Goal: Task Accomplishment & Management: Manage account settings

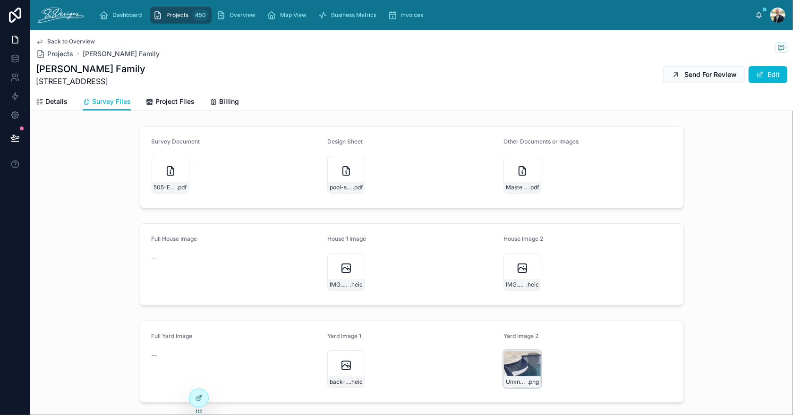
click at [511, 360] on div "Unknown .png" at bounding box center [523, 369] width 38 height 38
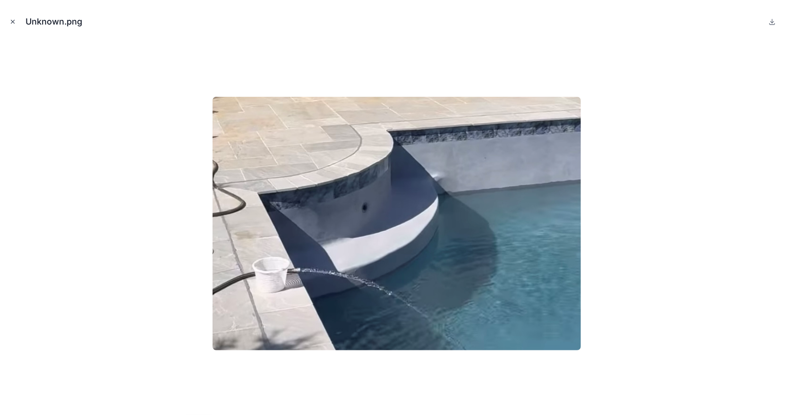
click at [12, 22] on icon "Close modal" at bounding box center [12, 21] width 3 height 3
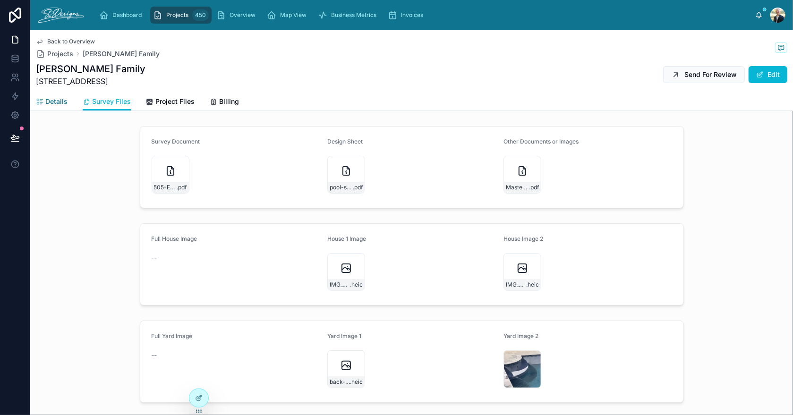
click at [56, 98] on span "Details" at bounding box center [56, 101] width 22 height 9
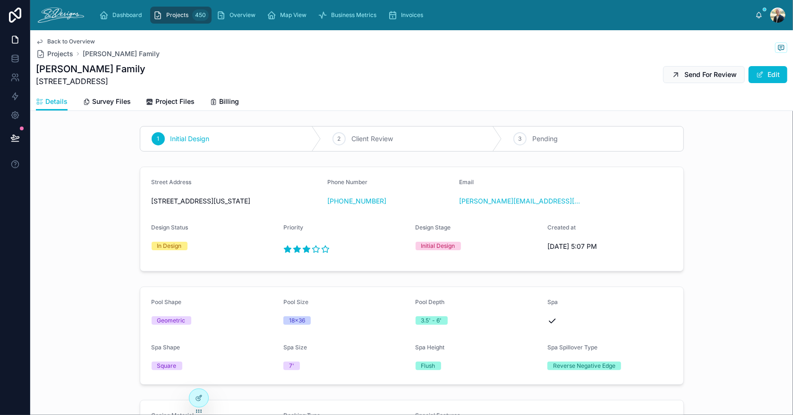
click at [53, 42] on span "Back to Overview" at bounding box center [71, 42] width 48 height 8
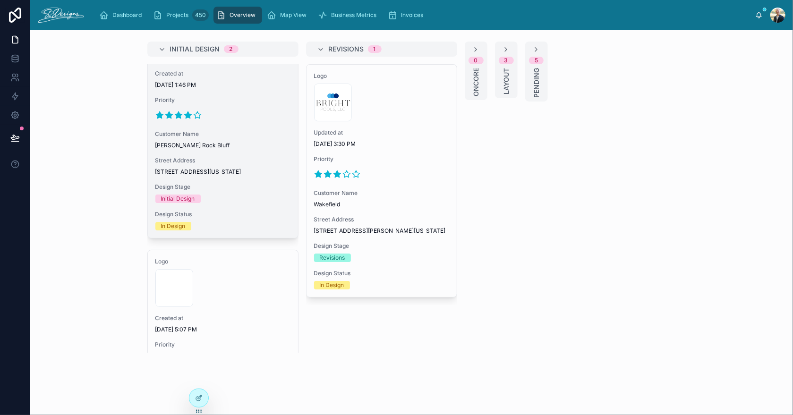
scroll to position [211, 0]
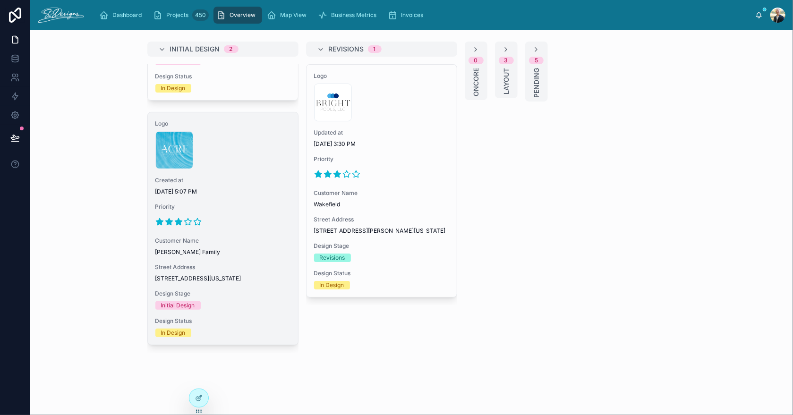
click at [249, 214] on div at bounding box center [222, 221] width 135 height 15
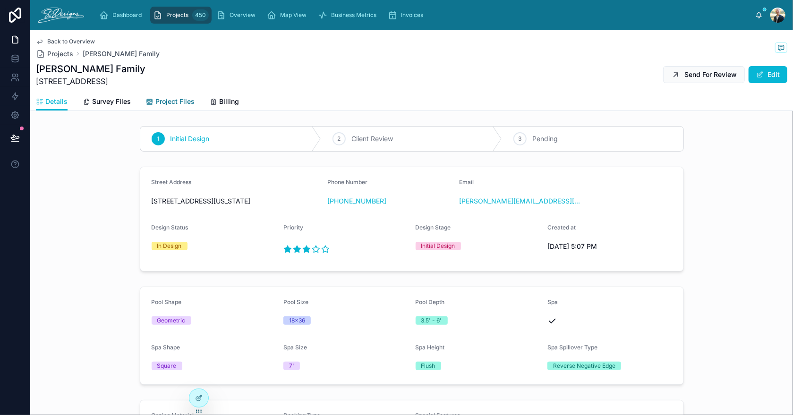
click at [186, 104] on span "Project Files" at bounding box center [174, 101] width 39 height 9
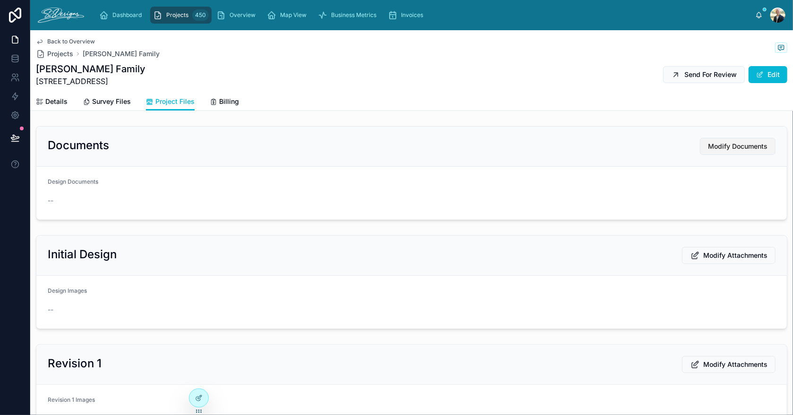
click at [719, 140] on button "Modify Documents" at bounding box center [738, 146] width 76 height 17
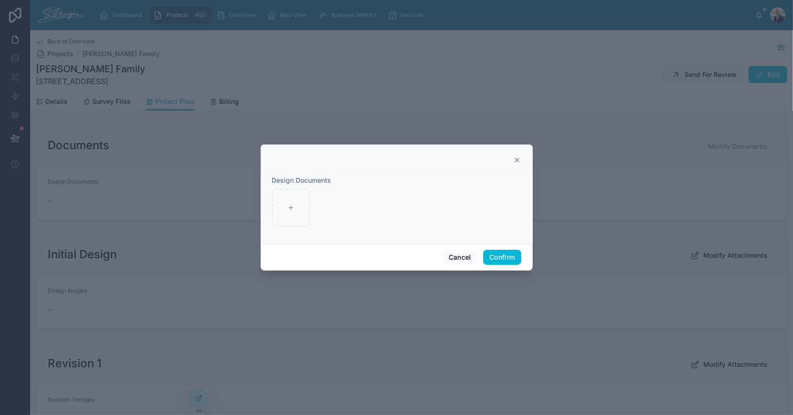
click at [268, 206] on div "Design Documents" at bounding box center [397, 208] width 272 height 72
click at [283, 207] on div at bounding box center [291, 208] width 38 height 38
type input "**********"
click at [513, 256] on button "Confirm" at bounding box center [502, 257] width 38 height 15
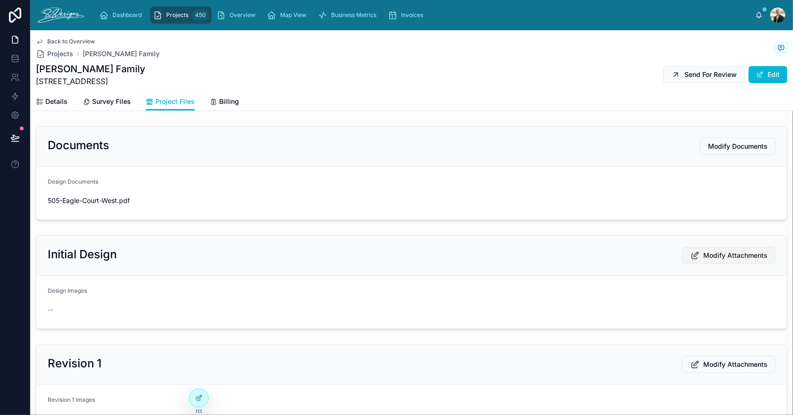
click at [710, 254] on span "Modify Attachments" at bounding box center [735, 255] width 64 height 9
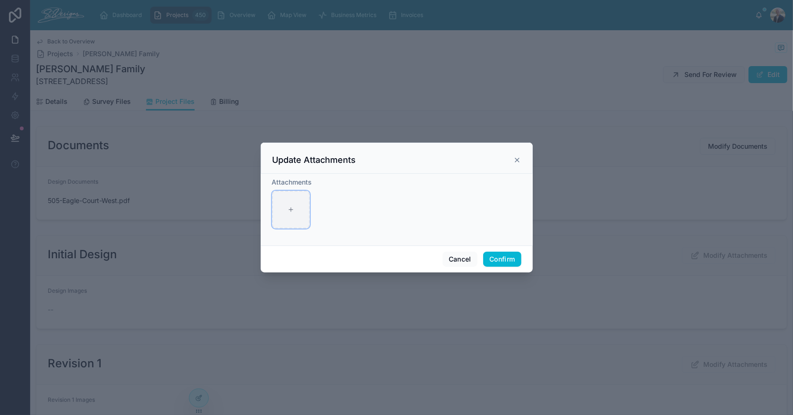
click at [283, 210] on div at bounding box center [291, 210] width 38 height 38
type input "**********"
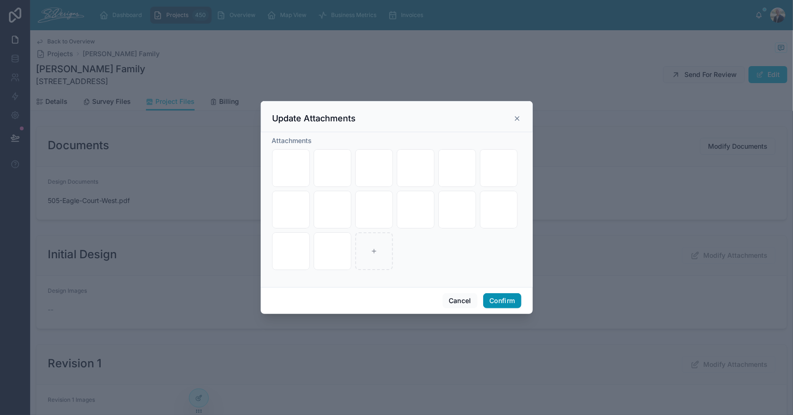
click at [495, 299] on button "Confirm" at bounding box center [502, 300] width 38 height 15
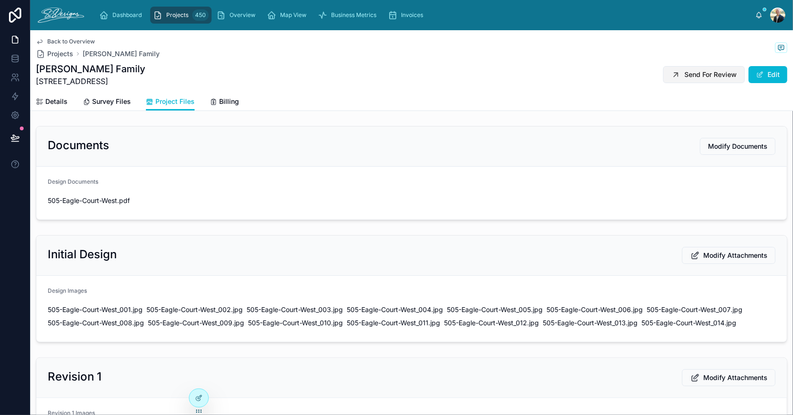
click at [705, 72] on span "Send For Review" at bounding box center [710, 74] width 52 height 9
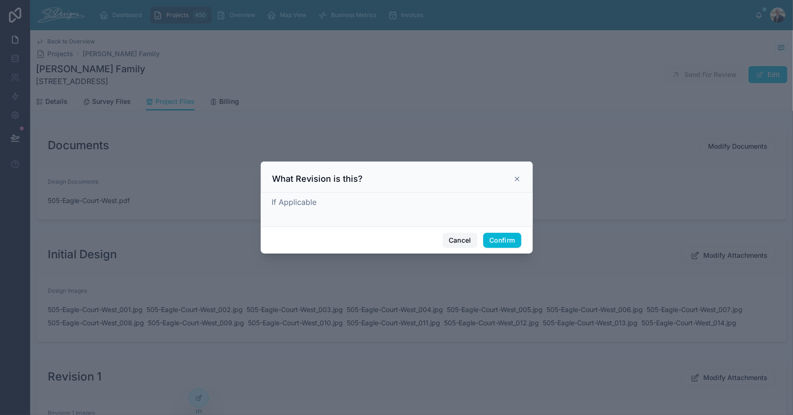
click at [452, 241] on button "Cancel" at bounding box center [460, 240] width 35 height 15
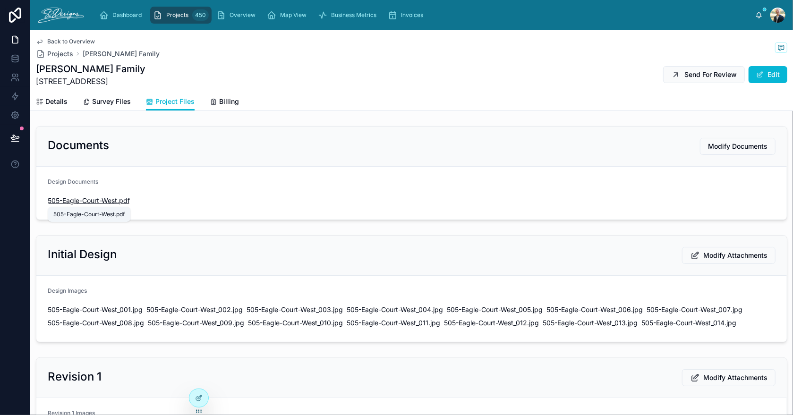
click at [73, 199] on span "505-Eagle-Court-West" at bounding box center [82, 200] width 69 height 9
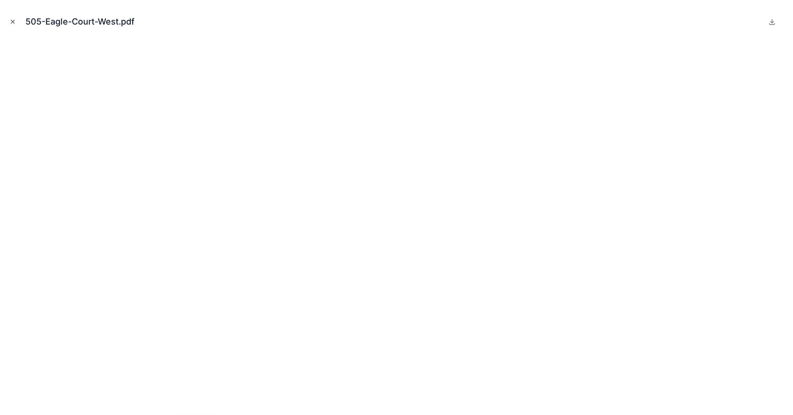
click at [13, 20] on icon "Close modal" at bounding box center [12, 21] width 7 height 7
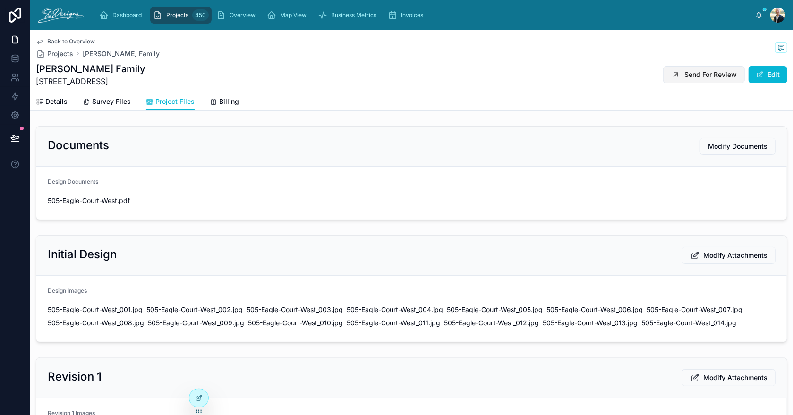
click at [698, 73] on span "Send For Review" at bounding box center [710, 74] width 52 height 9
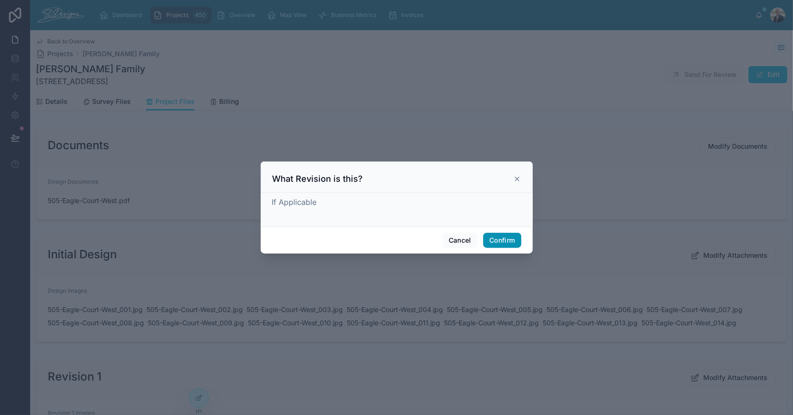
click at [512, 239] on button "Confirm" at bounding box center [502, 240] width 38 height 15
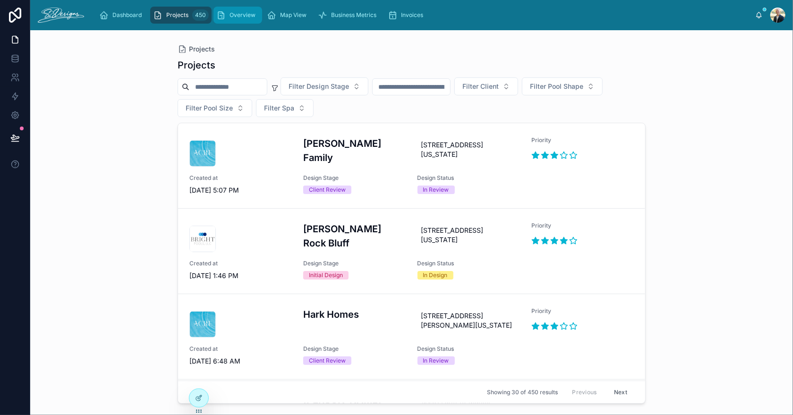
click at [230, 13] on span "Overview" at bounding box center [243, 15] width 26 height 8
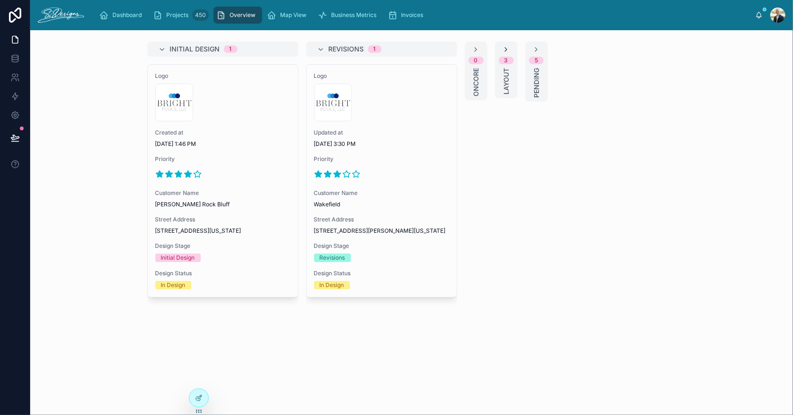
click at [504, 50] on icon at bounding box center [507, 50] width 8 height 8
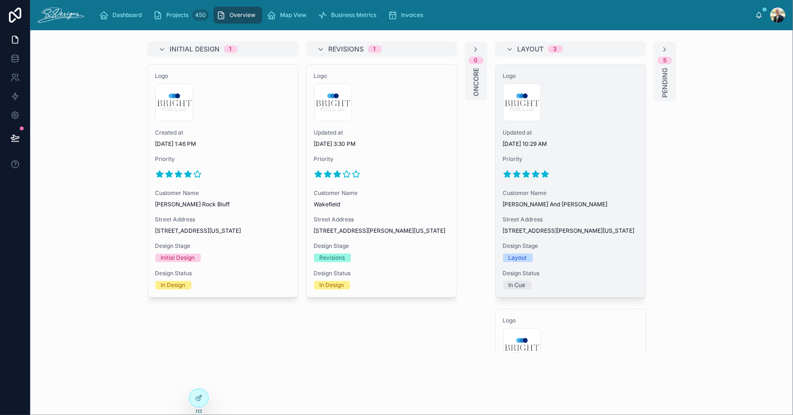
click at [580, 146] on span "9/6/2025 10:29 AM" at bounding box center [570, 144] width 135 height 8
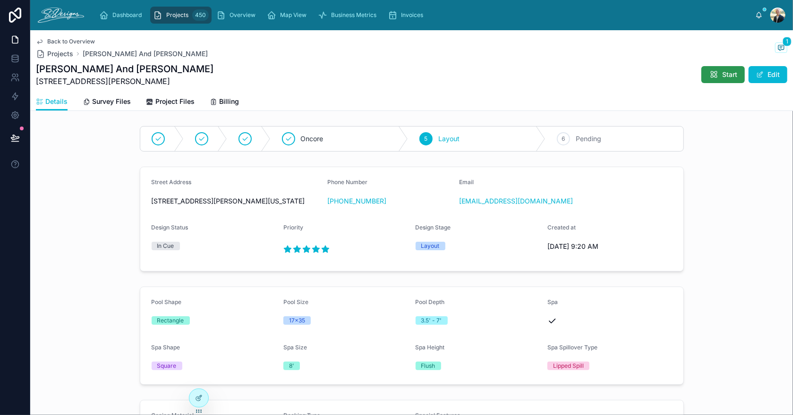
click at [709, 76] on icon at bounding box center [713, 74] width 9 height 9
click at [51, 42] on span "Back to Overview" at bounding box center [71, 42] width 48 height 8
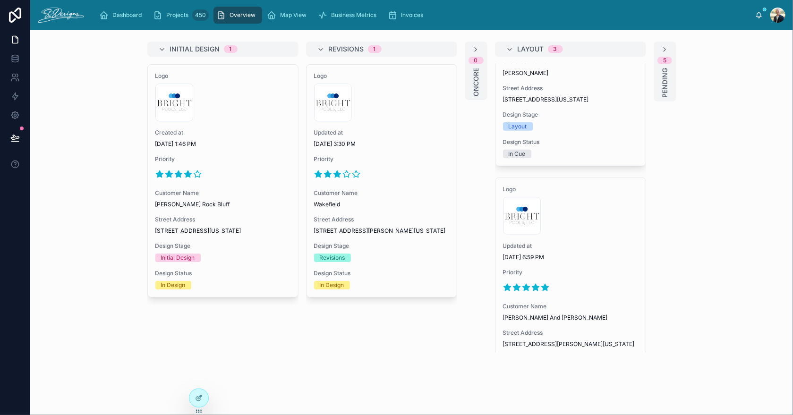
scroll to position [462, 0]
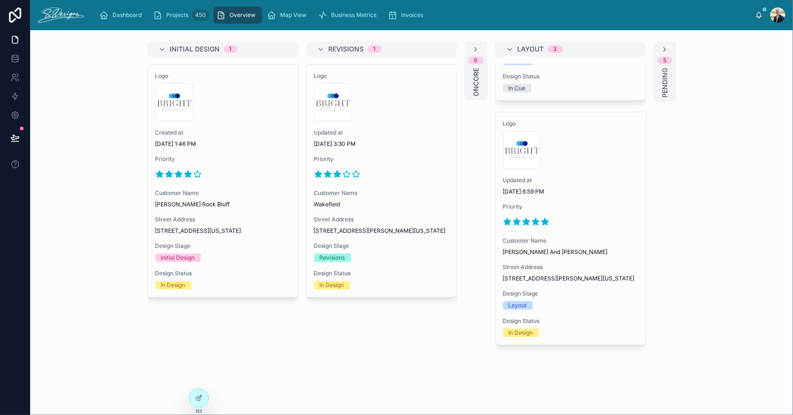
click at [606, 203] on span "Priority" at bounding box center [570, 207] width 135 height 8
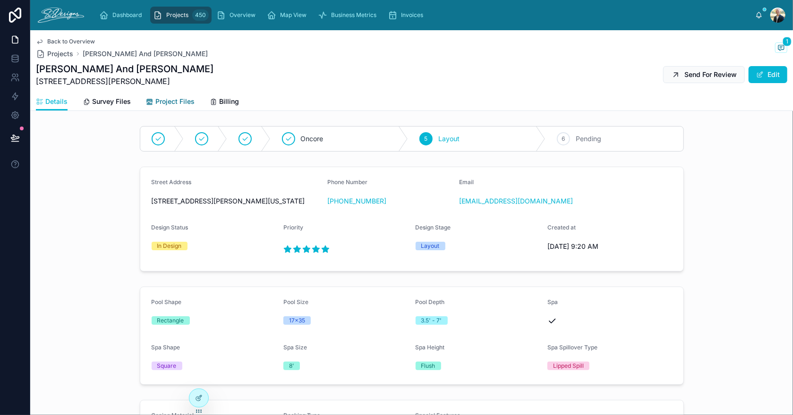
click at [174, 96] on link "Project Files" at bounding box center [170, 102] width 49 height 19
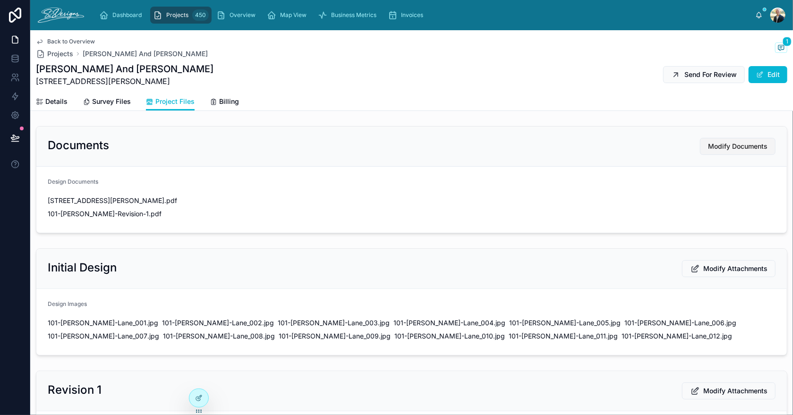
click at [711, 139] on button "Modify Documents" at bounding box center [738, 146] width 76 height 17
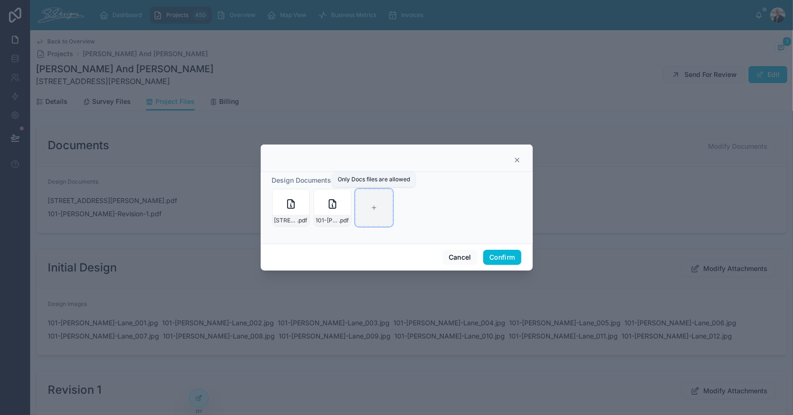
click at [376, 206] on icon at bounding box center [374, 208] width 7 height 7
type input "**********"
click at [491, 257] on button "Confirm" at bounding box center [502, 257] width 38 height 15
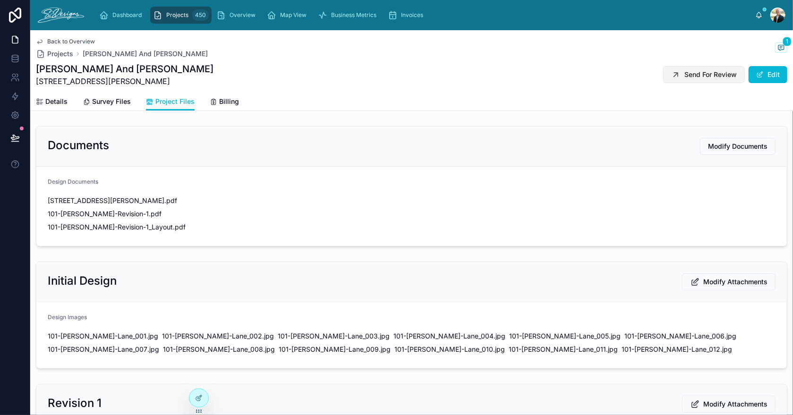
click at [687, 76] on span "Send For Review" at bounding box center [710, 74] width 52 height 9
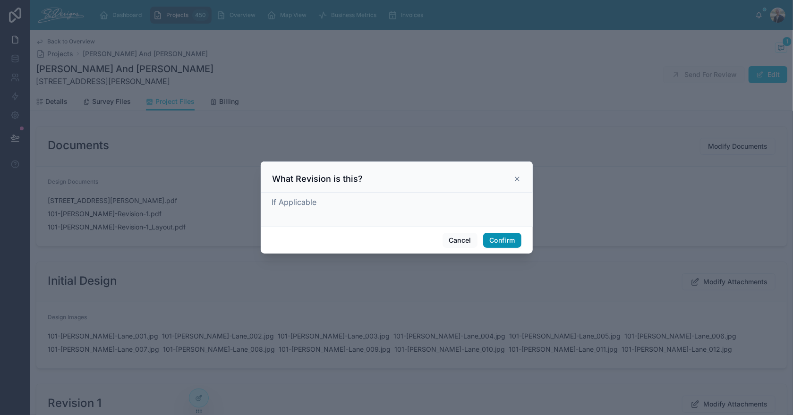
drag, startPoint x: 491, startPoint y: 239, endPoint x: 496, endPoint y: 239, distance: 5.7
click at [491, 239] on button "Confirm" at bounding box center [502, 240] width 38 height 15
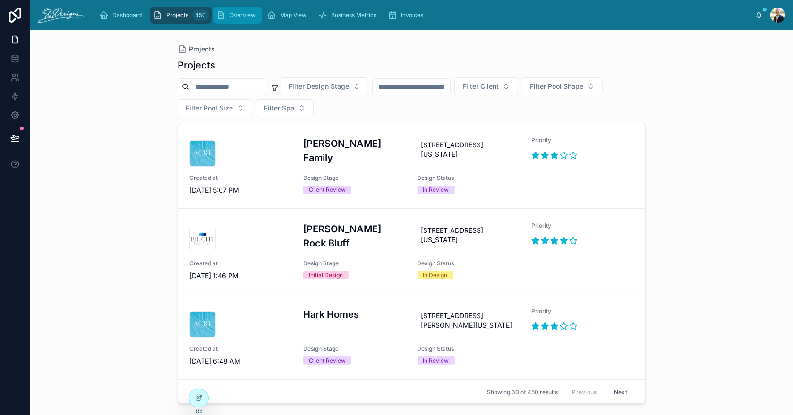
click at [247, 13] on span "Overview" at bounding box center [243, 15] width 26 height 8
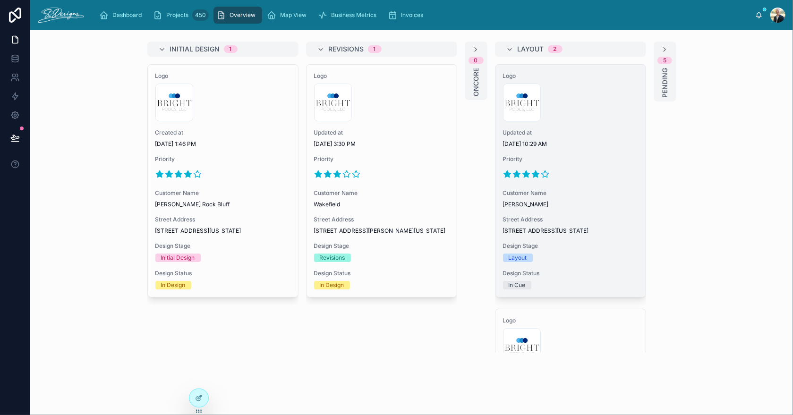
click at [590, 134] on span "Updated at" at bounding box center [570, 133] width 135 height 8
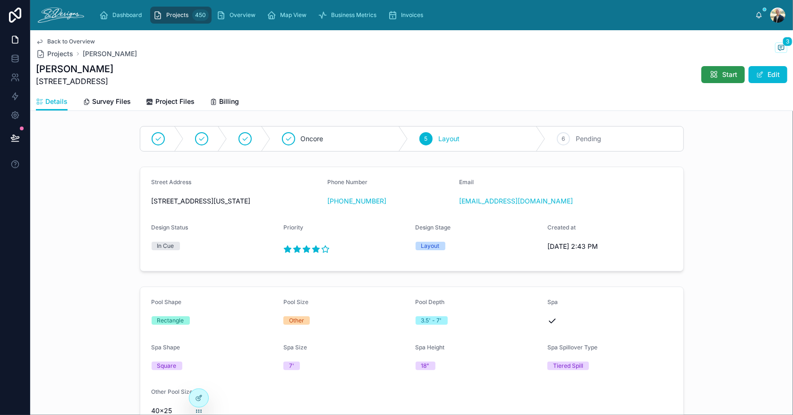
click at [703, 72] on div "Dashboard Projects 450 Overview Map View Business Metrics Invoices Rusty Bailey…" at bounding box center [411, 207] width 763 height 415
click at [710, 76] on icon at bounding box center [713, 74] width 9 height 9
click at [165, 103] on span "Project Files" at bounding box center [174, 101] width 39 height 9
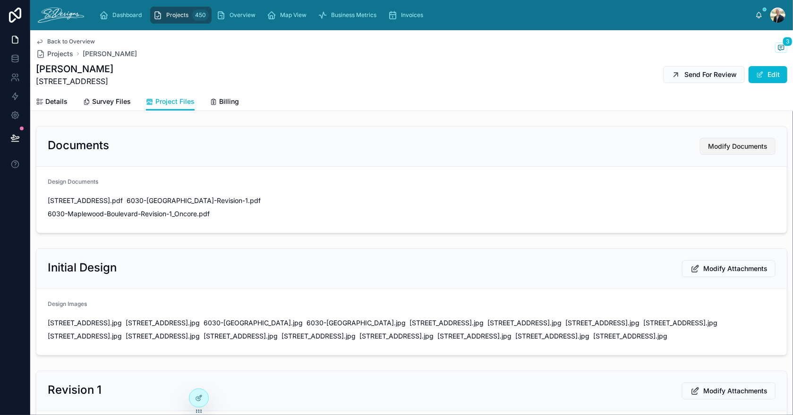
click at [744, 148] on span "Modify Documents" at bounding box center [738, 146] width 60 height 9
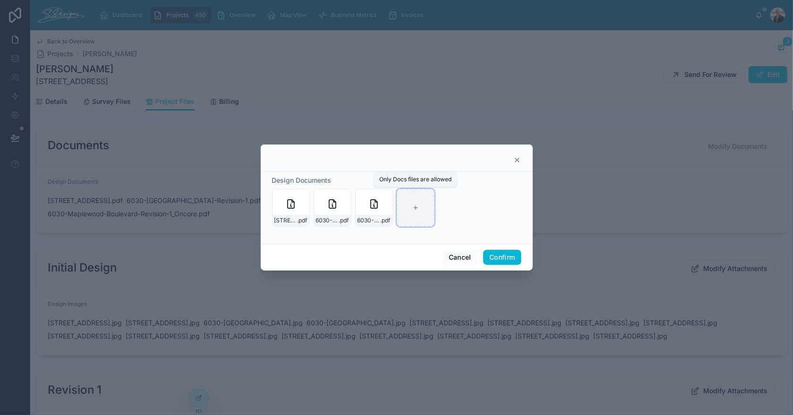
click at [413, 208] on icon at bounding box center [415, 208] width 7 height 7
type input "**********"
click at [491, 254] on button "Confirm" at bounding box center [502, 257] width 38 height 15
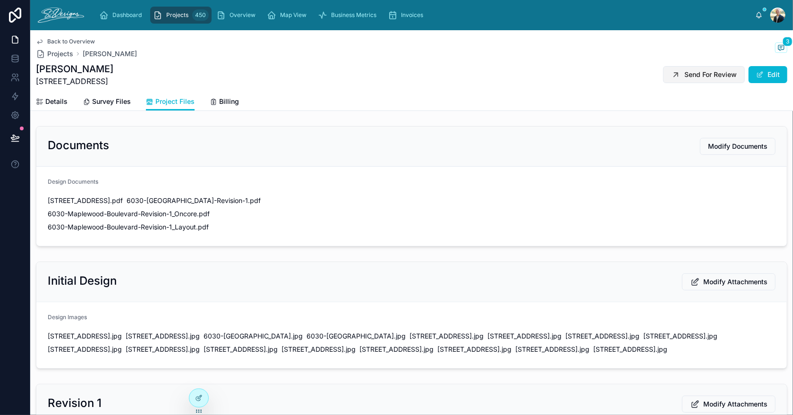
click at [684, 75] on span "Send For Review" at bounding box center [710, 74] width 52 height 9
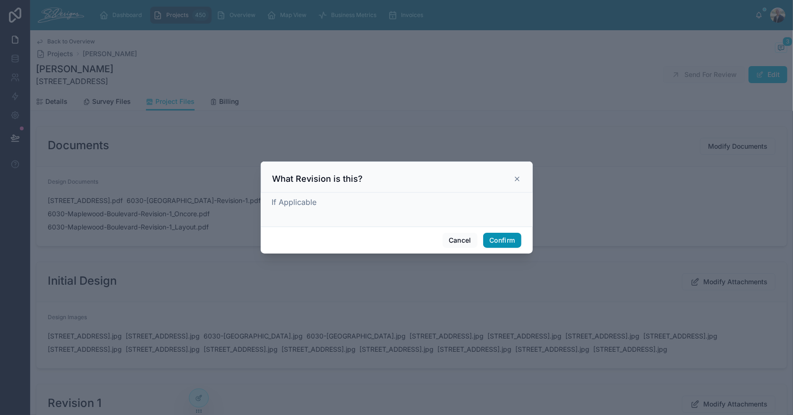
click at [503, 239] on button "Confirm" at bounding box center [502, 240] width 38 height 15
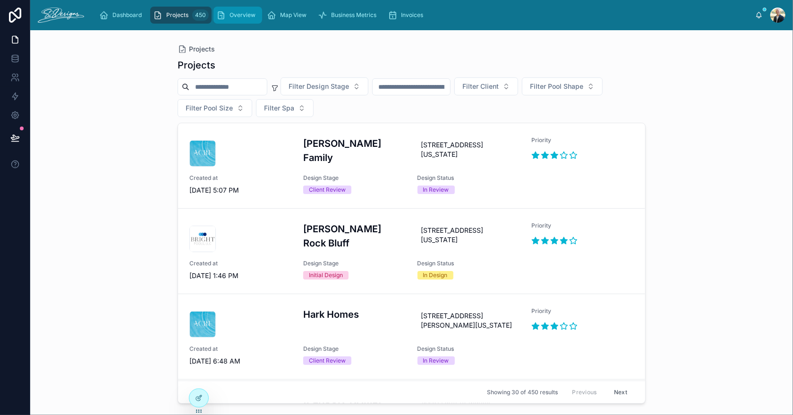
click at [234, 16] on span "Overview" at bounding box center [243, 15] width 26 height 8
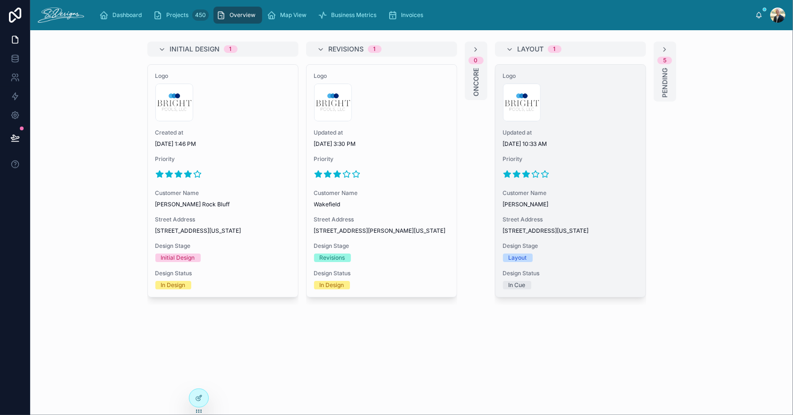
click at [587, 144] on span "9/6/2025 10:33 AM" at bounding box center [570, 144] width 135 height 8
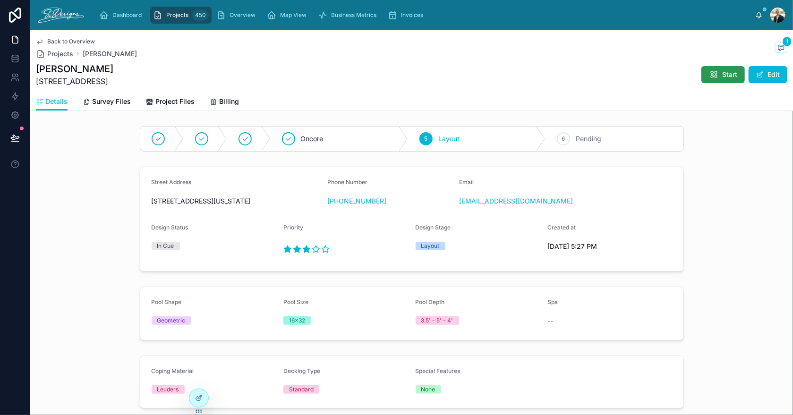
click at [722, 75] on span "Start" at bounding box center [729, 74] width 15 height 9
click at [170, 99] on span "Project Files" at bounding box center [174, 101] width 39 height 9
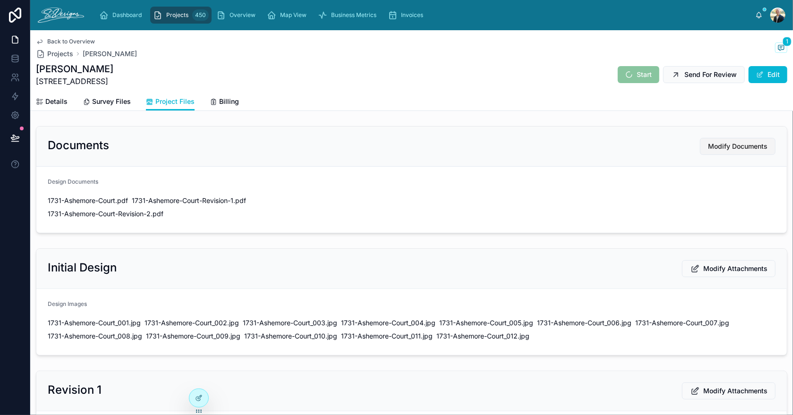
click at [709, 145] on span "Modify Documents" at bounding box center [738, 146] width 60 height 9
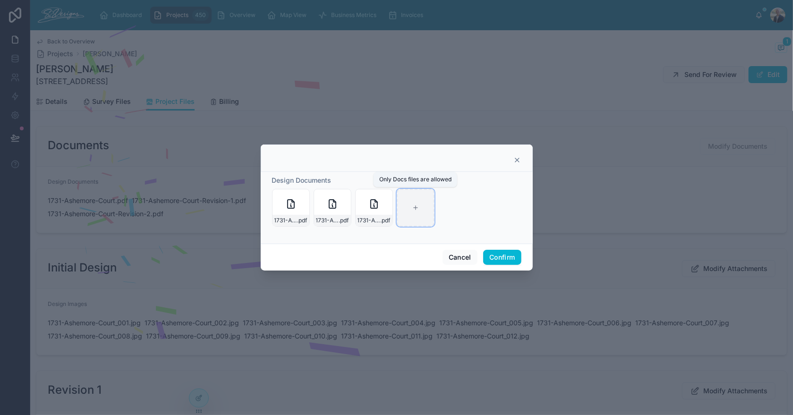
click at [421, 206] on div at bounding box center [416, 208] width 38 height 38
type input "**********"
click at [503, 256] on button "Confirm" at bounding box center [502, 257] width 38 height 15
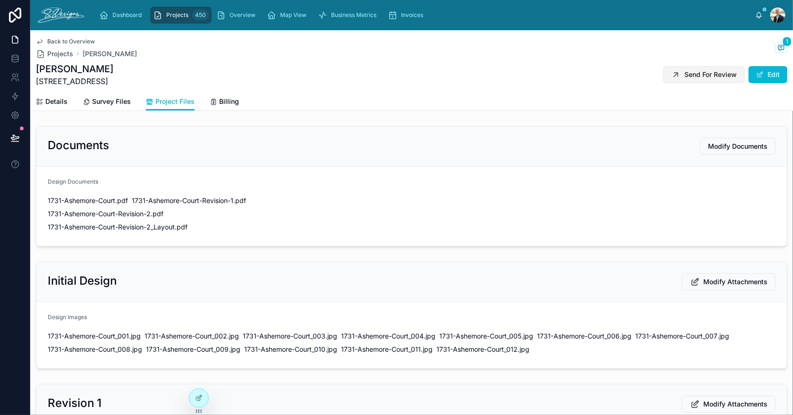
click at [684, 76] on span "Send For Review" at bounding box center [710, 74] width 52 height 9
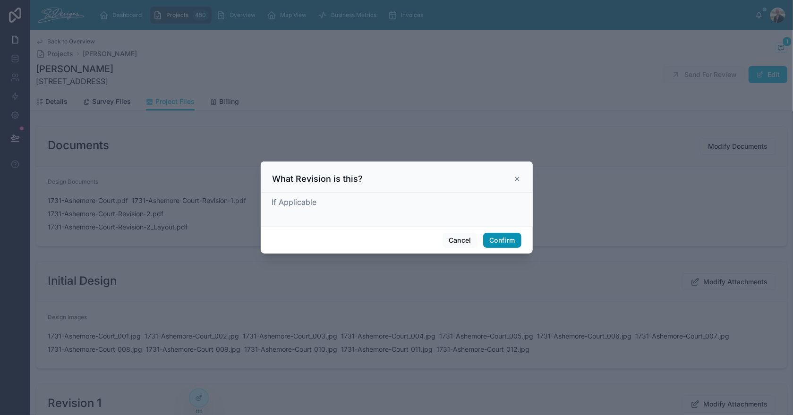
click at [512, 239] on button "Confirm" at bounding box center [502, 240] width 38 height 15
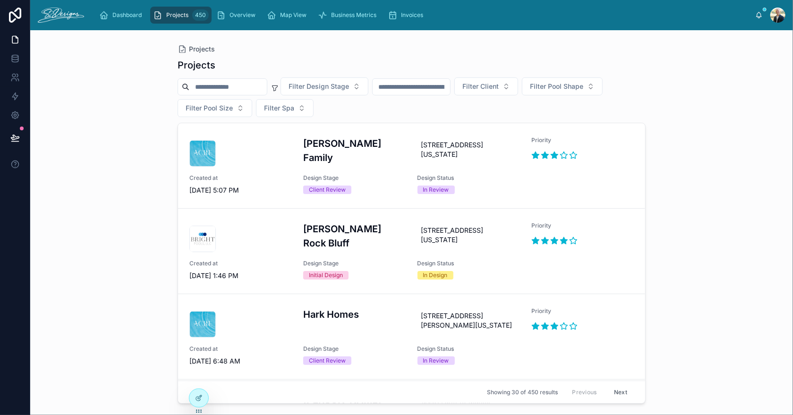
click at [429, 83] on input "text" at bounding box center [411, 86] width 77 height 13
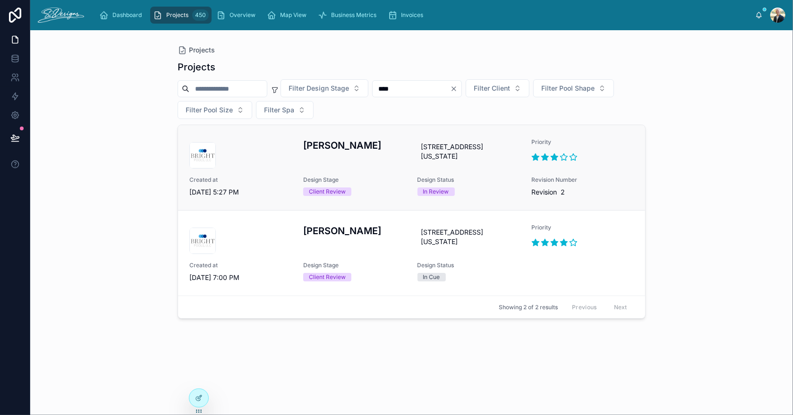
type input "****"
click at [358, 146] on h3 "Ben Manna" at bounding box center [354, 145] width 102 height 14
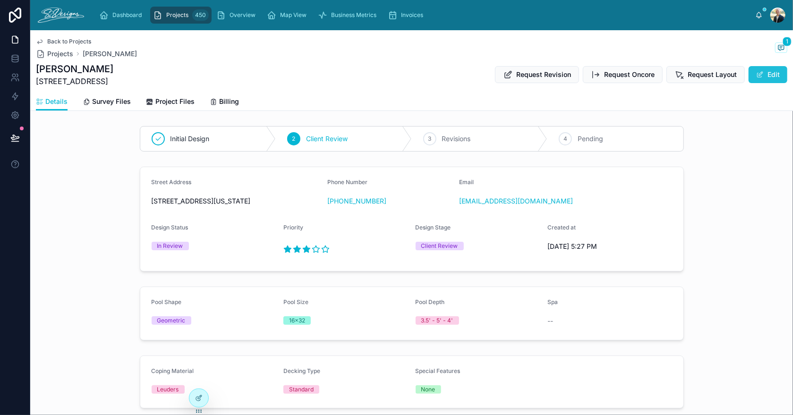
click at [755, 69] on button "Edit" at bounding box center [768, 74] width 39 height 17
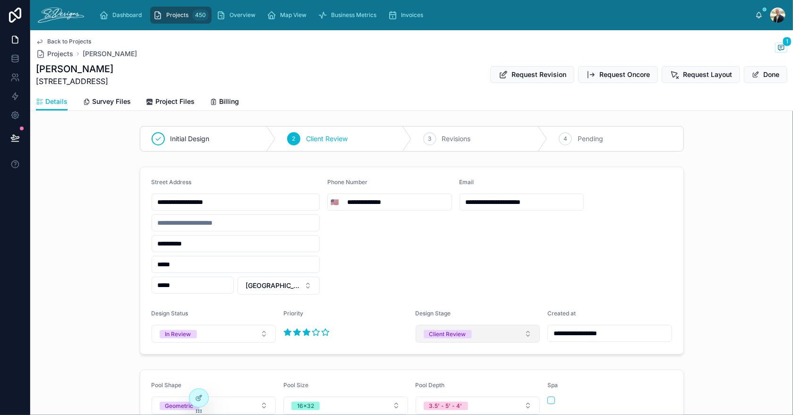
click at [449, 335] on div "Client Review" at bounding box center [447, 334] width 37 height 9
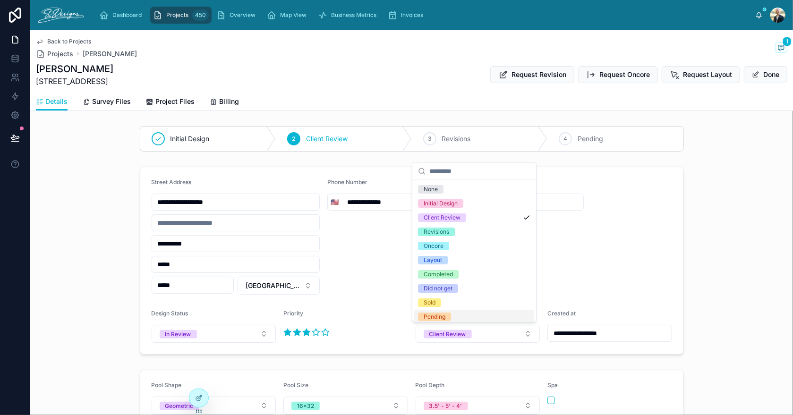
click at [453, 316] on div "Pending" at bounding box center [474, 317] width 120 height 14
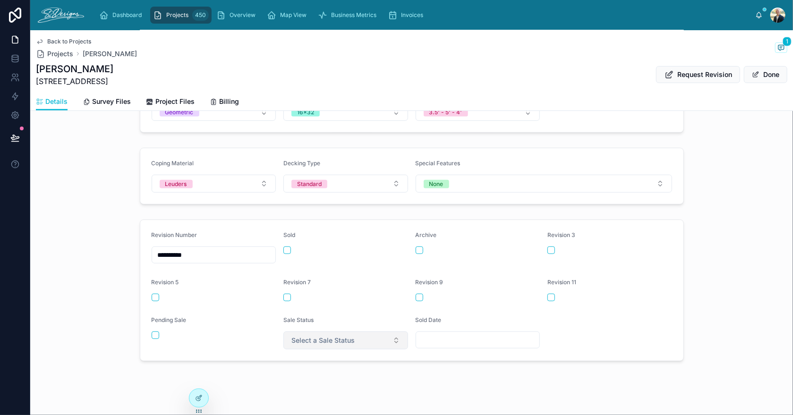
scroll to position [300, 0]
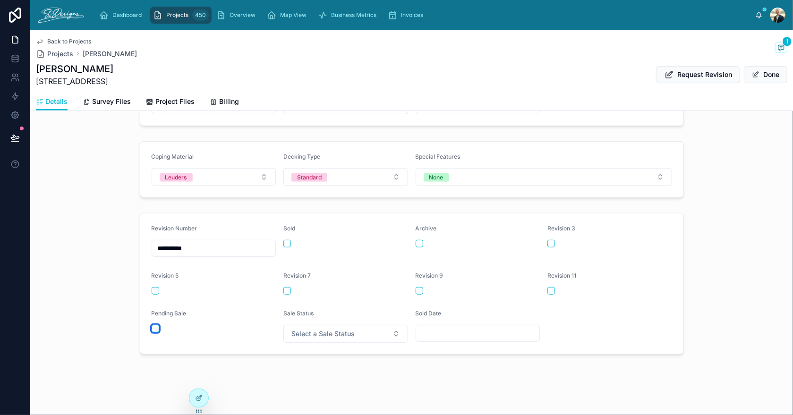
click at [152, 325] on button "button" at bounding box center [156, 329] width 8 height 8
click at [347, 329] on span "Select a Sale Status" at bounding box center [322, 333] width 63 height 9
click at [331, 269] on div "Pending" at bounding box center [342, 268] width 120 height 14
click at [760, 78] on button "Done" at bounding box center [765, 74] width 43 height 17
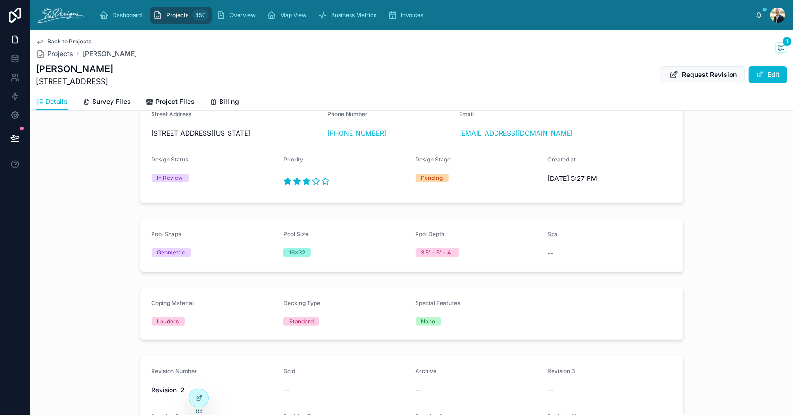
scroll to position [0, 0]
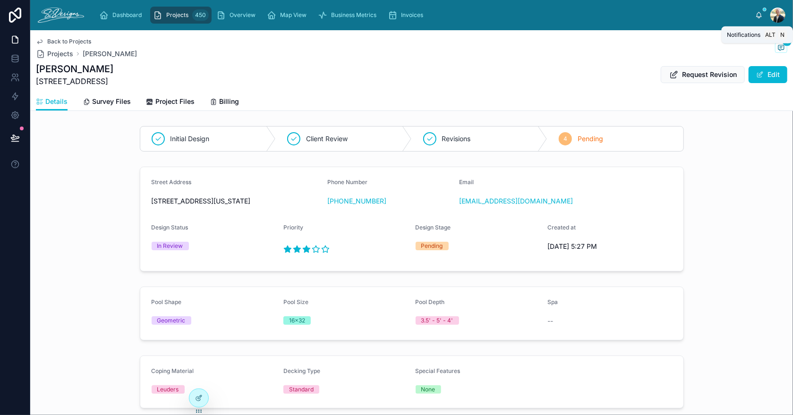
click at [757, 15] on icon at bounding box center [759, 14] width 5 height 4
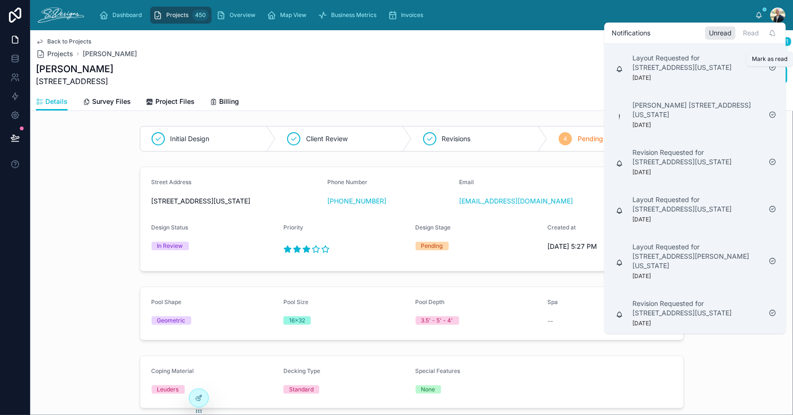
click at [773, 69] on icon at bounding box center [773, 68] width 8 height 8
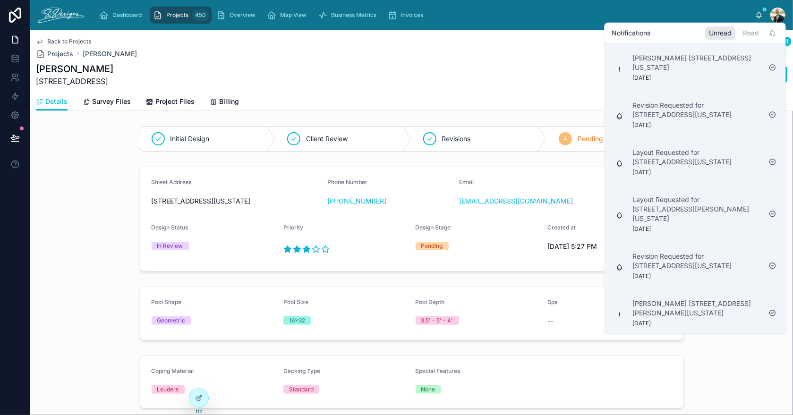
click at [705, 11] on div "Dashboard Projects 450 Overview Map View Business Metrics Invoices" at bounding box center [424, 15] width 664 height 21
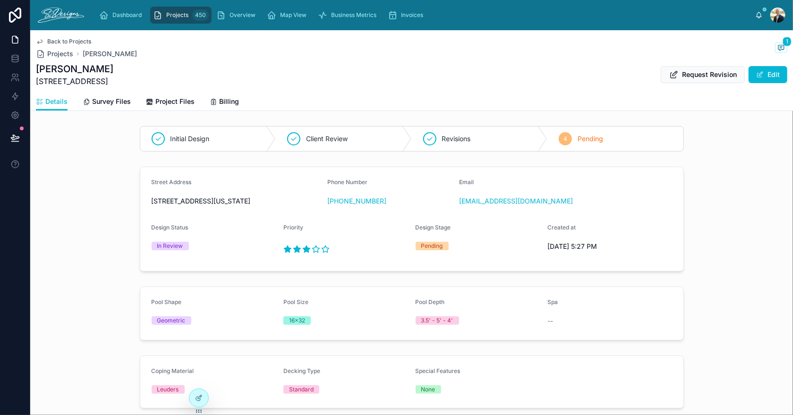
click at [184, 16] on span "Projects" at bounding box center [177, 15] width 22 height 8
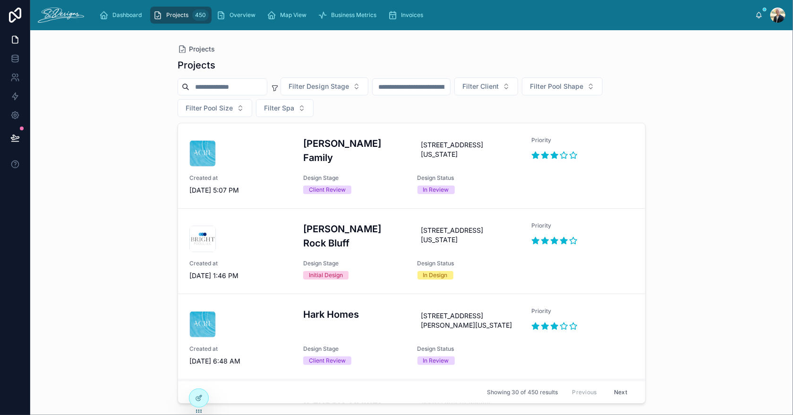
click at [425, 83] on input "text" at bounding box center [411, 86] width 77 height 13
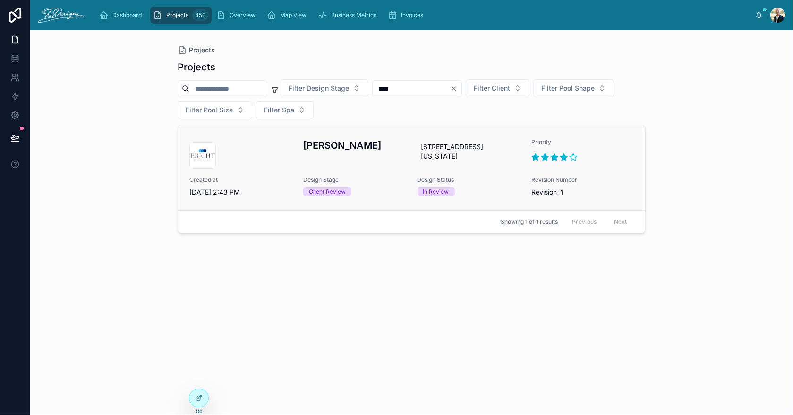
type input "****"
click at [381, 161] on div "Tim Lusardi" at bounding box center [354, 153] width 102 height 30
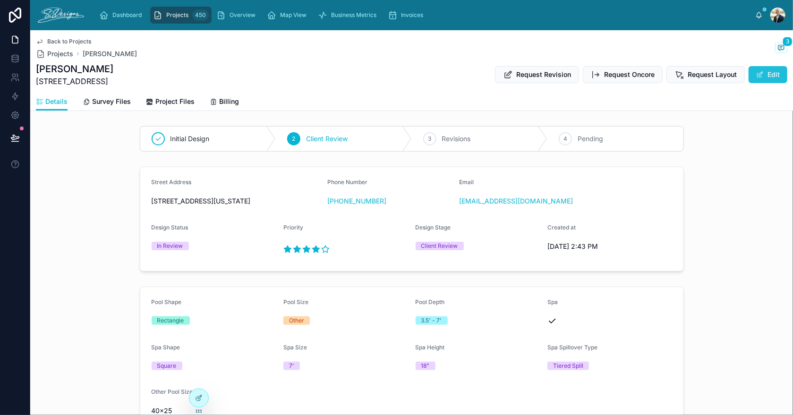
click at [766, 78] on button "Edit" at bounding box center [768, 74] width 39 height 17
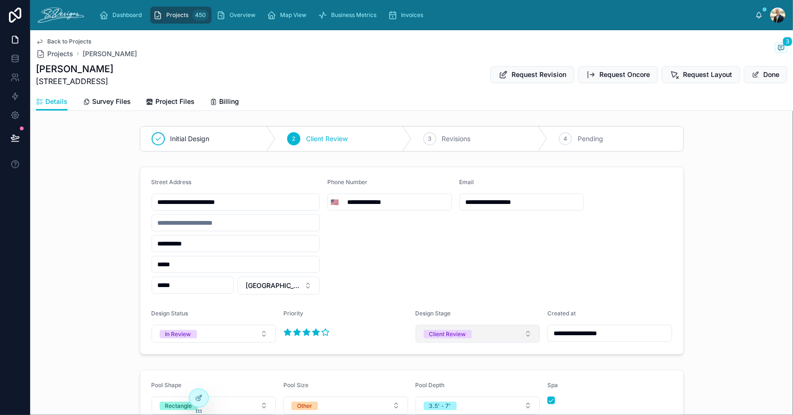
click at [467, 337] on span "Client Review" at bounding box center [448, 333] width 48 height 9
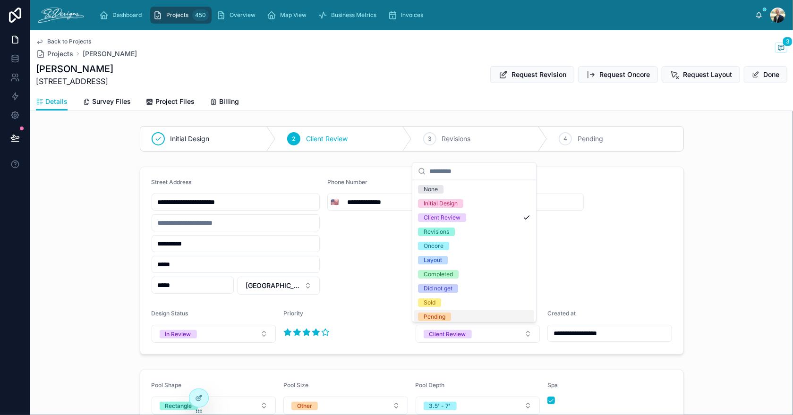
click at [461, 316] on div "Pending" at bounding box center [474, 317] width 120 height 14
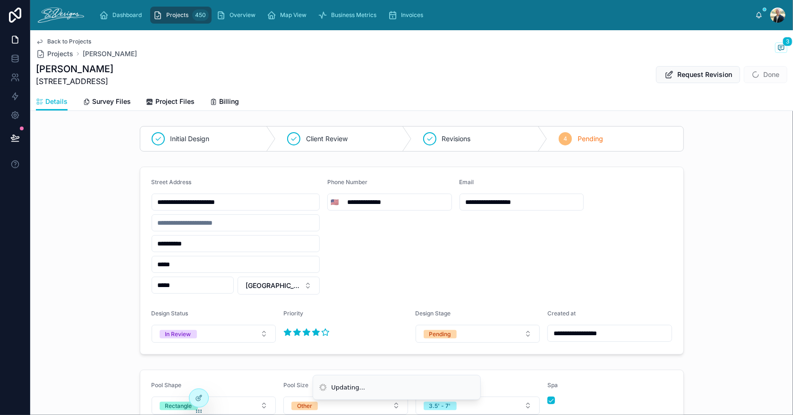
click at [666, 265] on form "**********" at bounding box center [411, 260] width 543 height 187
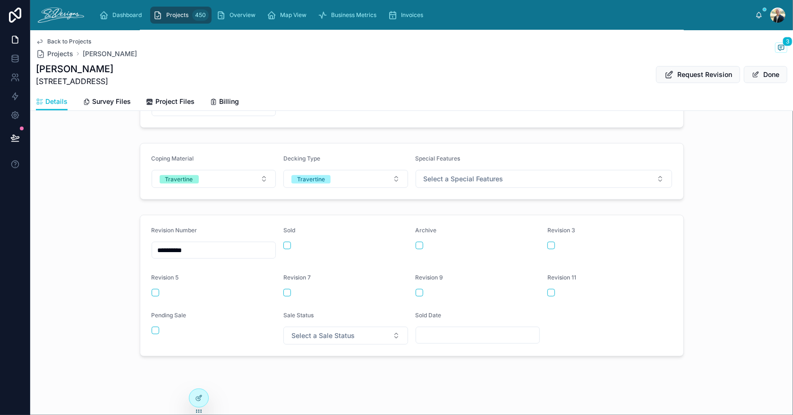
scroll to position [395, 0]
click at [152, 327] on button "button" at bounding box center [156, 329] width 8 height 8
click at [323, 330] on span "Select a Sale Status" at bounding box center [322, 334] width 63 height 9
click at [317, 268] on span "Pending" at bounding box center [302, 268] width 33 height 9
click at [688, 299] on div "**********" at bounding box center [411, 284] width 763 height 149
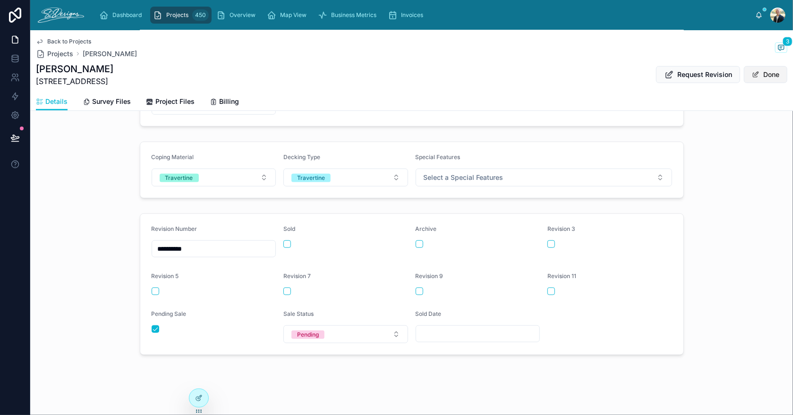
click at [769, 75] on button "Done" at bounding box center [765, 74] width 43 height 17
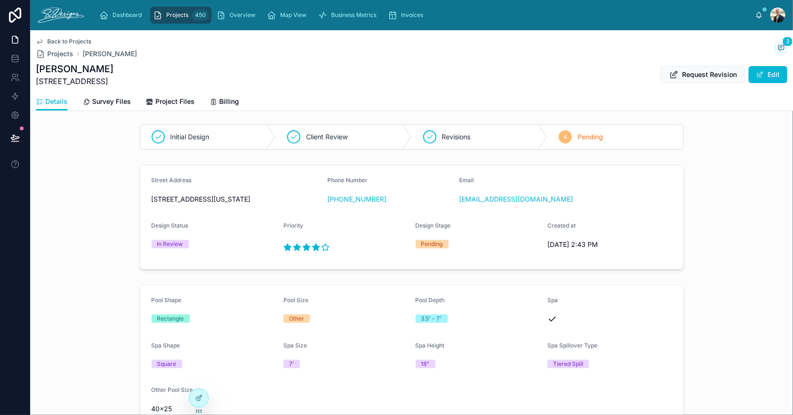
scroll to position [0, 0]
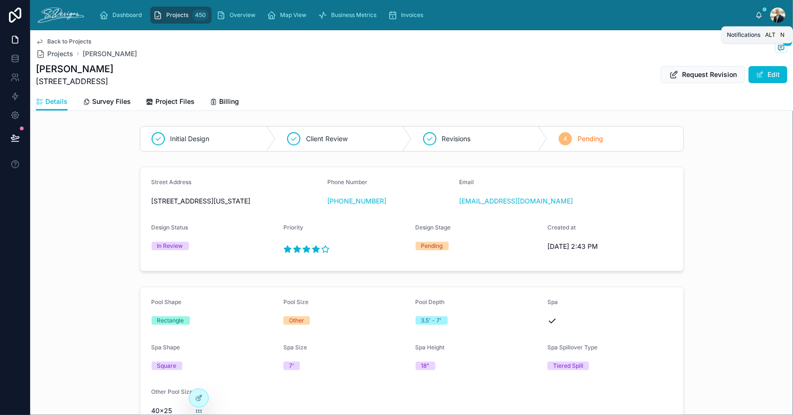
click at [757, 16] on icon at bounding box center [759, 14] width 5 height 4
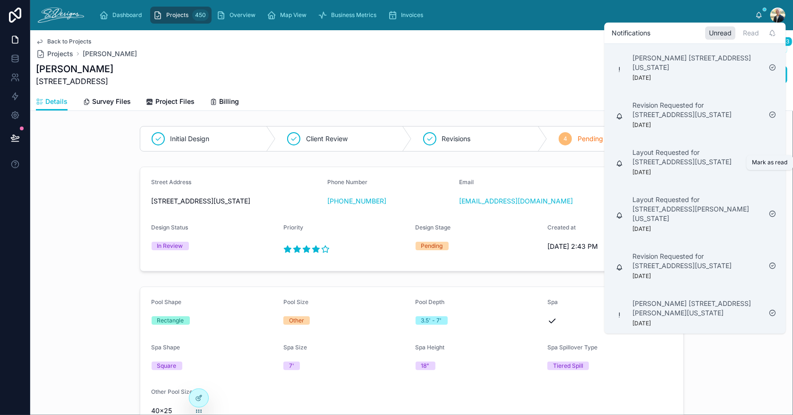
click at [772, 166] on icon at bounding box center [773, 162] width 8 height 8
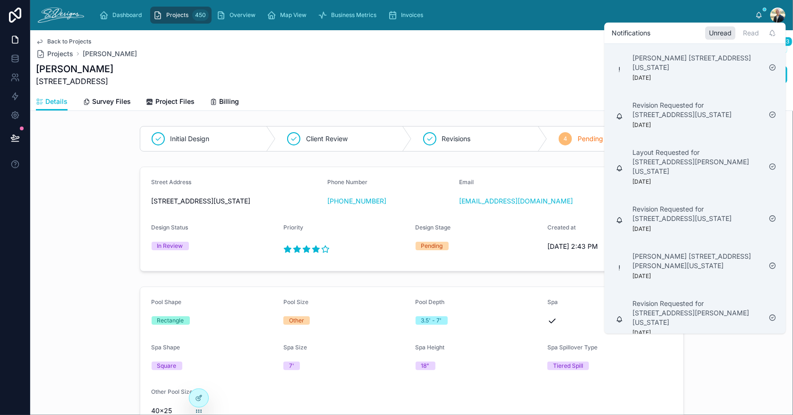
click at [392, 52] on div "Back to Projects Projects Tim Lusardi 3" at bounding box center [411, 48] width 751 height 21
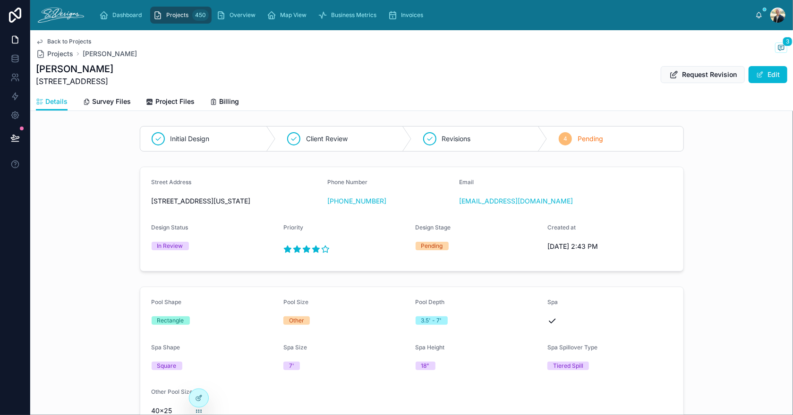
click at [174, 19] on div "Projects 450" at bounding box center [181, 15] width 56 height 15
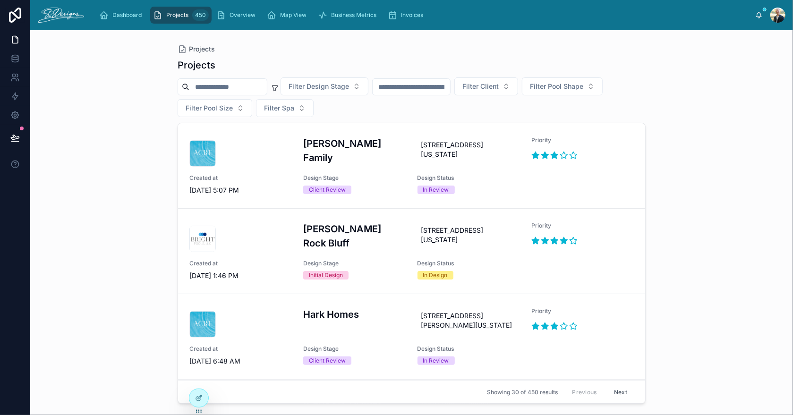
click at [433, 84] on input "text" at bounding box center [411, 86] width 77 height 13
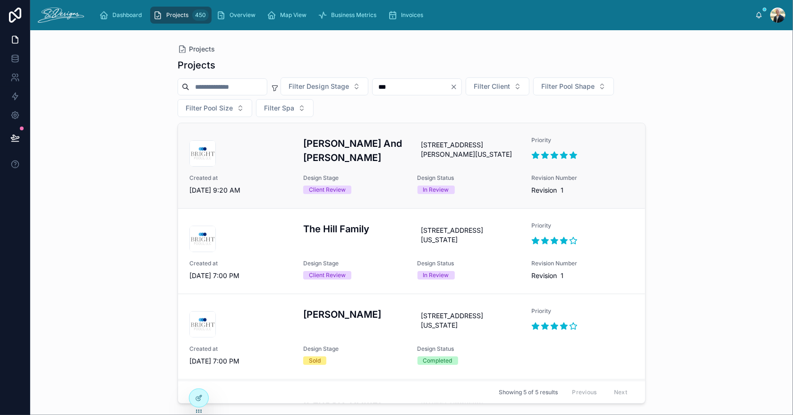
type input "***"
click at [384, 161] on h3 "Jarrod And Lauren Comte" at bounding box center [354, 151] width 102 height 28
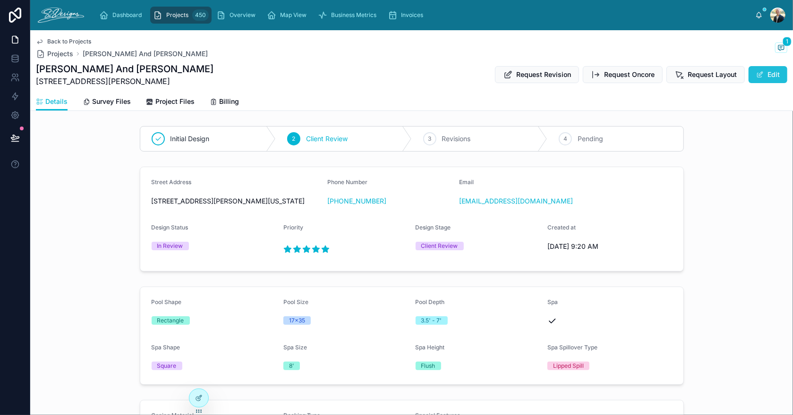
click at [749, 73] on button "Edit" at bounding box center [768, 74] width 39 height 17
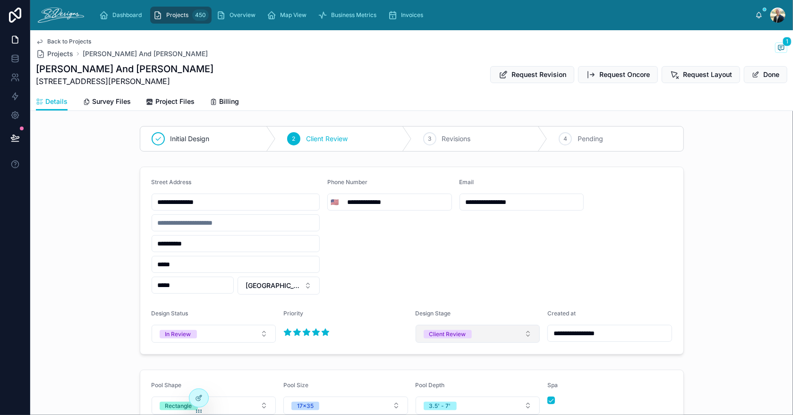
click at [459, 327] on button "Client Review" at bounding box center [478, 334] width 125 height 18
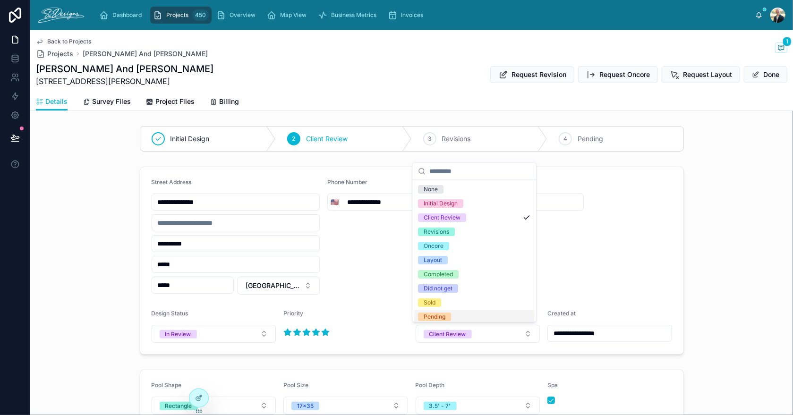
click at [461, 318] on div "Pending" at bounding box center [474, 317] width 120 height 14
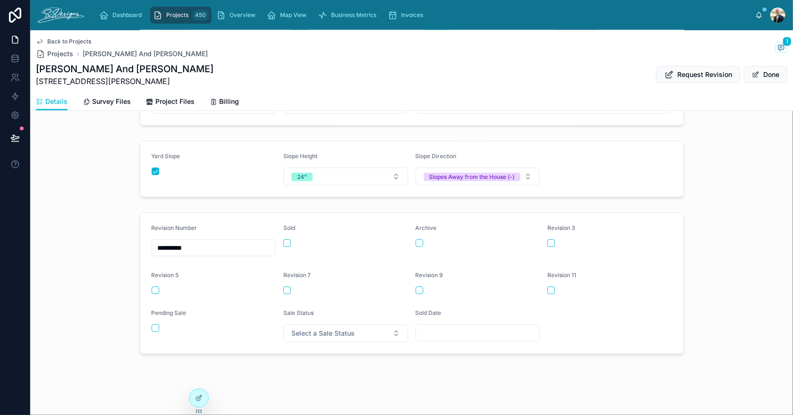
scroll to position [427, 0]
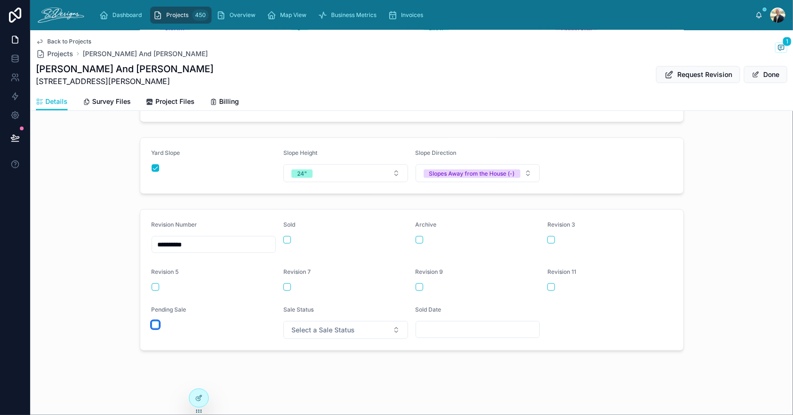
click at [152, 328] on button "button" at bounding box center [156, 325] width 8 height 8
click at [355, 330] on button "Select a Sale Status" at bounding box center [345, 330] width 125 height 18
click at [306, 273] on div "Pending" at bounding box center [342, 268] width 120 height 14
click at [525, 332] on input "text" at bounding box center [478, 329] width 124 height 13
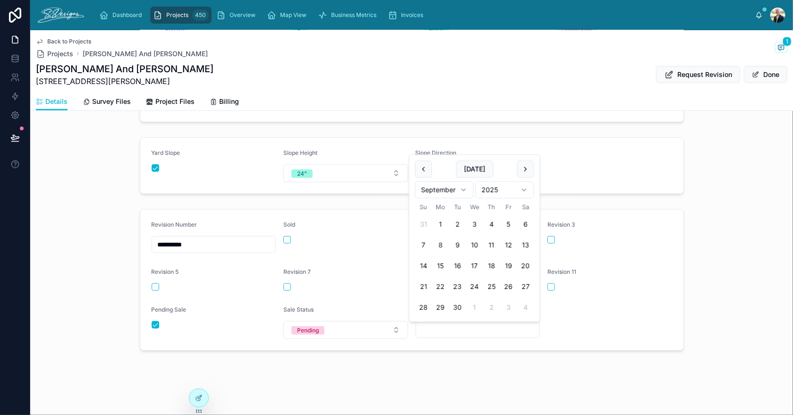
click at [613, 349] on form "**********" at bounding box center [411, 280] width 543 height 141
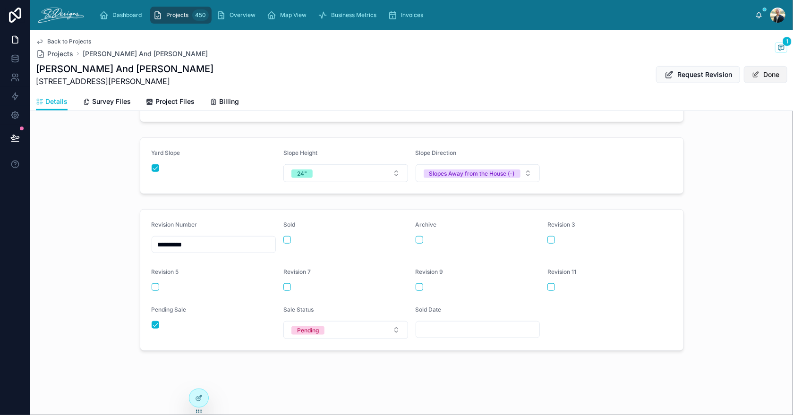
click at [760, 72] on button "Done" at bounding box center [765, 74] width 43 height 17
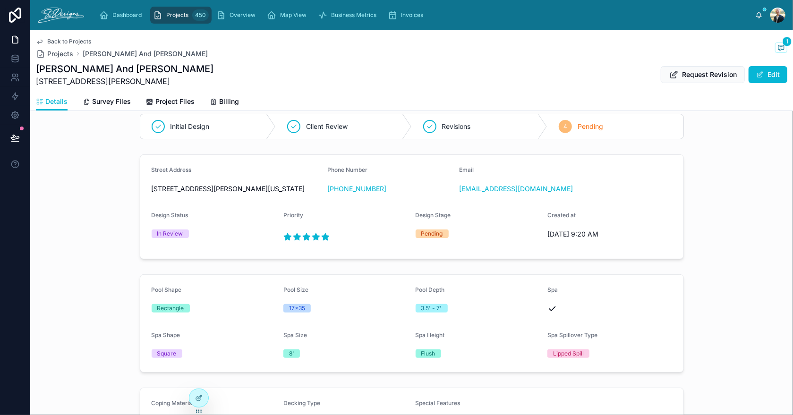
scroll to position [0, 0]
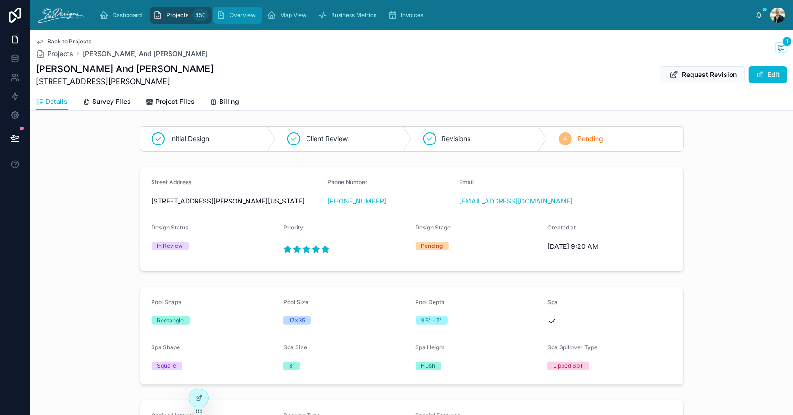
click at [232, 9] on div "Overview" at bounding box center [237, 15] width 43 height 15
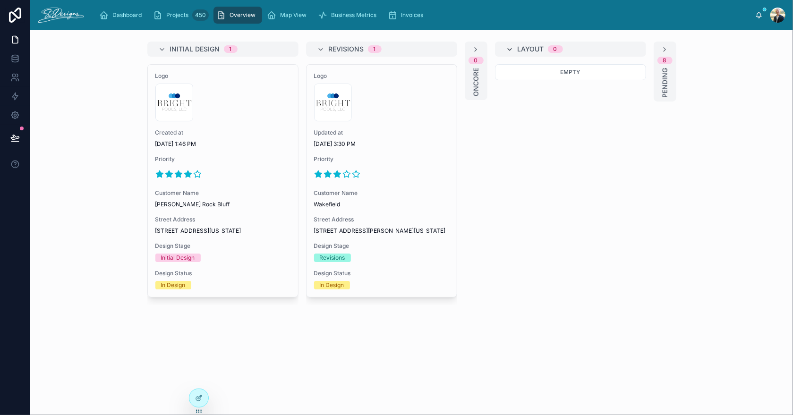
click at [509, 47] on icon at bounding box center [510, 50] width 8 height 8
click at [530, 76] on div "8 Pending" at bounding box center [536, 72] width 23 height 60
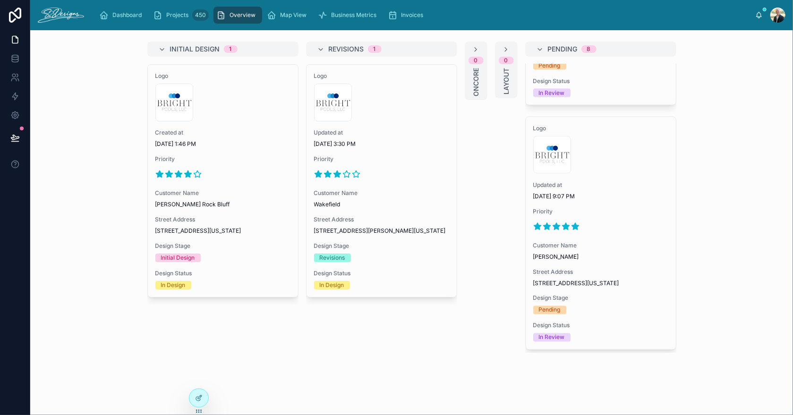
scroll to position [919, 0]
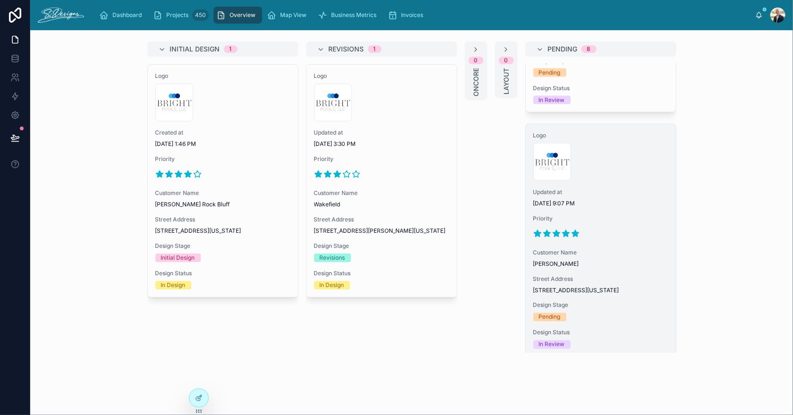
click at [614, 222] on span "Priority" at bounding box center [600, 219] width 135 height 8
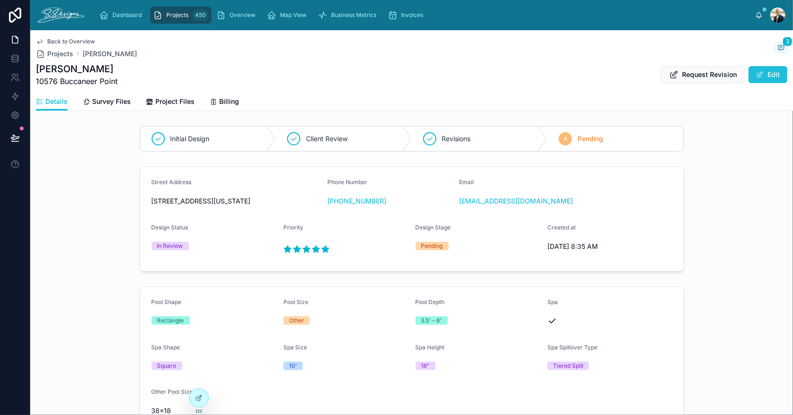
click at [760, 74] on button "Edit" at bounding box center [768, 74] width 39 height 17
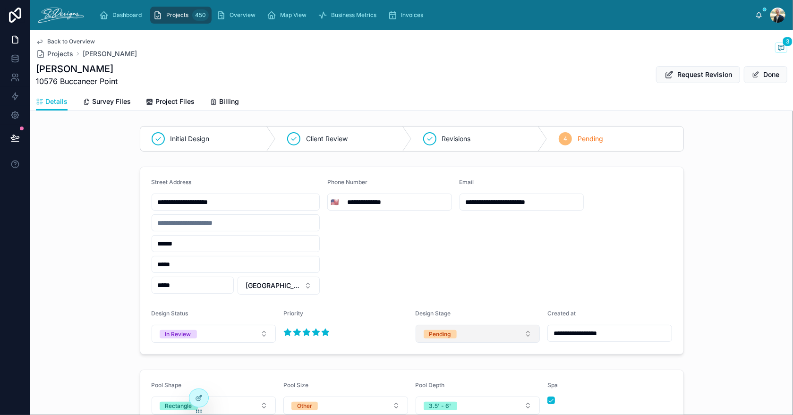
click at [474, 333] on button "Pending" at bounding box center [478, 334] width 125 height 18
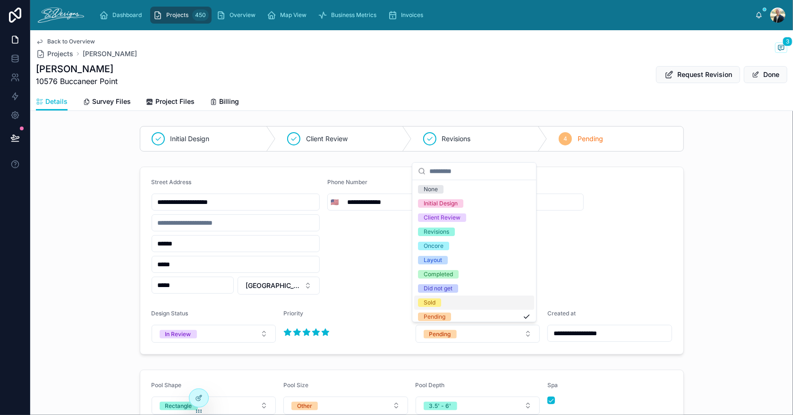
click at [453, 304] on div "Sold" at bounding box center [474, 303] width 120 height 14
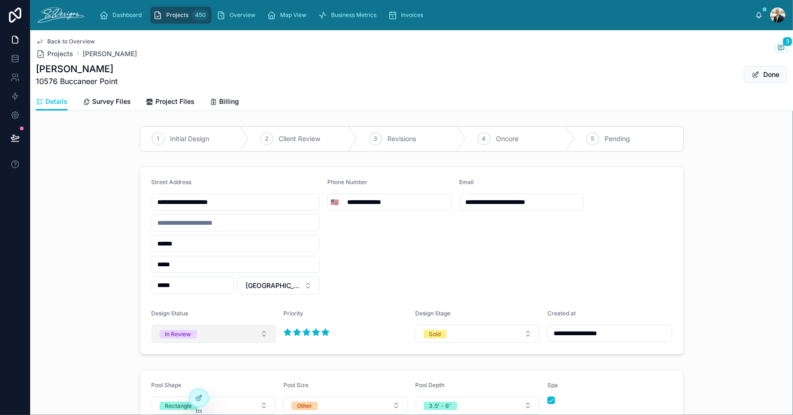
click at [220, 331] on button "In Review" at bounding box center [214, 334] width 125 height 18
click at [201, 285] on div "Completed" at bounding box center [210, 285] width 120 height 14
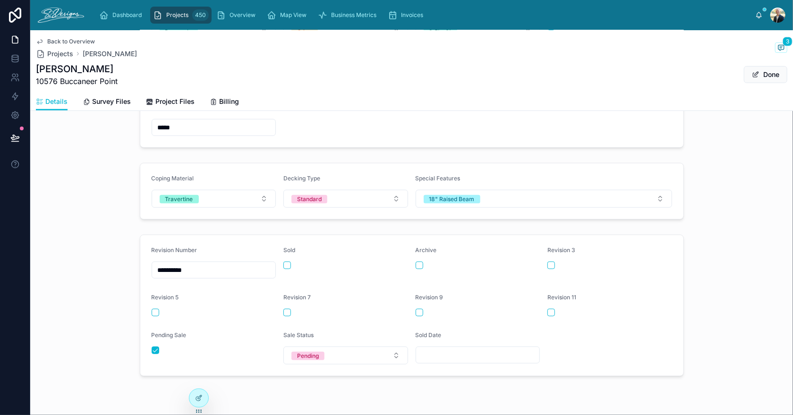
scroll to position [395, 0]
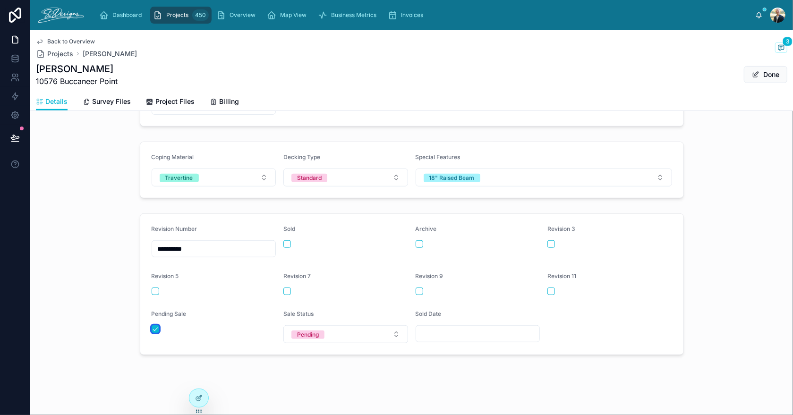
click at [152, 325] on button "button" at bounding box center [156, 329] width 8 height 8
click at [299, 331] on div "Pending" at bounding box center [308, 335] width 22 height 9
click at [305, 281] on span "Sold" at bounding box center [297, 282] width 23 height 9
click at [285, 242] on button "button" at bounding box center [287, 244] width 8 height 8
click at [438, 327] on input "text" at bounding box center [478, 333] width 124 height 13
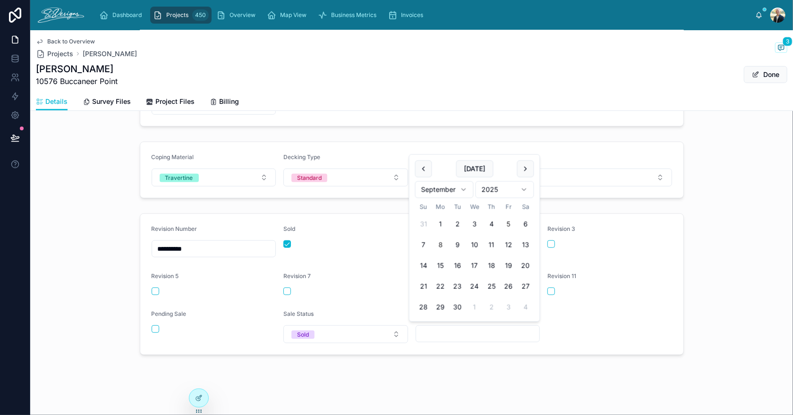
click at [508, 223] on button "5" at bounding box center [508, 224] width 17 height 17
type input "********"
click at [604, 328] on form "**********" at bounding box center [411, 284] width 543 height 141
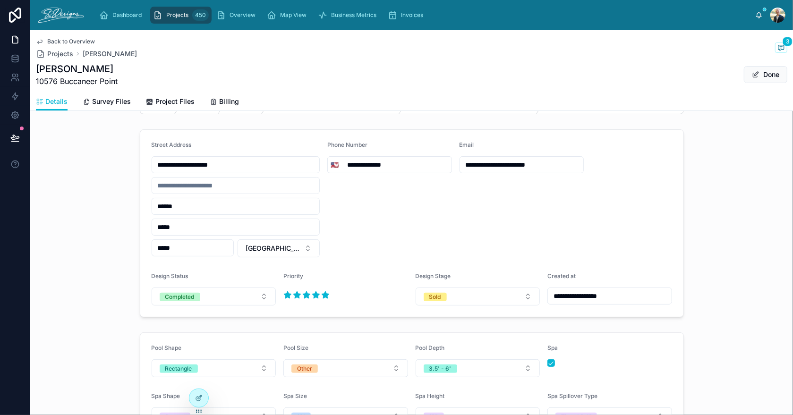
scroll to position [17, 0]
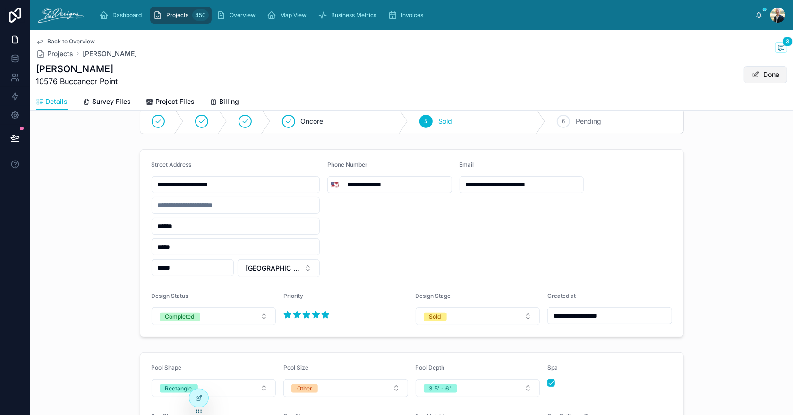
click at [768, 76] on button "Done" at bounding box center [765, 74] width 43 height 17
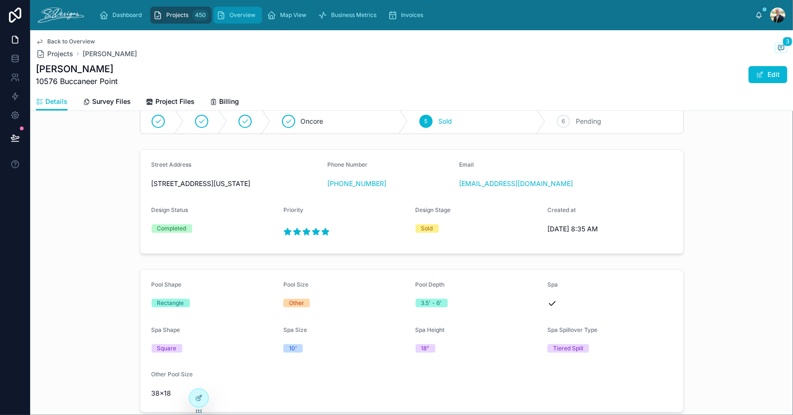
click at [249, 18] on span "Overview" at bounding box center [243, 15] width 26 height 8
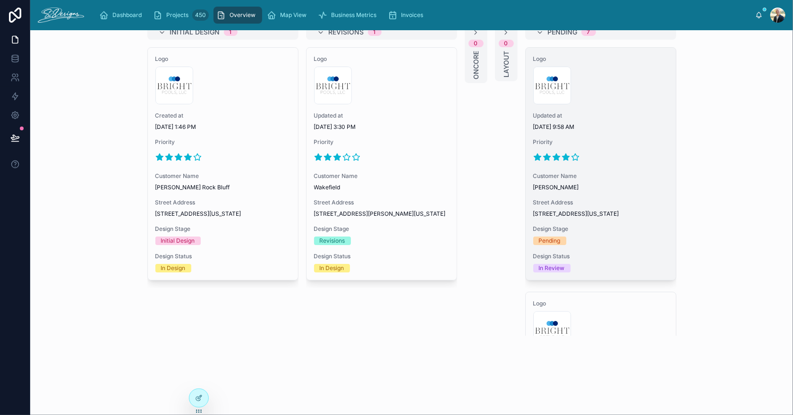
click at [601, 245] on div "Pending" at bounding box center [600, 241] width 135 height 9
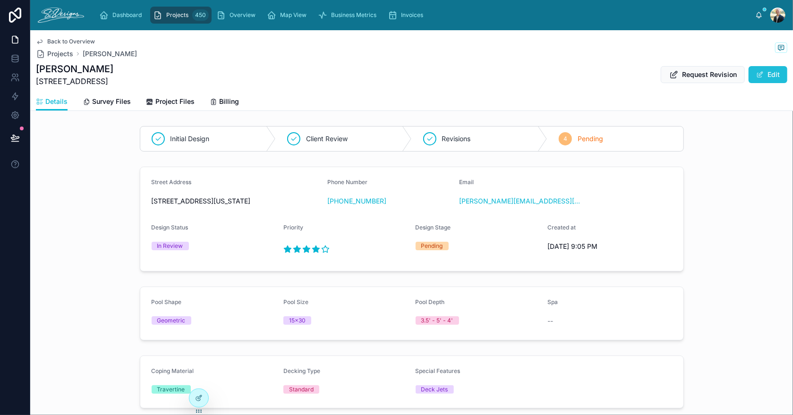
click at [759, 74] on button "Edit" at bounding box center [768, 74] width 39 height 17
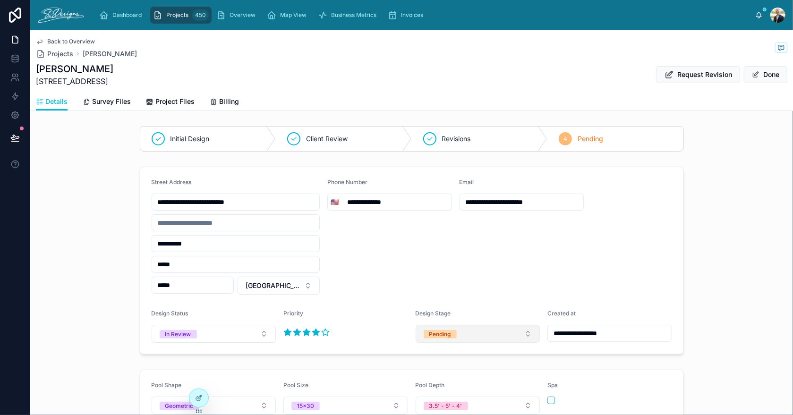
click at [470, 331] on button "Pending" at bounding box center [478, 334] width 125 height 18
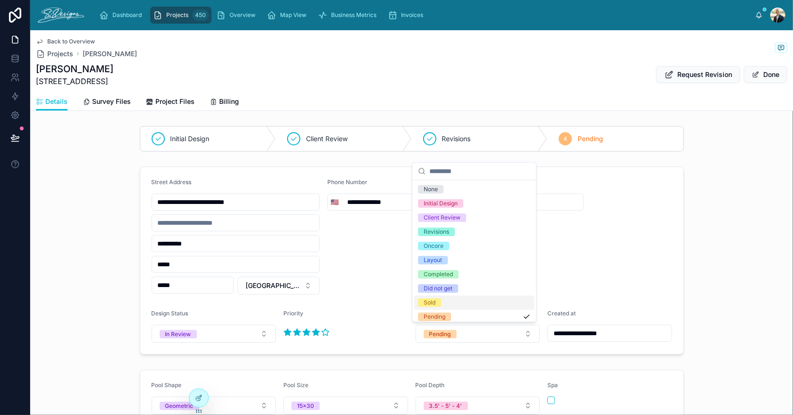
click at [455, 306] on div "Sold" at bounding box center [474, 303] width 120 height 14
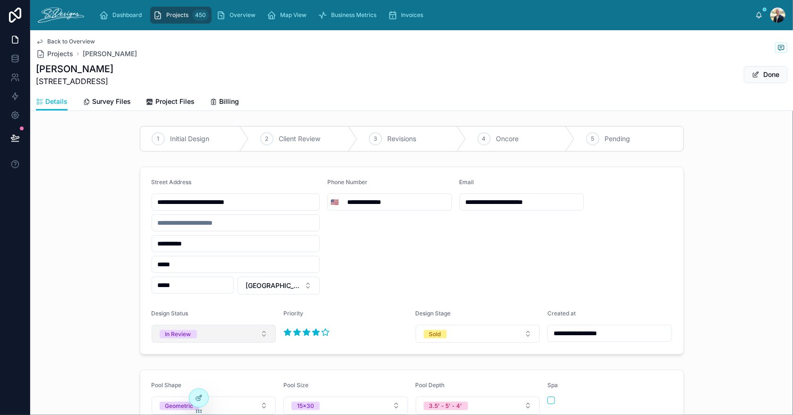
click at [226, 332] on button "In Review" at bounding box center [214, 334] width 125 height 18
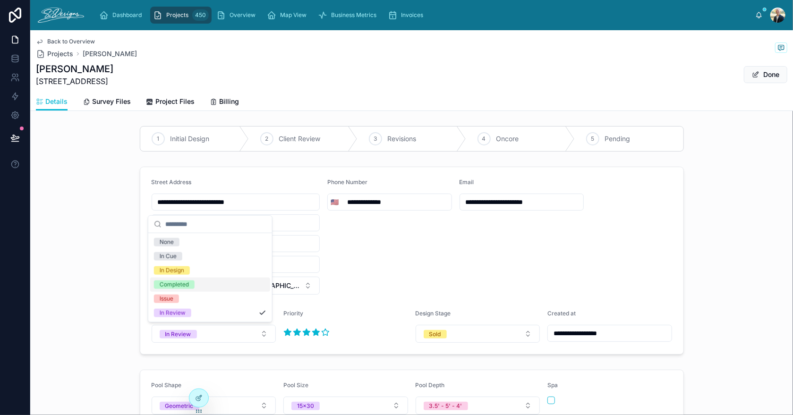
click at [202, 286] on div "Completed" at bounding box center [210, 285] width 120 height 14
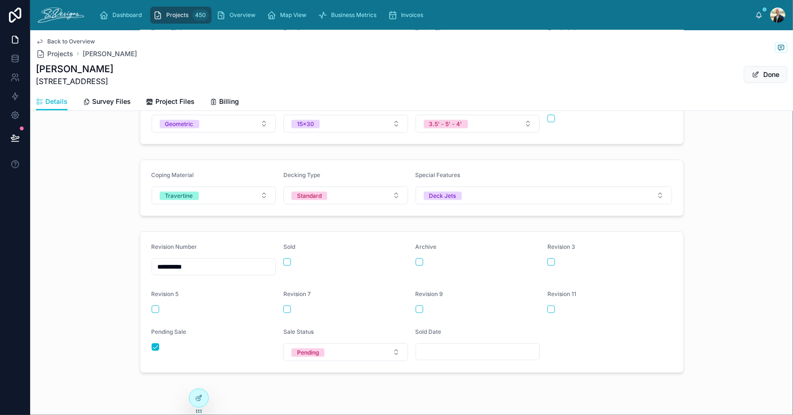
scroll to position [300, 0]
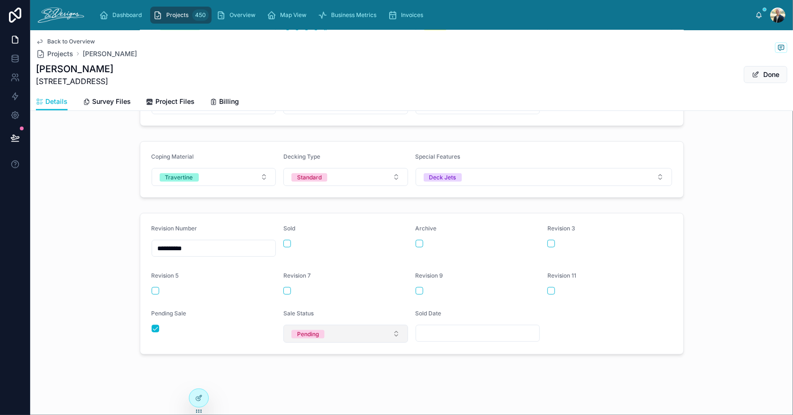
click at [303, 333] on div "Pending" at bounding box center [308, 334] width 22 height 9
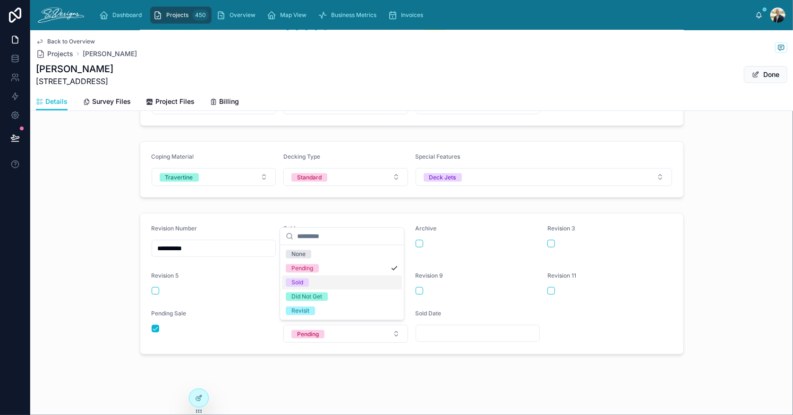
click at [313, 283] on div "Sold" at bounding box center [342, 282] width 120 height 14
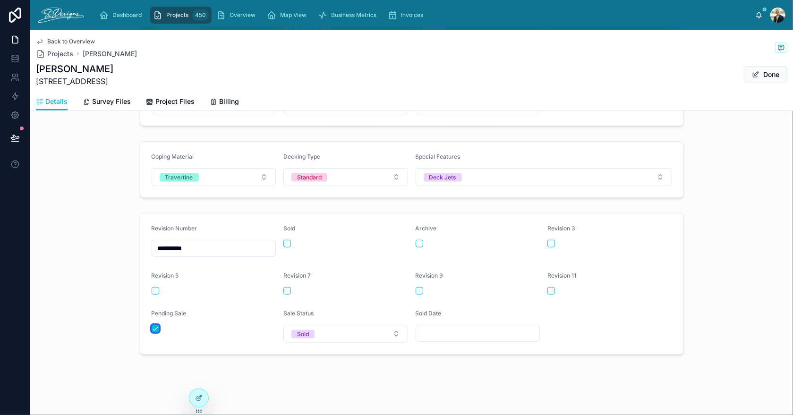
click at [153, 325] on button "button" at bounding box center [156, 329] width 8 height 8
click at [162, 250] on input "**********" at bounding box center [214, 248] width 124 height 13
click at [216, 219] on form "**********" at bounding box center [411, 283] width 543 height 141
click at [283, 240] on button "button" at bounding box center [287, 244] width 8 height 8
click at [444, 333] on input "text" at bounding box center [478, 333] width 124 height 13
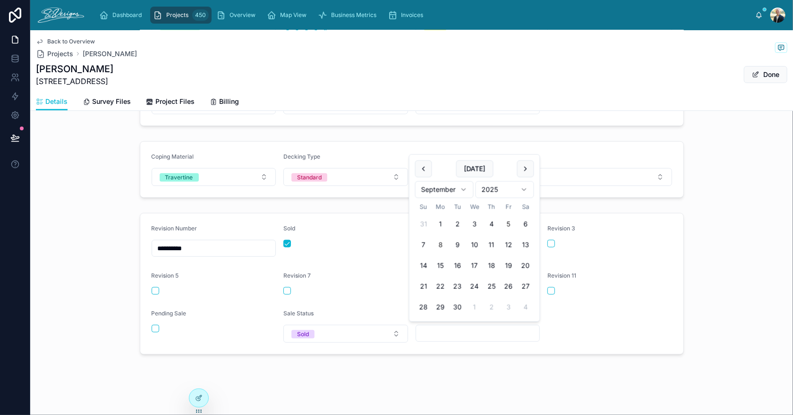
click at [511, 227] on button "5" at bounding box center [508, 224] width 17 height 17
type input "********"
click at [766, 73] on button "Done" at bounding box center [765, 74] width 43 height 17
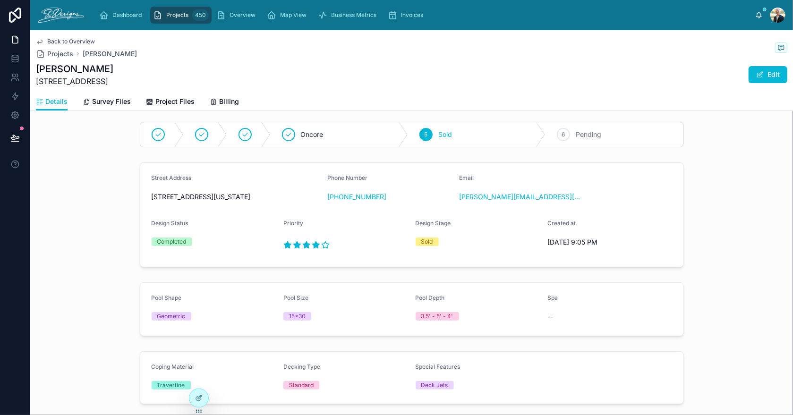
scroll to position [0, 0]
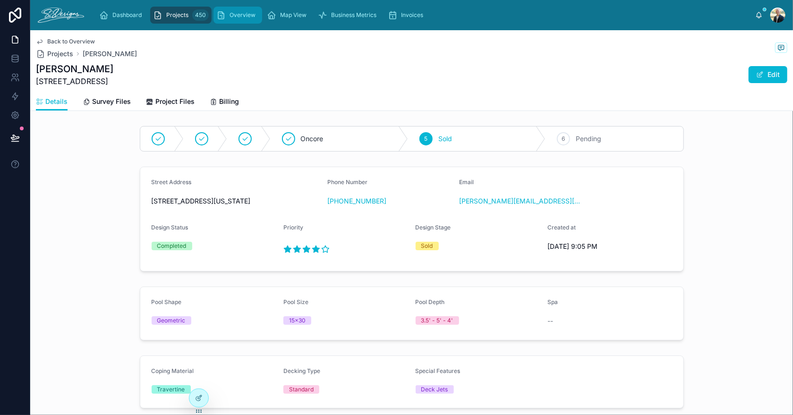
click at [238, 16] on span "Overview" at bounding box center [243, 15] width 26 height 8
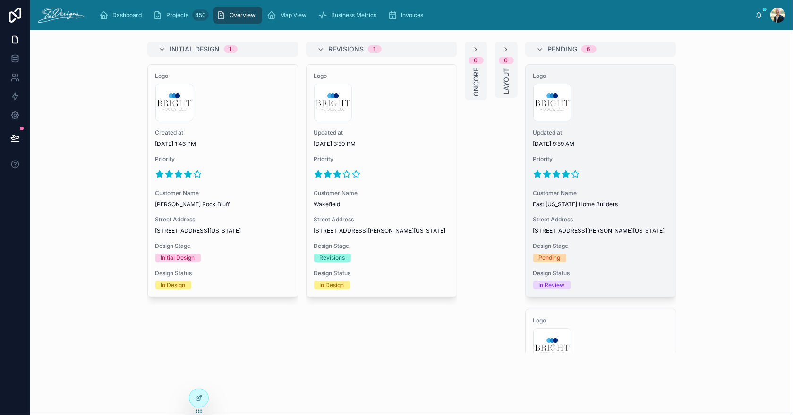
click at [604, 172] on div at bounding box center [600, 174] width 135 height 15
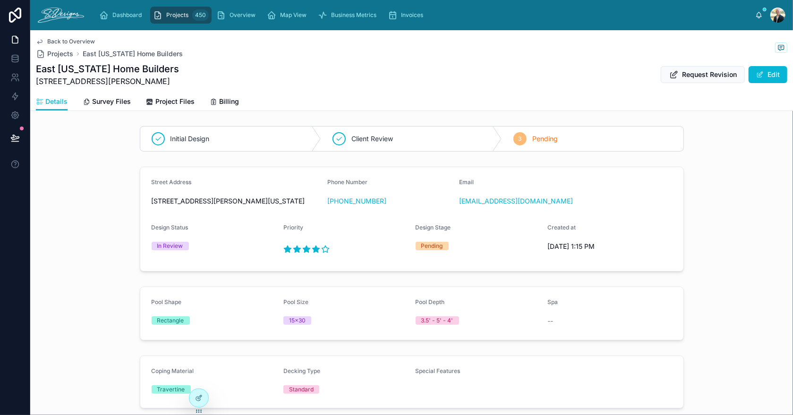
click at [775, 76] on button "Edit" at bounding box center [768, 74] width 39 height 17
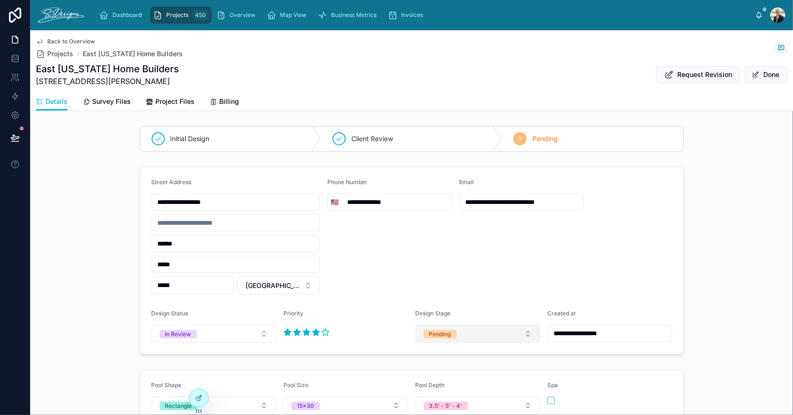
click at [471, 335] on button "Pending" at bounding box center [478, 334] width 125 height 18
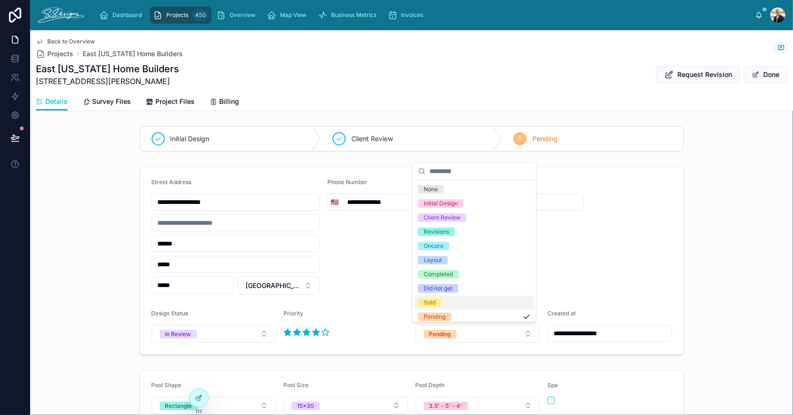
click at [445, 300] on div "Sold" at bounding box center [474, 303] width 120 height 14
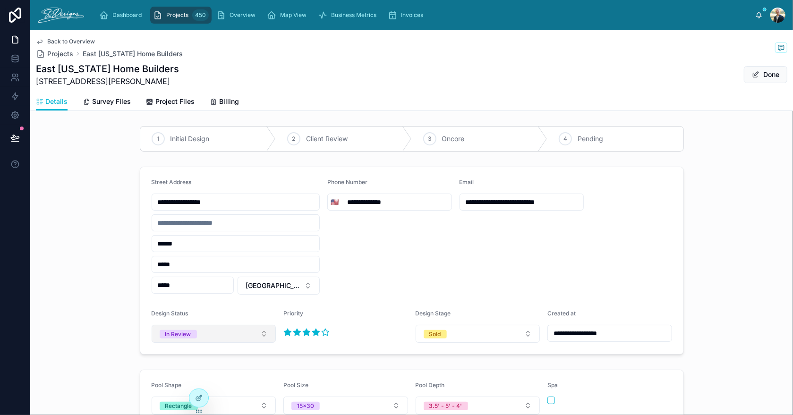
click at [201, 334] on button "In Review" at bounding box center [214, 334] width 125 height 18
click at [202, 282] on div "Completed" at bounding box center [210, 285] width 120 height 14
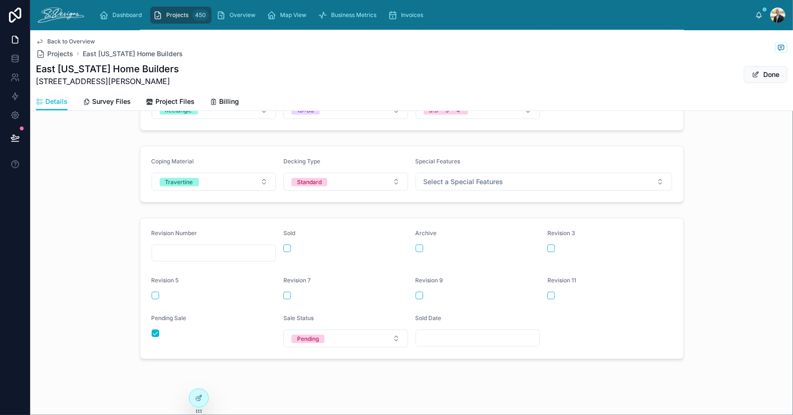
scroll to position [300, 0]
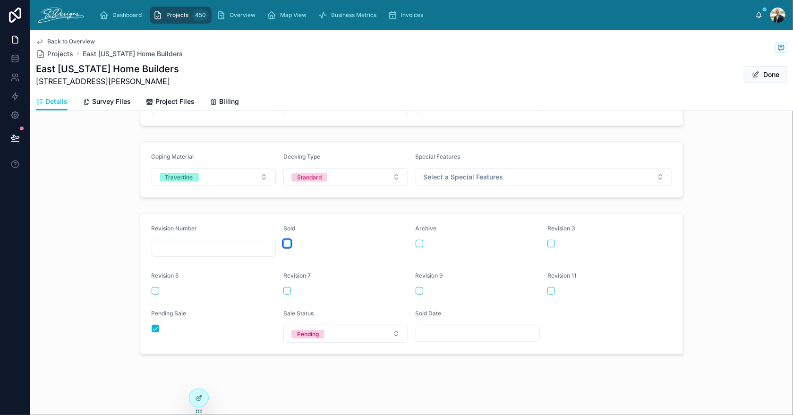
click at [283, 240] on button "button" at bounding box center [287, 244] width 8 height 8
click at [154, 326] on button "button" at bounding box center [156, 329] width 8 height 8
click at [303, 332] on div "Pending" at bounding box center [308, 334] width 22 height 9
click at [303, 281] on span "Sold" at bounding box center [297, 282] width 23 height 9
click at [444, 336] on input "text" at bounding box center [478, 333] width 124 height 13
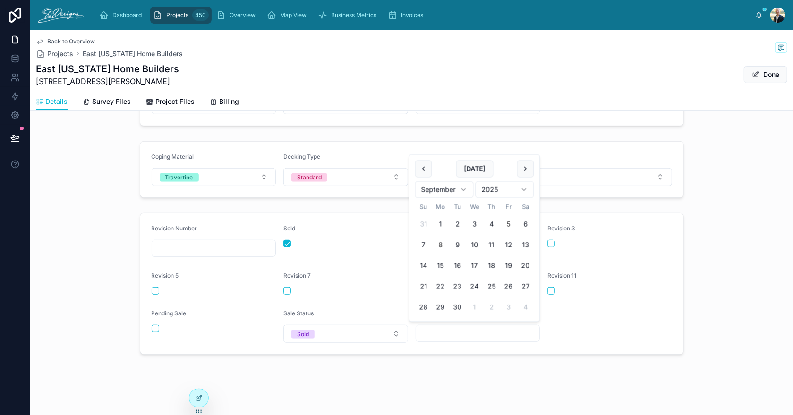
click at [508, 224] on button "5" at bounding box center [508, 224] width 17 height 17
type input "********"
click at [760, 78] on button "Done" at bounding box center [765, 74] width 43 height 17
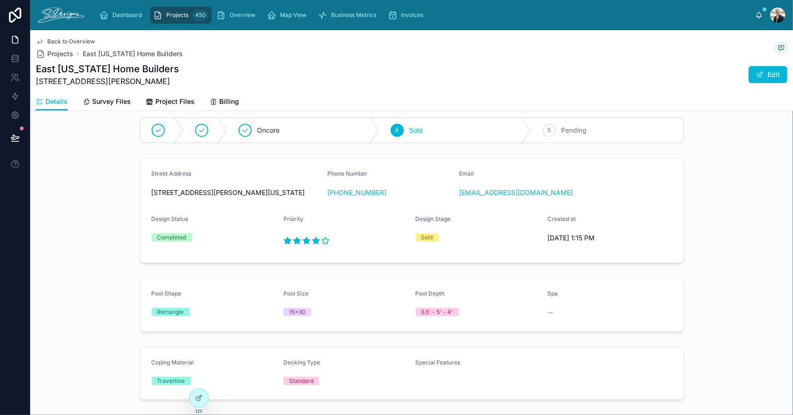
scroll to position [0, 0]
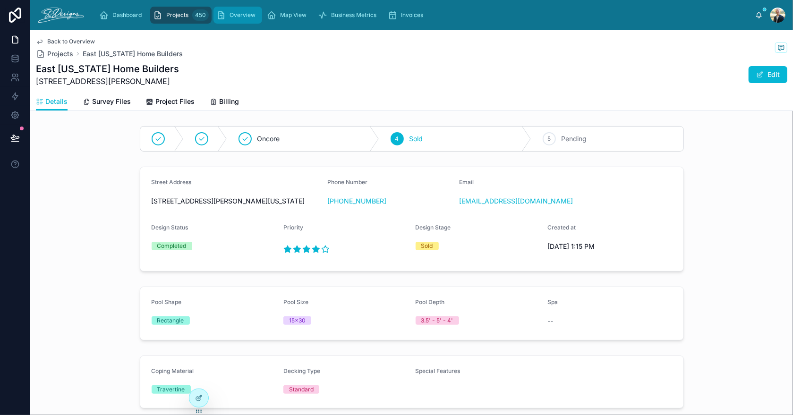
click at [239, 17] on span "Overview" at bounding box center [243, 15] width 26 height 8
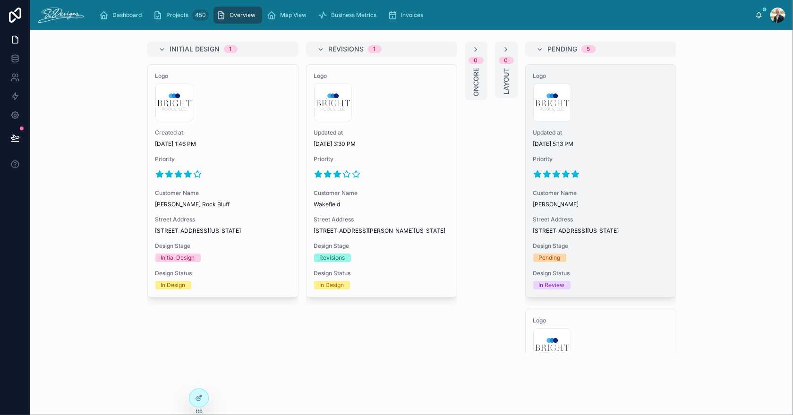
click at [613, 200] on div "Customer Name Gary Hilburn" at bounding box center [600, 198] width 135 height 19
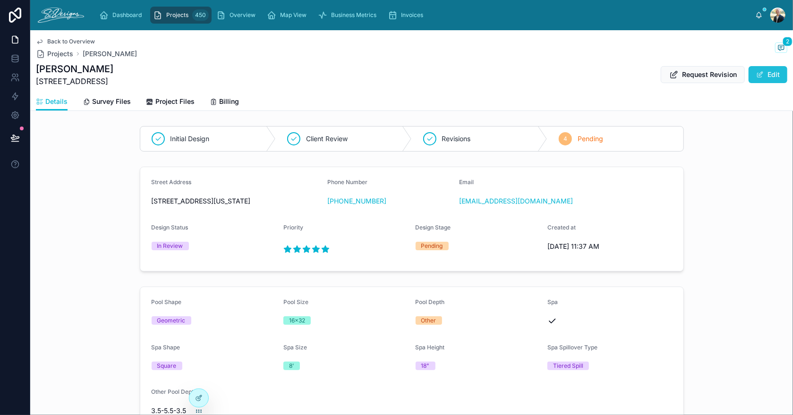
click at [758, 72] on button "Edit" at bounding box center [768, 74] width 39 height 17
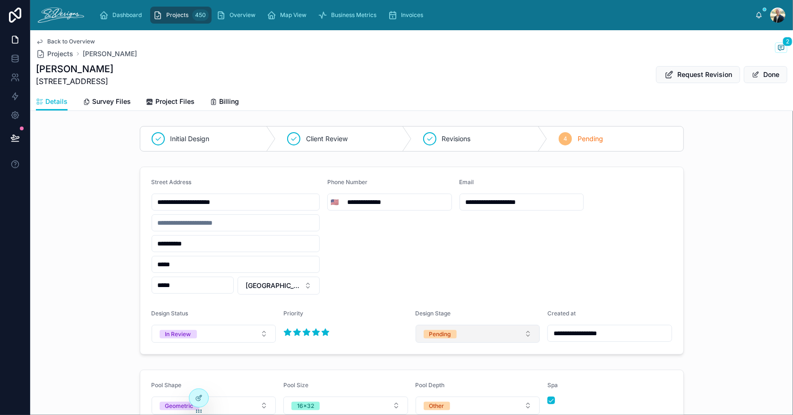
click at [483, 339] on button "Pending" at bounding box center [478, 334] width 125 height 18
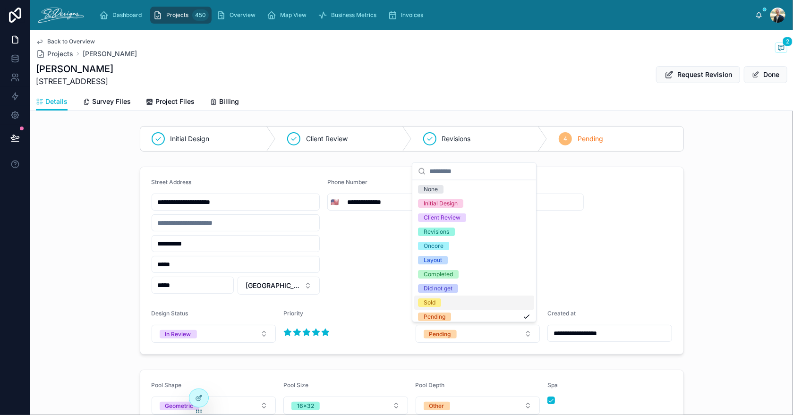
click at [453, 301] on div "Sold" at bounding box center [474, 303] width 120 height 14
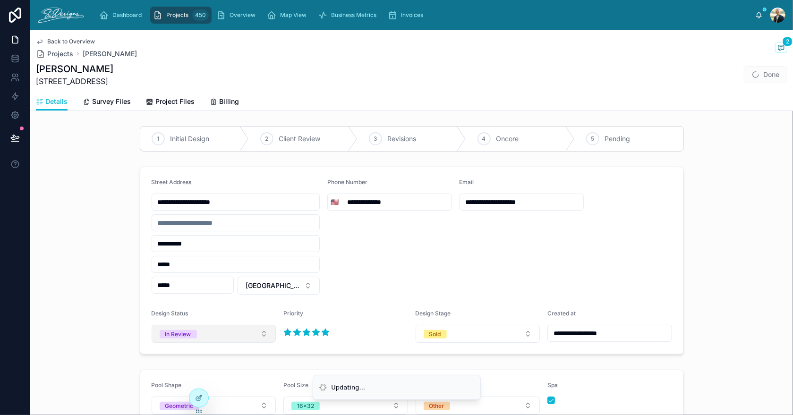
click at [221, 337] on button "In Review" at bounding box center [214, 334] width 125 height 18
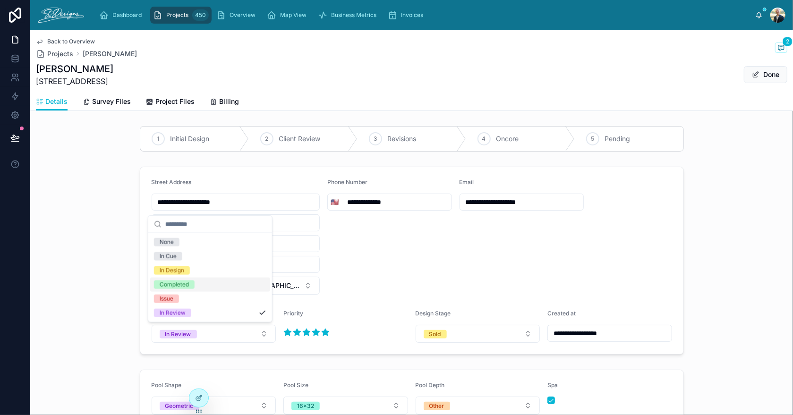
click at [186, 284] on div "Completed" at bounding box center [174, 285] width 29 height 9
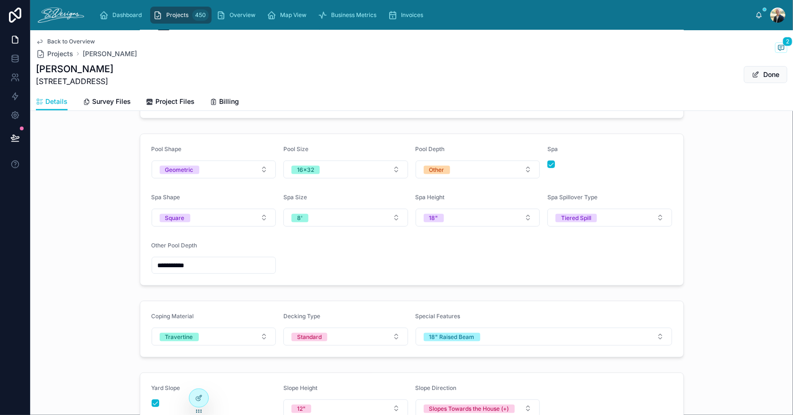
scroll to position [425, 0]
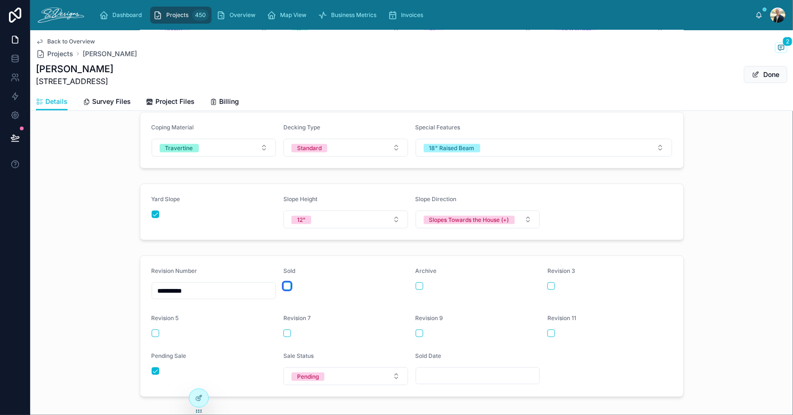
click at [283, 282] on button "button" at bounding box center [287, 286] width 8 height 8
click at [152, 369] on button "button" at bounding box center [156, 371] width 8 height 8
click at [299, 373] on div "Pending" at bounding box center [308, 377] width 22 height 9
click at [299, 327] on div "Sold" at bounding box center [297, 324] width 12 height 9
click at [441, 372] on input "text" at bounding box center [478, 375] width 124 height 13
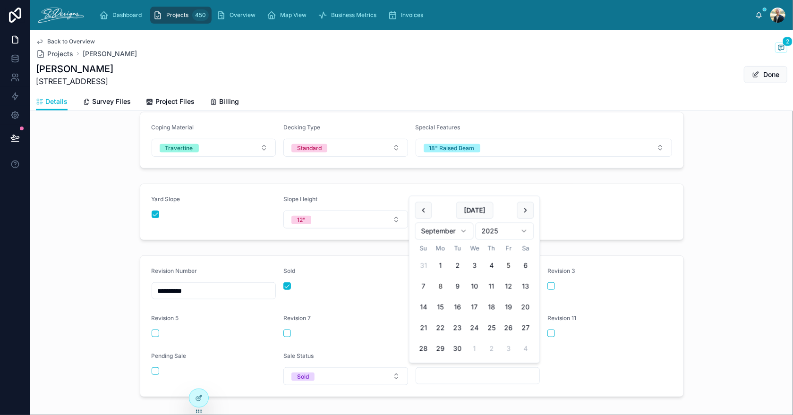
click at [511, 267] on button "5" at bounding box center [508, 265] width 17 height 17
type input "********"
click at [769, 74] on span "Done" at bounding box center [765, 74] width 43 height 17
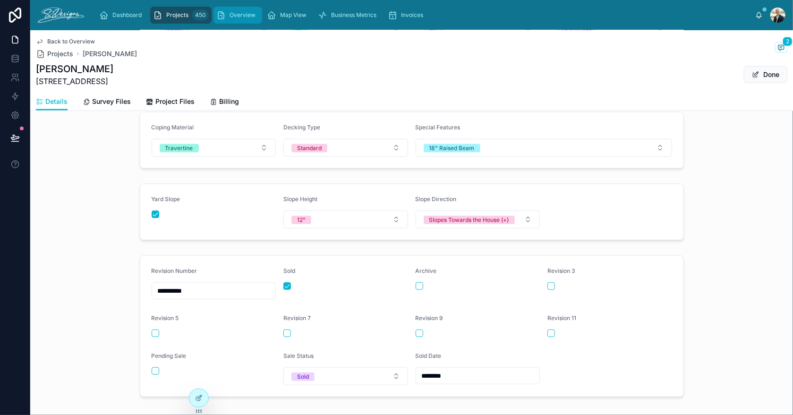
click at [246, 12] on span "Overview" at bounding box center [243, 15] width 26 height 8
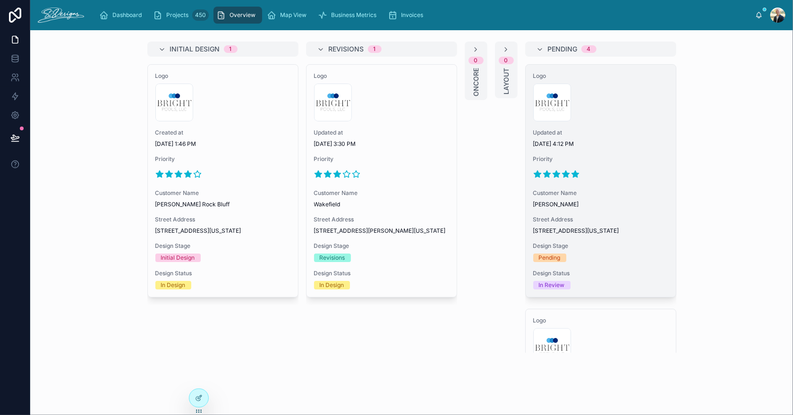
click at [606, 202] on span "Dan Funderburk" at bounding box center [600, 205] width 135 height 8
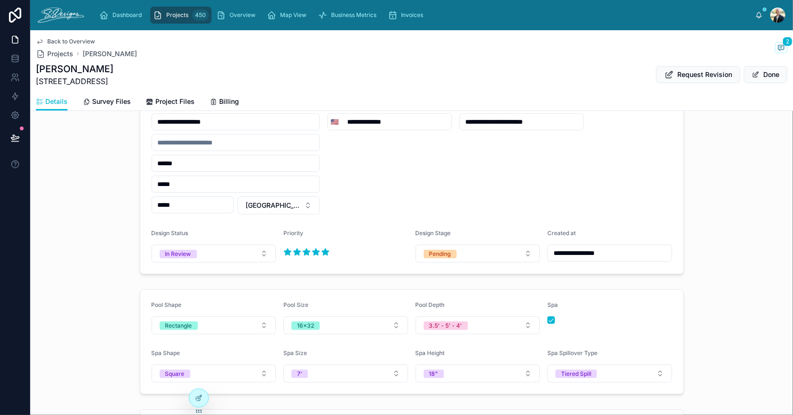
scroll to position [94, 0]
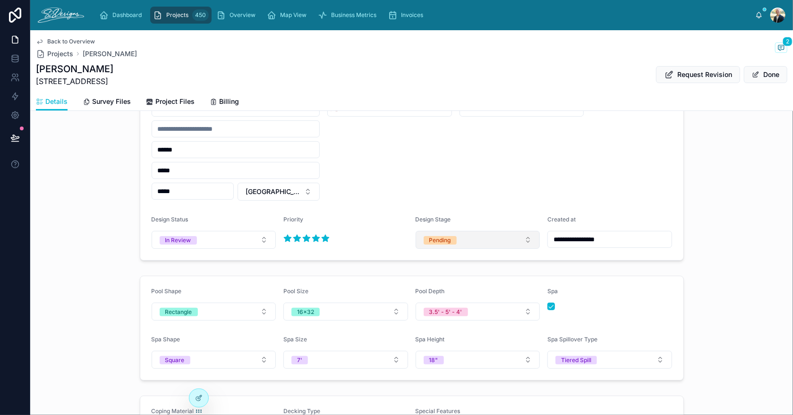
click at [451, 237] on span "Pending" at bounding box center [440, 240] width 33 height 9
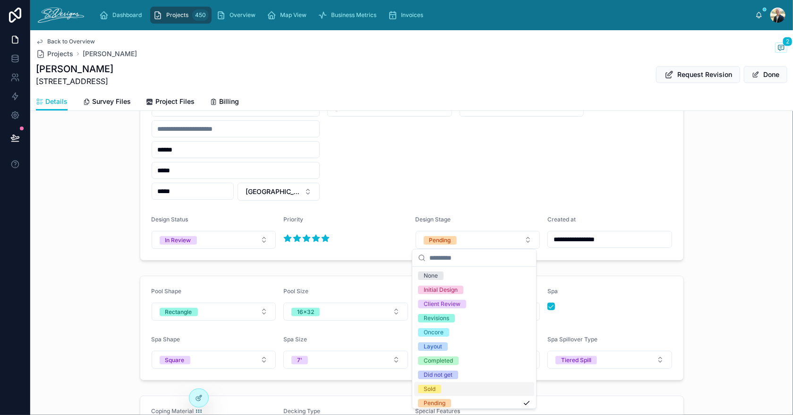
click at [425, 390] on div "Sold" at bounding box center [430, 389] width 12 height 9
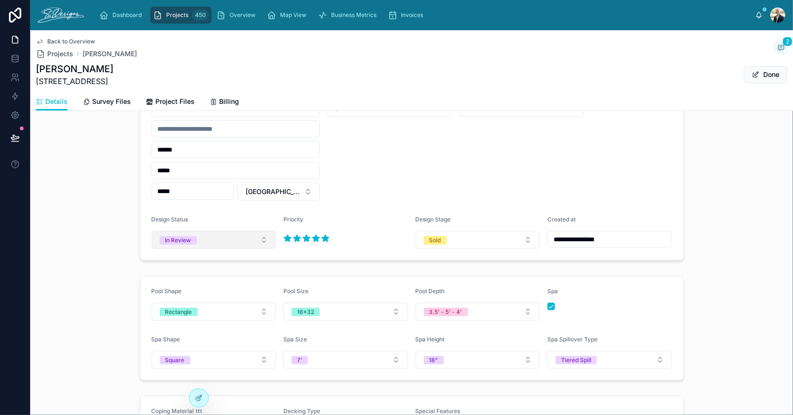
click at [212, 238] on button "In Review" at bounding box center [214, 240] width 125 height 18
click at [184, 316] on div "Completed" at bounding box center [174, 318] width 29 height 9
click at [681, 231] on div "**********" at bounding box center [411, 167] width 763 height 196
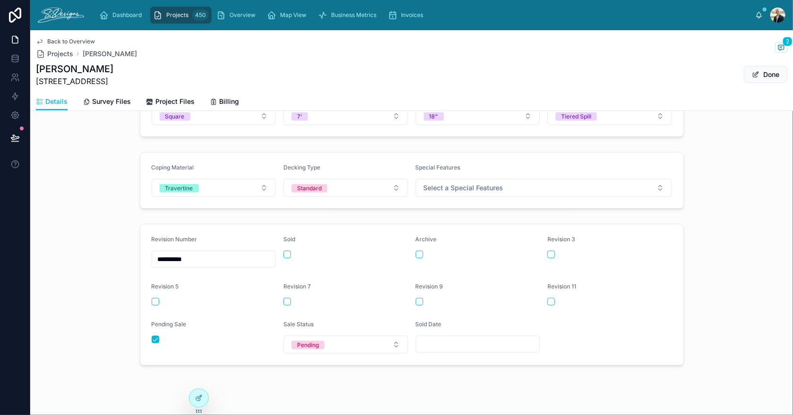
scroll to position [348, 0]
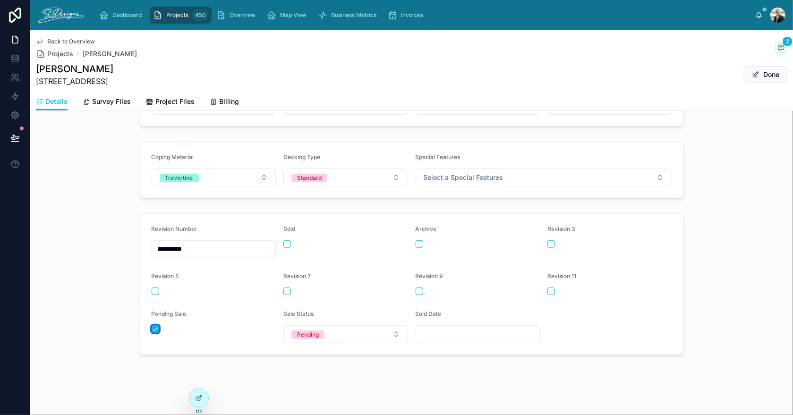
click at [152, 329] on button "button" at bounding box center [156, 329] width 8 height 8
click at [283, 242] on button "button" at bounding box center [287, 244] width 8 height 8
click at [316, 337] on button "Pending" at bounding box center [345, 334] width 125 height 18
click at [305, 281] on span "Sold" at bounding box center [297, 283] width 23 height 9
click at [497, 333] on input "text" at bounding box center [478, 333] width 124 height 13
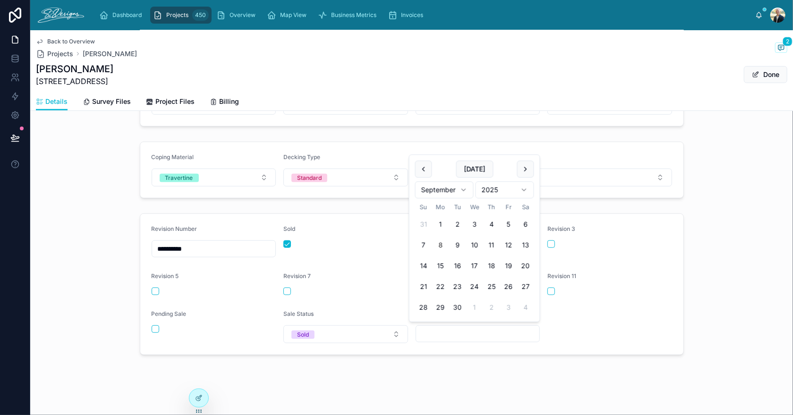
click at [506, 224] on button "5" at bounding box center [508, 224] width 17 height 17
type input "********"
click at [764, 68] on button "Done" at bounding box center [765, 74] width 43 height 17
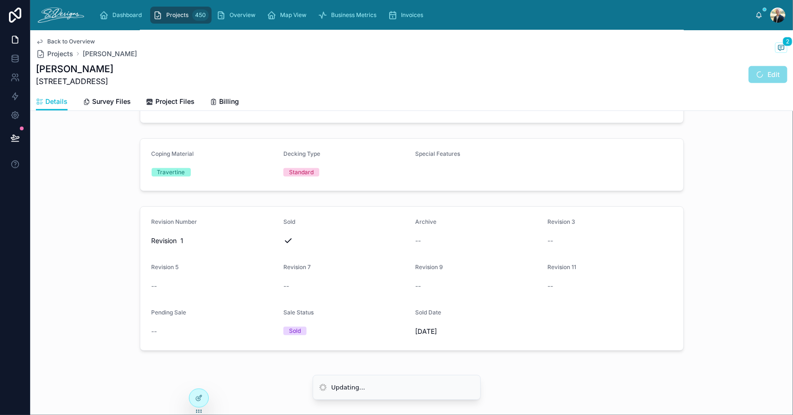
scroll to position [269, 0]
click at [254, 18] on span "Overview" at bounding box center [243, 15] width 26 height 8
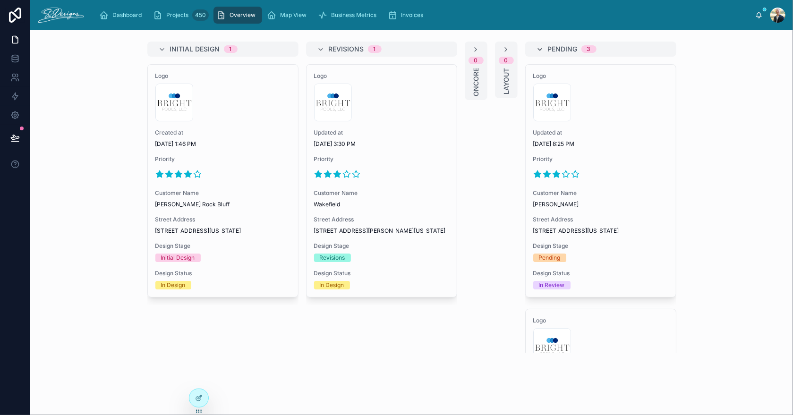
click at [538, 50] on icon at bounding box center [541, 50] width 8 height 8
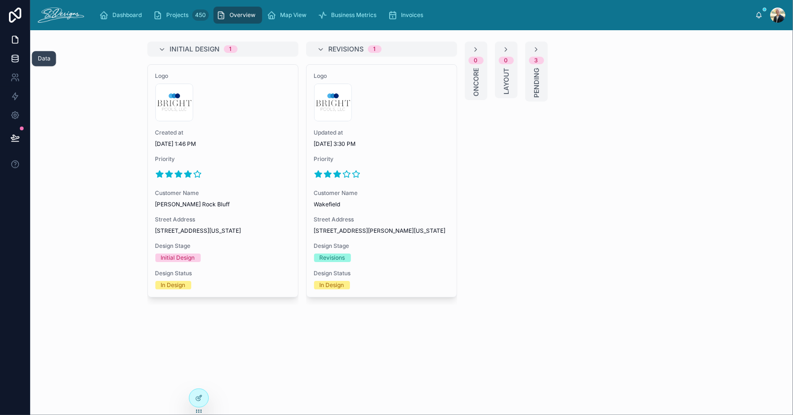
click at [16, 57] on icon at bounding box center [15, 56] width 6 height 2
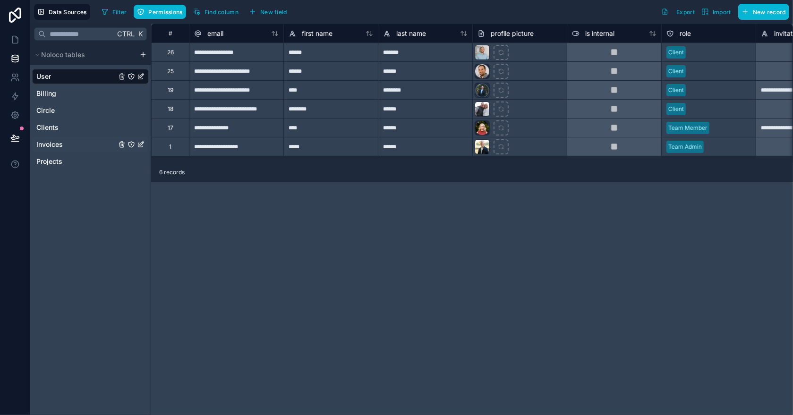
click at [48, 143] on span "Invoices" at bounding box center [49, 144] width 26 height 9
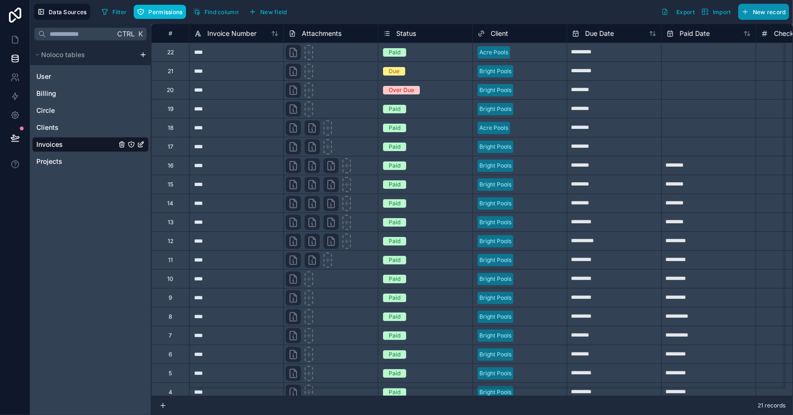
click at [752, 12] on button "New record" at bounding box center [763, 12] width 51 height 16
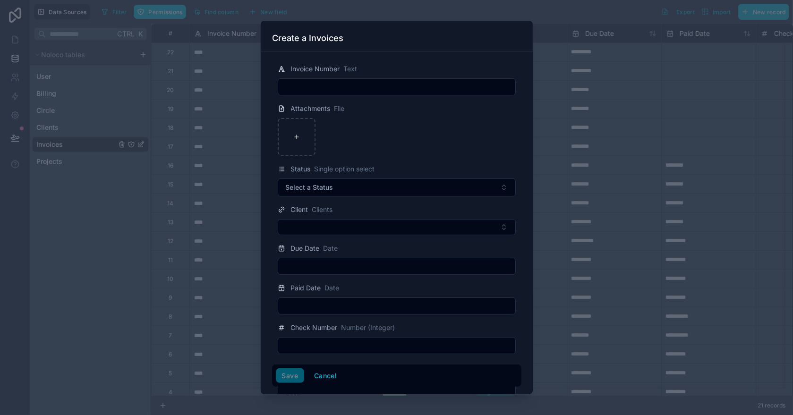
click at [318, 85] on input "text" at bounding box center [396, 86] width 237 height 13
type input "****"
click at [296, 145] on div at bounding box center [297, 137] width 38 height 38
type input "**********"
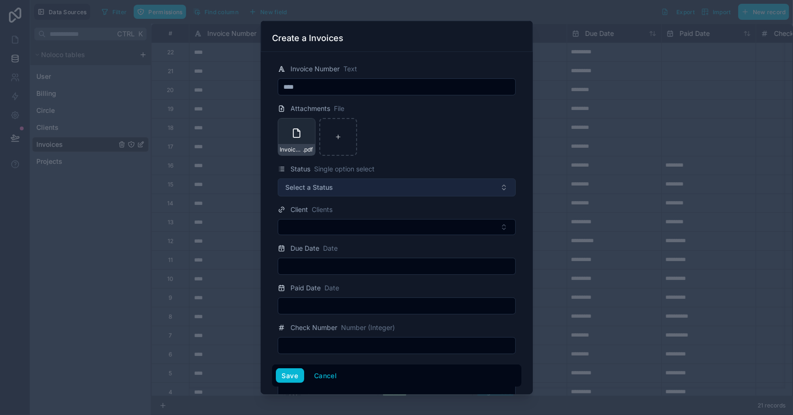
click at [315, 191] on span "Select a Status" at bounding box center [310, 187] width 48 height 9
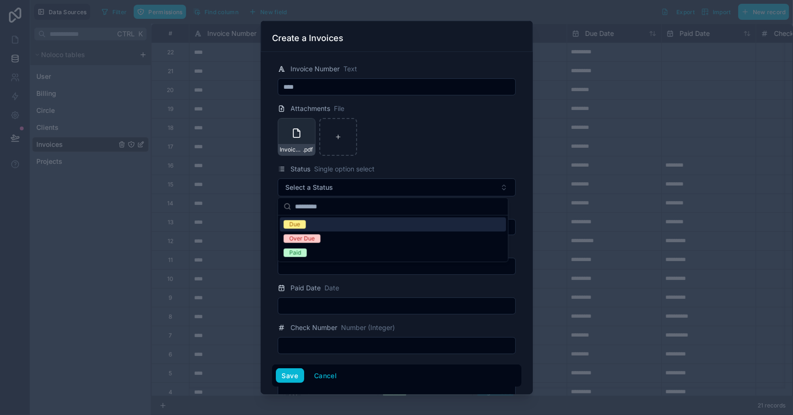
click at [297, 226] on div "Due" at bounding box center [295, 224] width 11 height 9
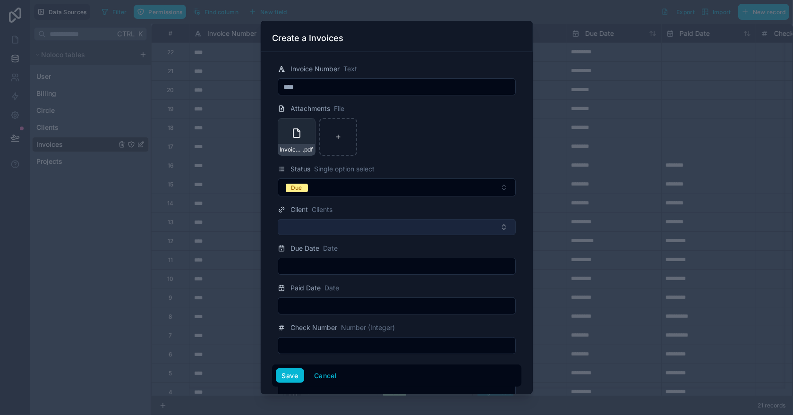
click at [317, 230] on button "Select Button" at bounding box center [397, 227] width 238 height 16
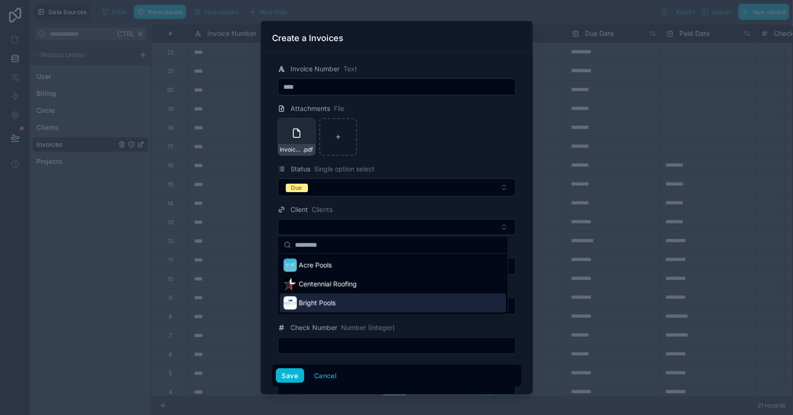
click at [314, 302] on span "Bright Pools" at bounding box center [317, 303] width 37 height 9
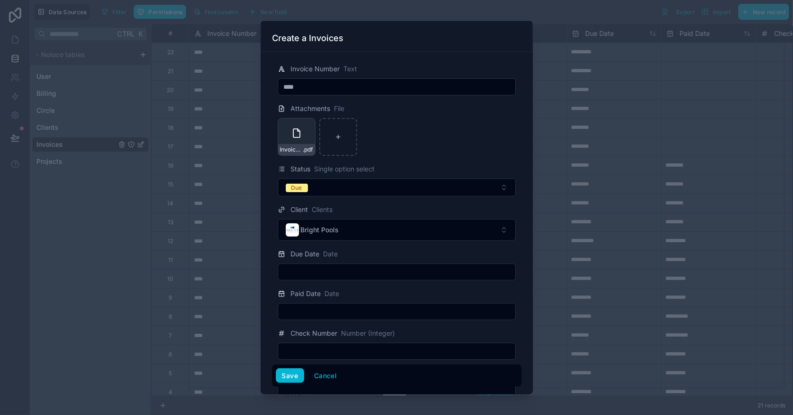
click at [320, 275] on input "text" at bounding box center [396, 271] width 237 height 13
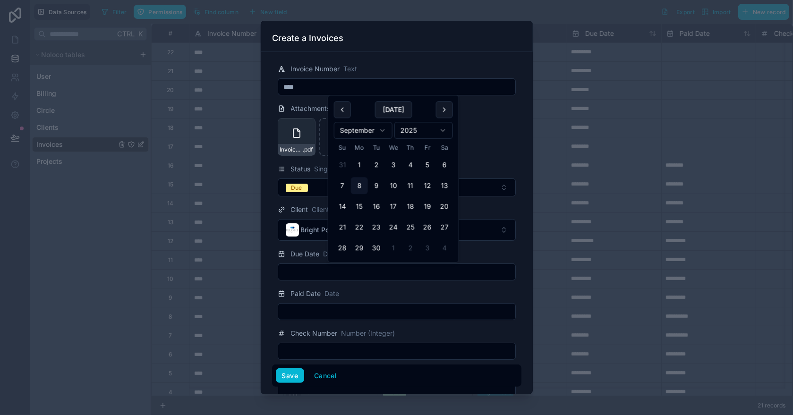
click at [386, 131] on html "**********" at bounding box center [396, 207] width 793 height 415
click at [345, 186] on button "5" at bounding box center [342, 185] width 17 height 17
type input "*********"
click at [494, 157] on form "Invoice Number Text **** Attachments File Invoice 1034 (1) .pdf Status Single o…" at bounding box center [396, 248] width 249 height 385
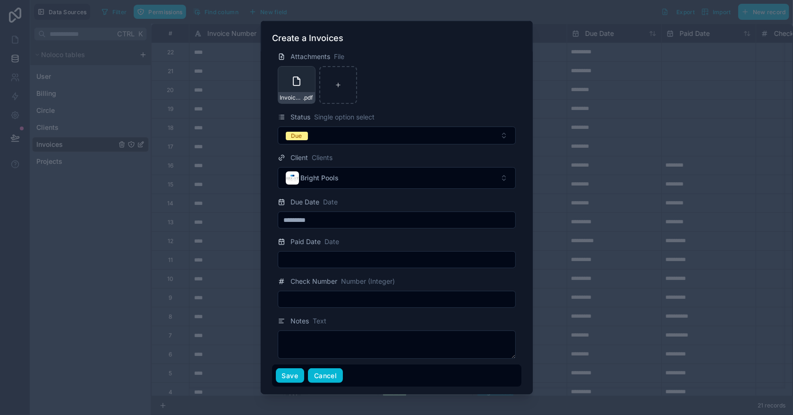
scroll to position [52, 0]
click at [296, 380] on button "Save" at bounding box center [290, 375] width 28 height 15
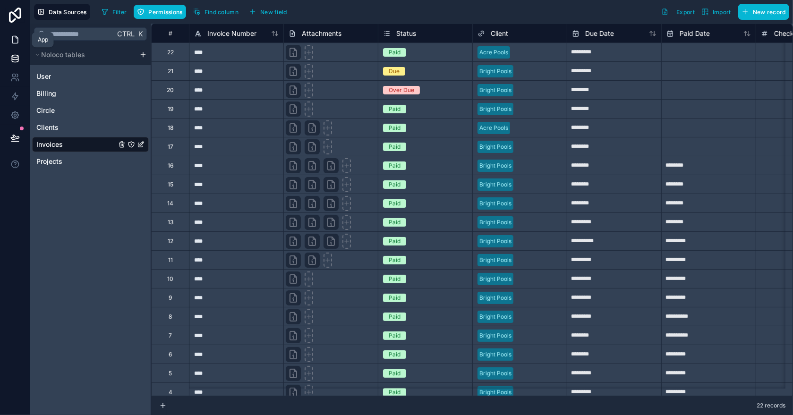
click at [15, 39] on icon at bounding box center [14, 39] width 9 height 9
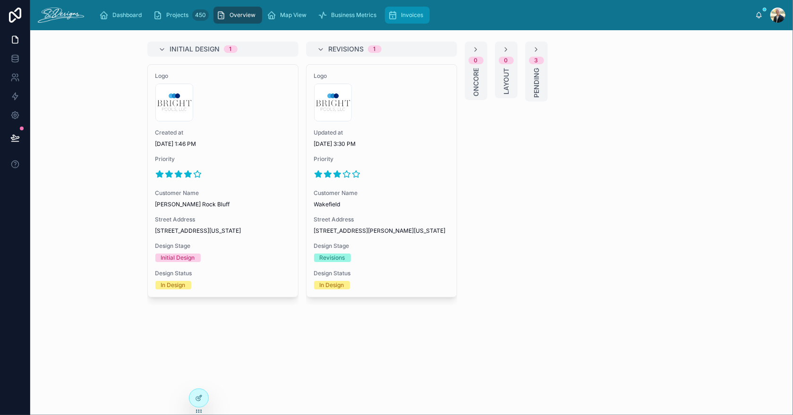
click at [412, 13] on span "Invoices" at bounding box center [412, 15] width 22 height 8
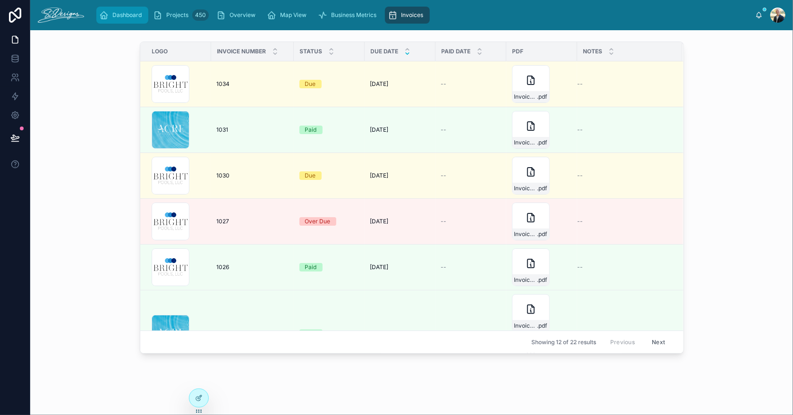
click at [123, 18] on span "Dashboard" at bounding box center [126, 15] width 29 height 8
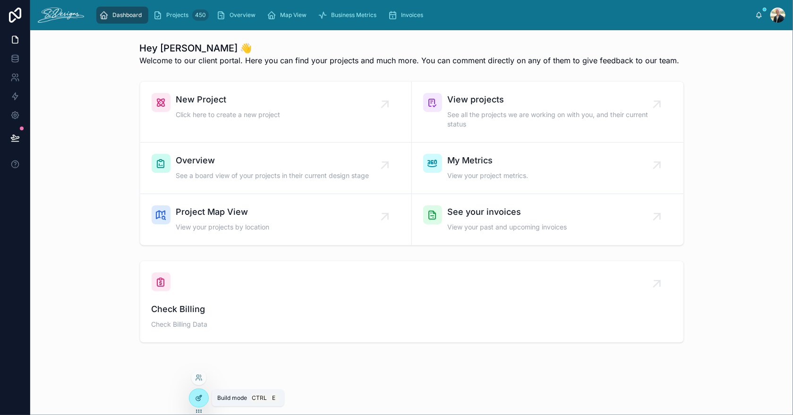
click at [204, 393] on div at bounding box center [198, 398] width 19 height 18
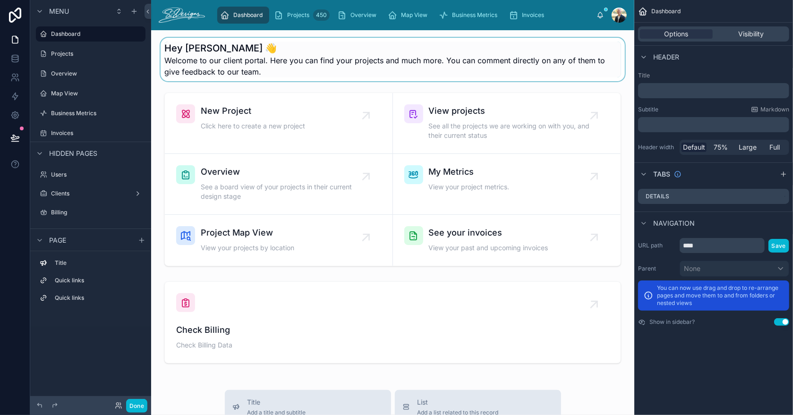
click at [335, 67] on div at bounding box center [393, 59] width 468 height 43
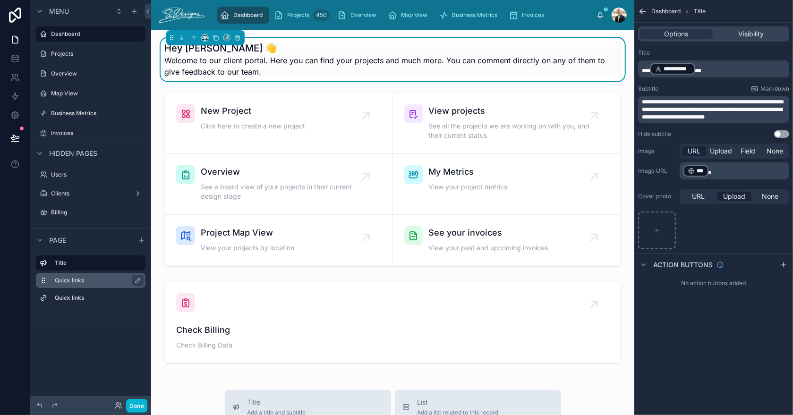
click at [70, 281] on label "Quick links" at bounding box center [96, 281] width 83 height 8
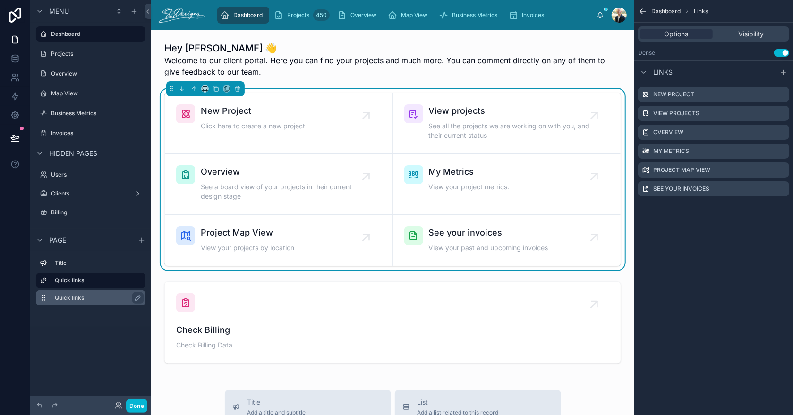
click at [72, 298] on label "Quick links" at bounding box center [96, 298] width 83 height 8
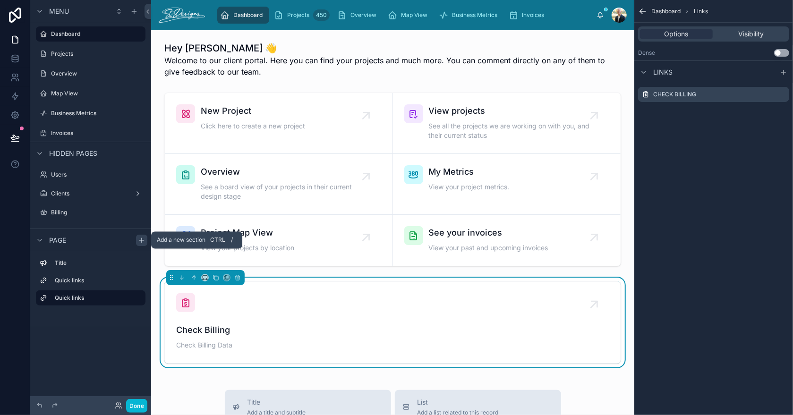
click at [139, 238] on icon "scrollable content" at bounding box center [142, 241] width 8 height 8
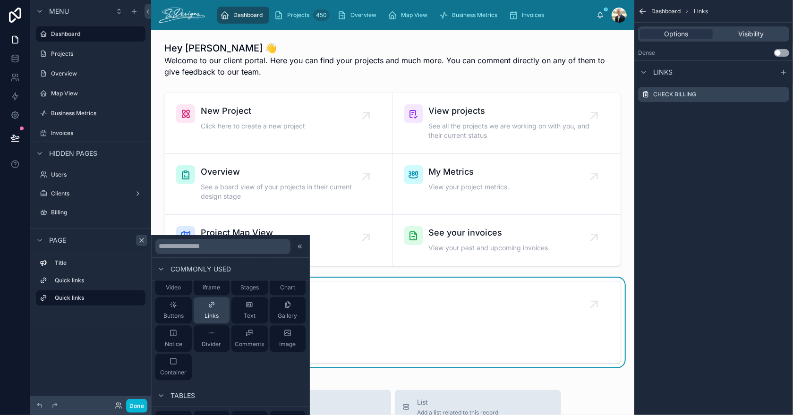
scroll to position [47, 0]
click at [171, 334] on div "Notice" at bounding box center [173, 335] width 17 height 19
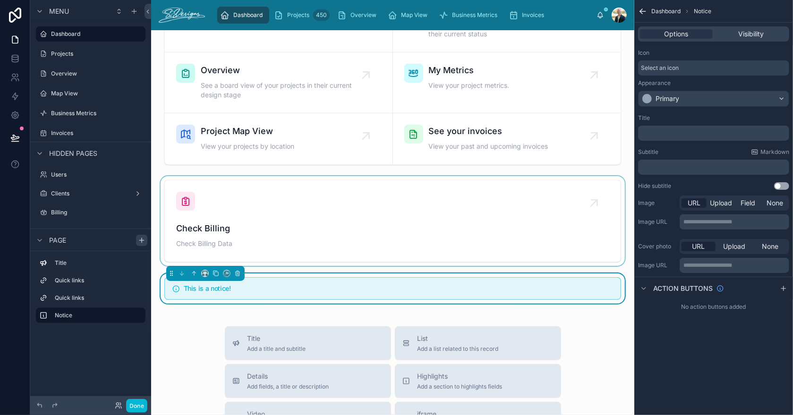
scroll to position [71, 0]
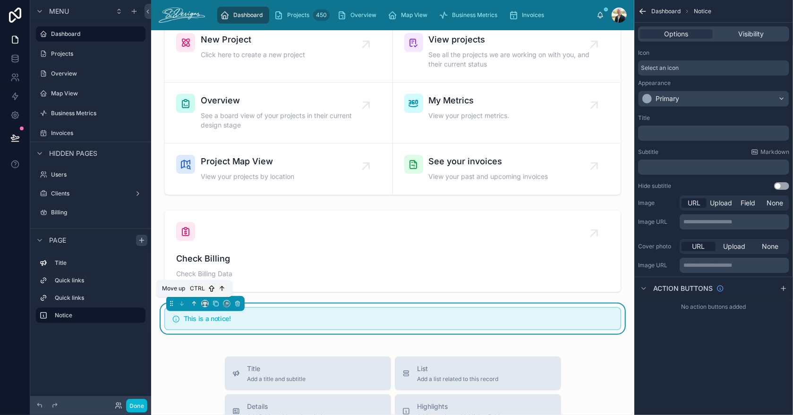
click at [192, 302] on icon at bounding box center [194, 303] width 7 height 7
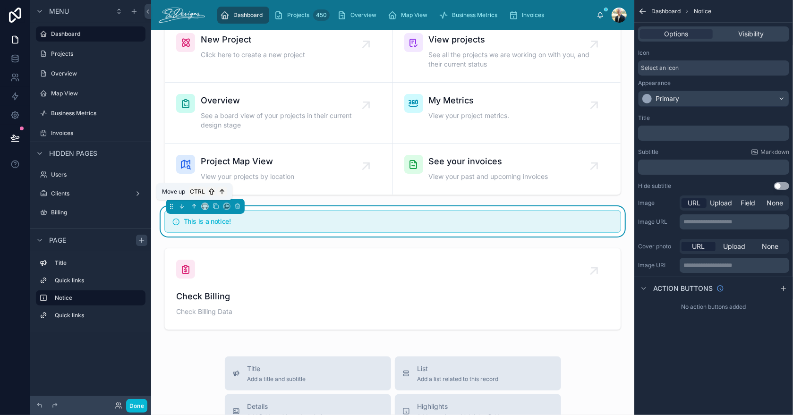
click at [192, 208] on icon at bounding box center [194, 206] width 7 height 7
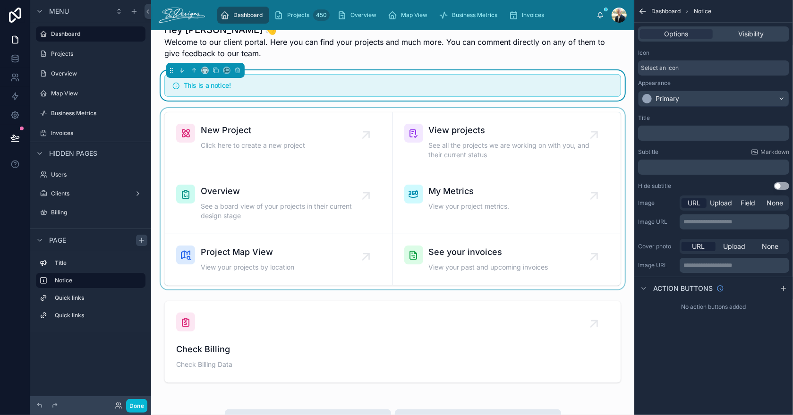
scroll to position [0, 0]
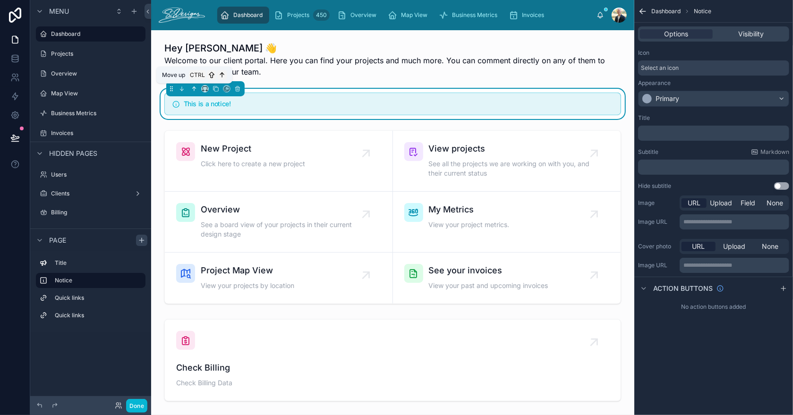
click at [194, 89] on icon at bounding box center [194, 89] width 0 height 4
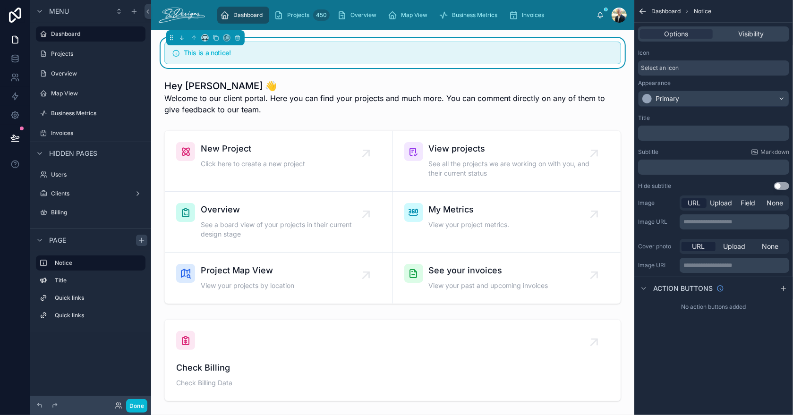
click at [422, 58] on div "This is a notice!" at bounding box center [398, 54] width 429 height 9
click at [654, 69] on span "Select an icon" at bounding box center [660, 68] width 38 height 8
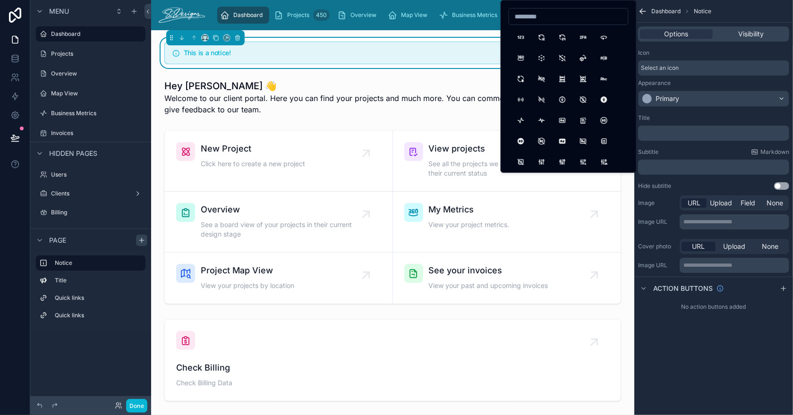
click at [561, 21] on input at bounding box center [568, 16] width 119 height 13
type input "*"
click at [394, 57] on div "This is a notice!" at bounding box center [398, 54] width 429 height 9
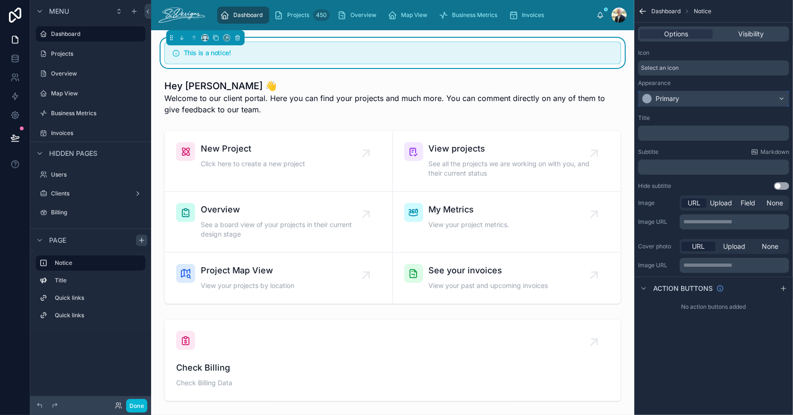
click at [674, 100] on div "Primary" at bounding box center [668, 98] width 24 height 9
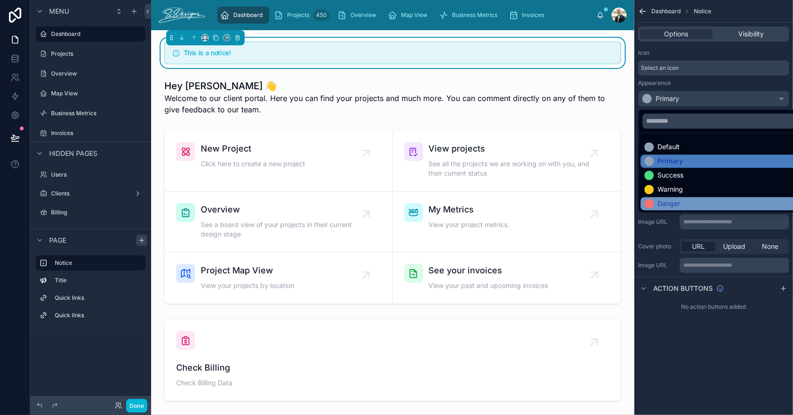
click at [675, 203] on div "Danger" at bounding box center [669, 203] width 23 height 9
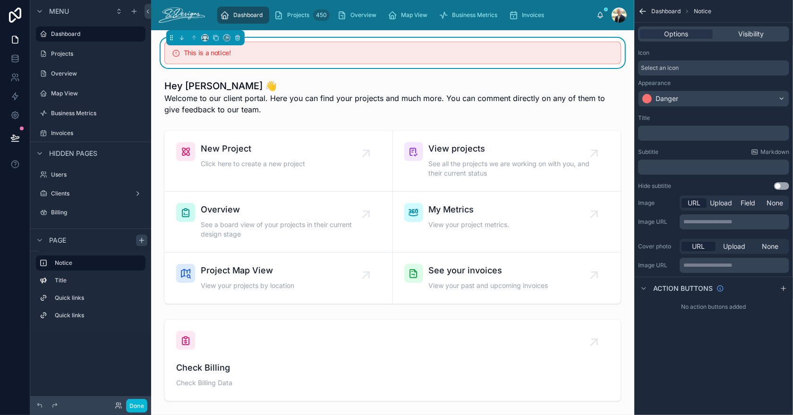
click at [677, 135] on p "﻿" at bounding box center [714, 133] width 145 height 8
click at [681, 71] on div "Select an icon" at bounding box center [713, 67] width 151 height 15
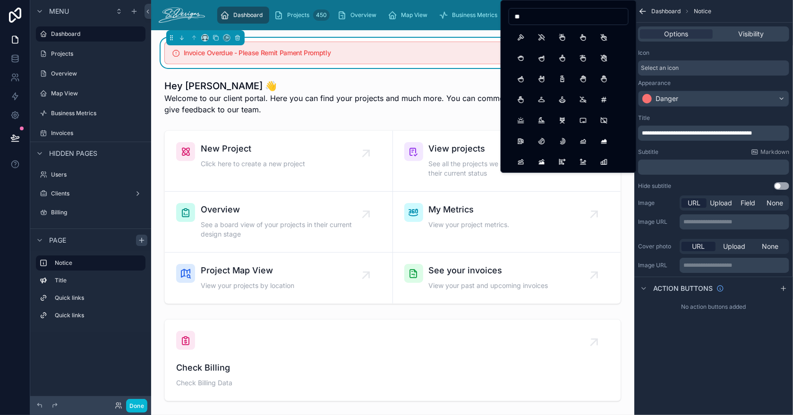
type input "*"
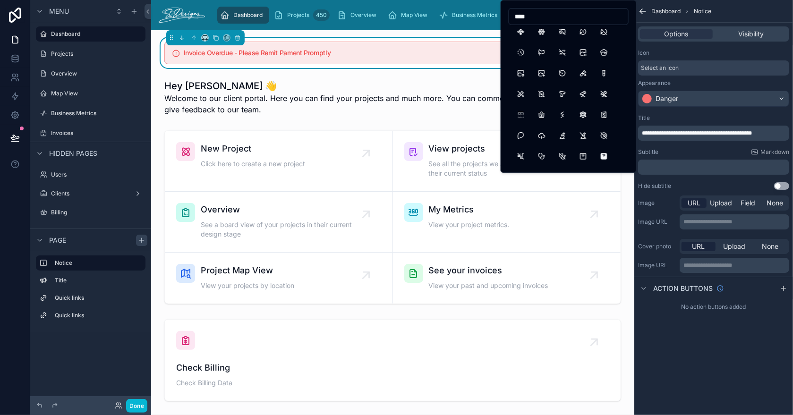
scroll to position [236, 0]
type input "****"
click at [439, 66] on div "Invoice Overdue - Please Remit Pament Promptly" at bounding box center [393, 53] width 468 height 30
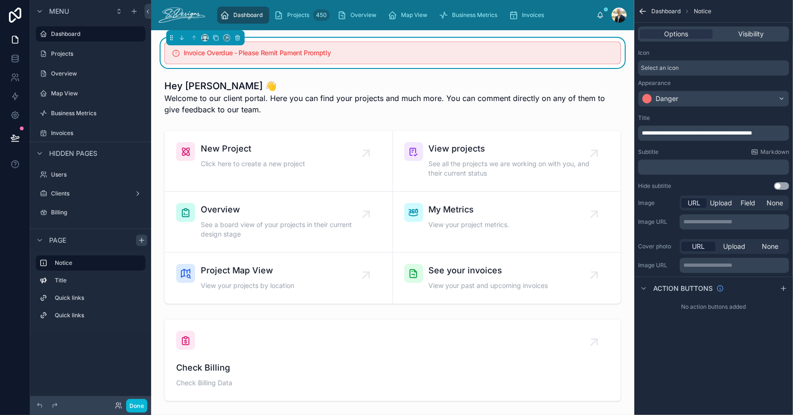
click at [734, 133] on span "**********" at bounding box center [697, 133] width 110 height 6
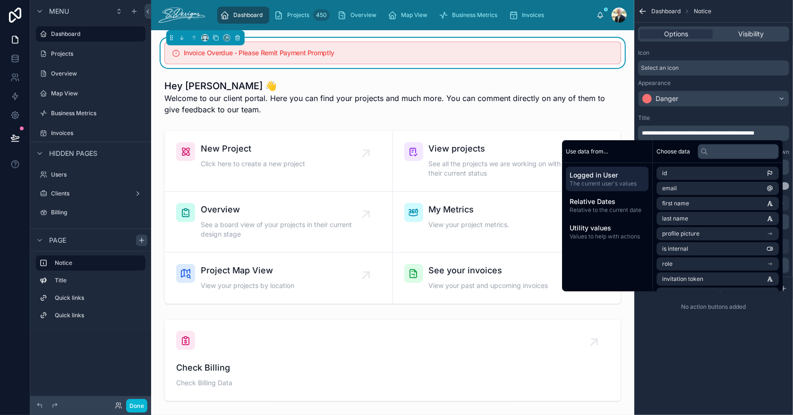
click at [738, 119] on div "Title" at bounding box center [713, 118] width 151 height 8
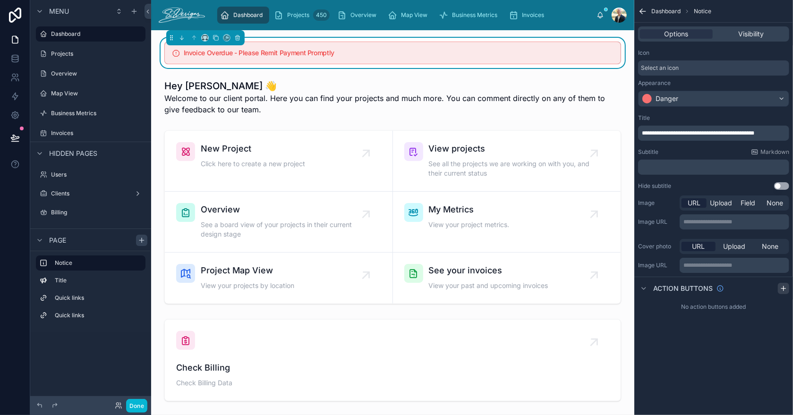
click at [780, 287] on icon "scrollable content" at bounding box center [784, 289] width 8 height 8
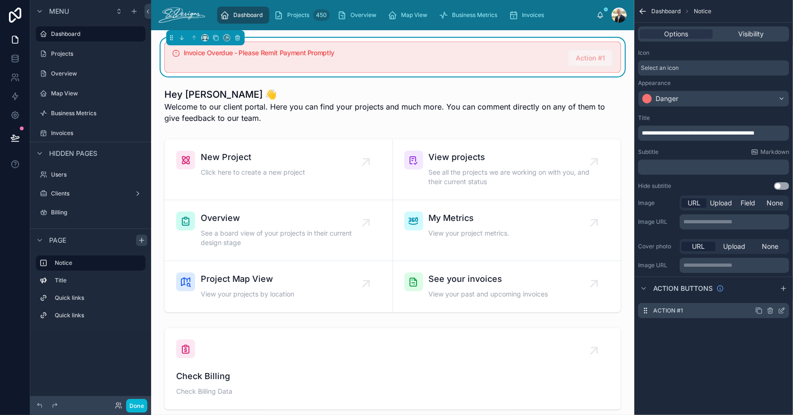
click at [746, 313] on div "Action #1" at bounding box center [713, 310] width 151 height 15
click at [589, 58] on span "Action #1" at bounding box center [590, 58] width 45 height 8
click at [773, 310] on icon "scrollable content" at bounding box center [771, 311] width 8 height 8
click at [765, 293] on icon at bounding box center [767, 295] width 8 height 8
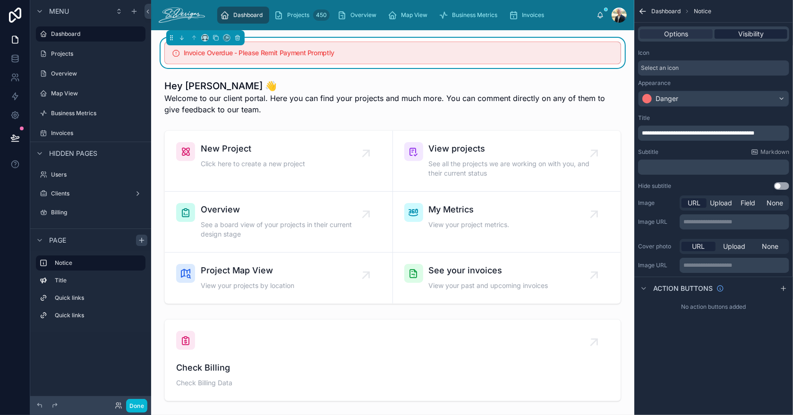
click at [727, 35] on div "Visibility" at bounding box center [751, 33] width 73 height 9
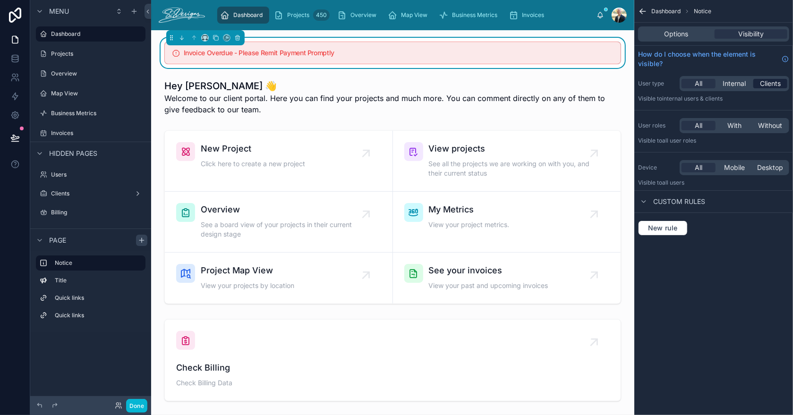
click at [767, 82] on span "Clients" at bounding box center [770, 83] width 21 height 9
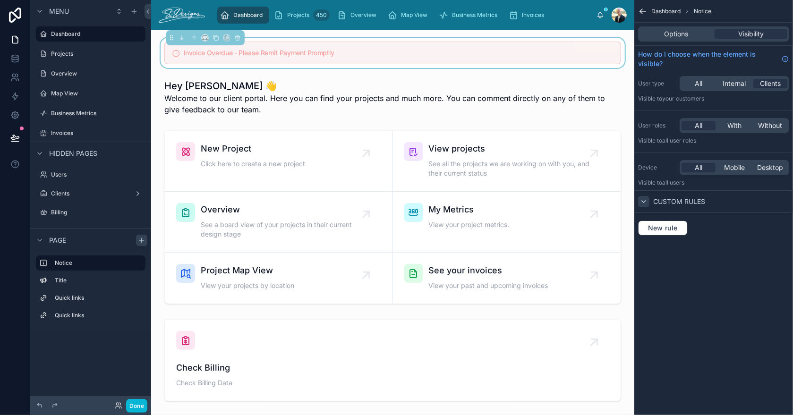
click at [644, 203] on icon "scrollable content" at bounding box center [644, 202] width 8 height 8
click at [645, 202] on icon "scrollable content" at bounding box center [644, 202] width 8 height 8
click at [662, 228] on span "New rule" at bounding box center [662, 228] width 37 height 9
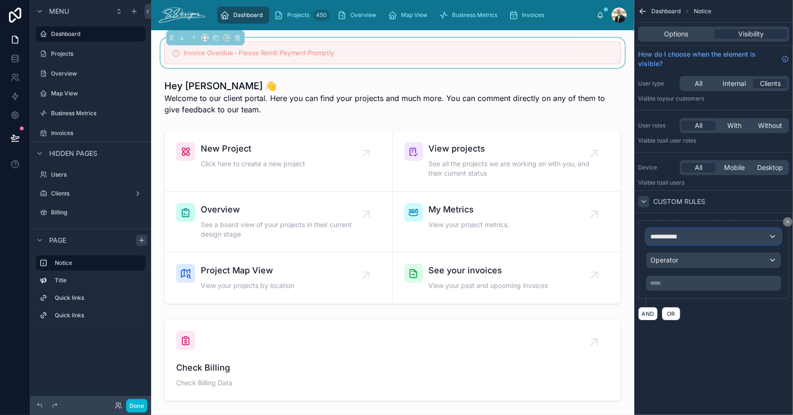
click at [689, 236] on div "**********" at bounding box center [714, 236] width 134 height 15
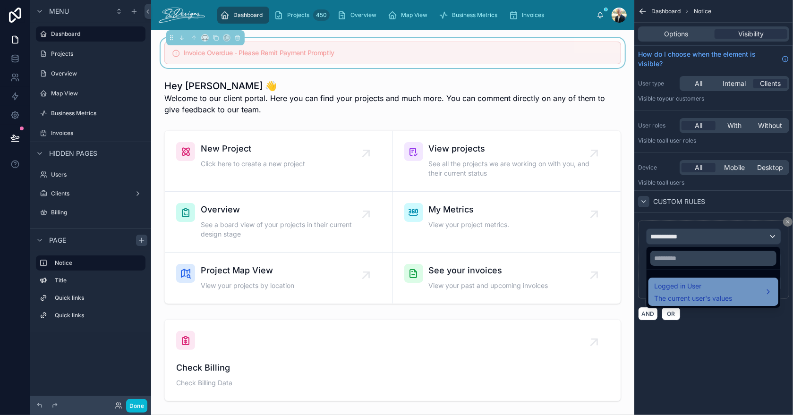
click at [684, 282] on span "Logged in User" at bounding box center [693, 286] width 78 height 11
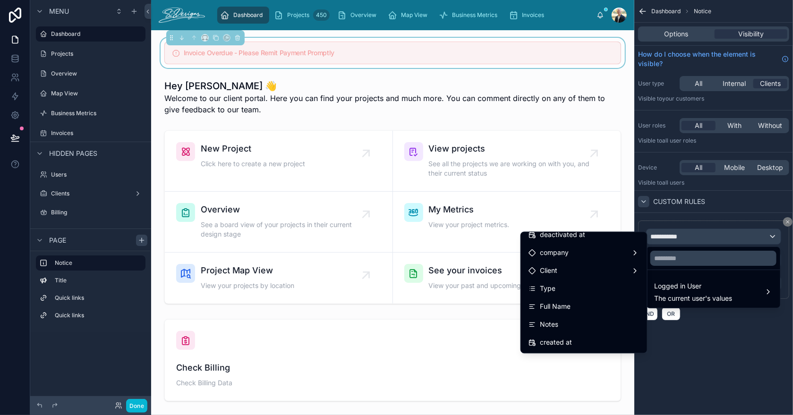
scroll to position [182, 0]
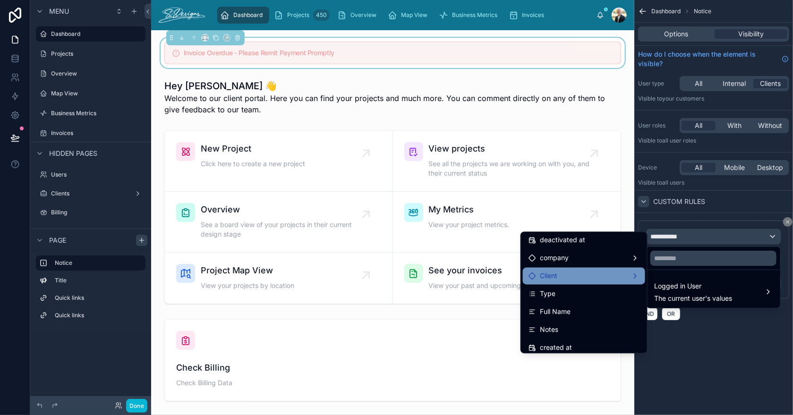
click at [589, 277] on div "Client" at bounding box center [584, 276] width 111 height 11
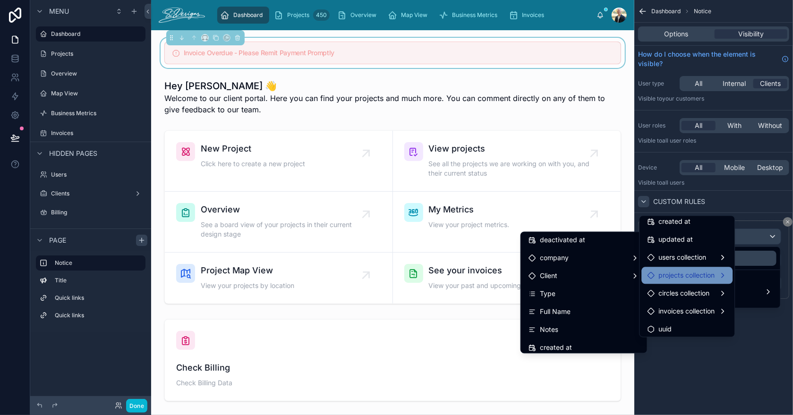
scroll to position [133, 0]
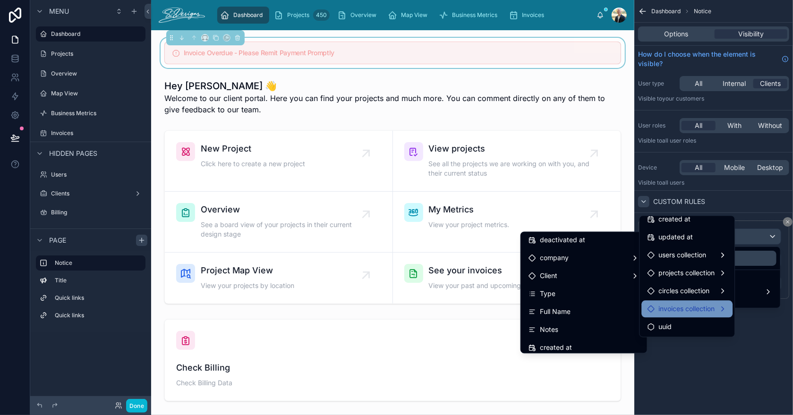
click at [660, 308] on span "invoices collection" at bounding box center [686, 308] width 56 height 11
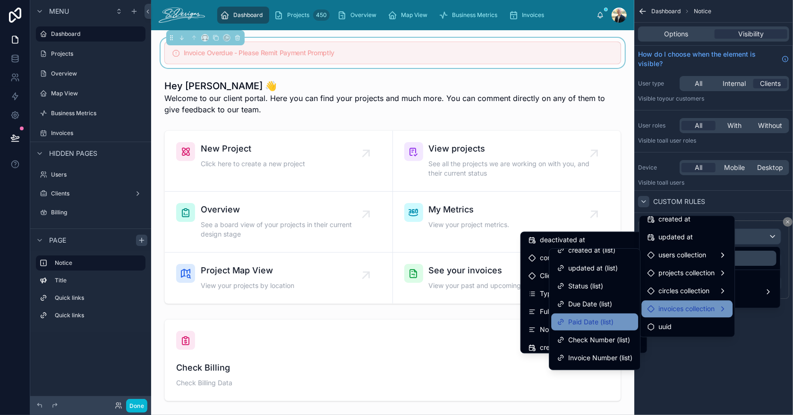
scroll to position [47, 0]
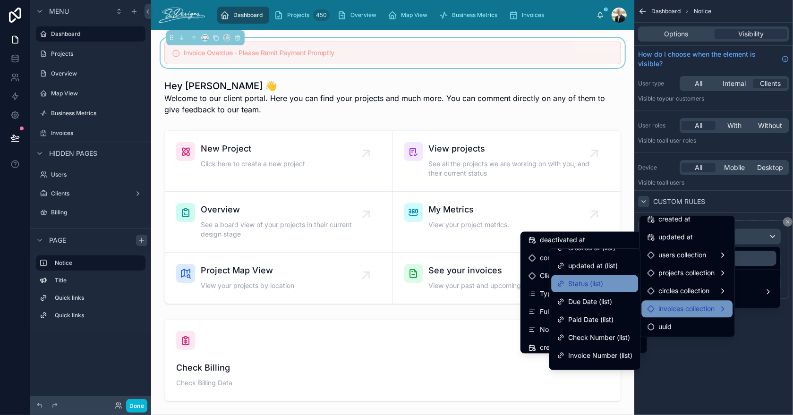
click at [583, 287] on span "Status (list)" at bounding box center [585, 283] width 35 height 11
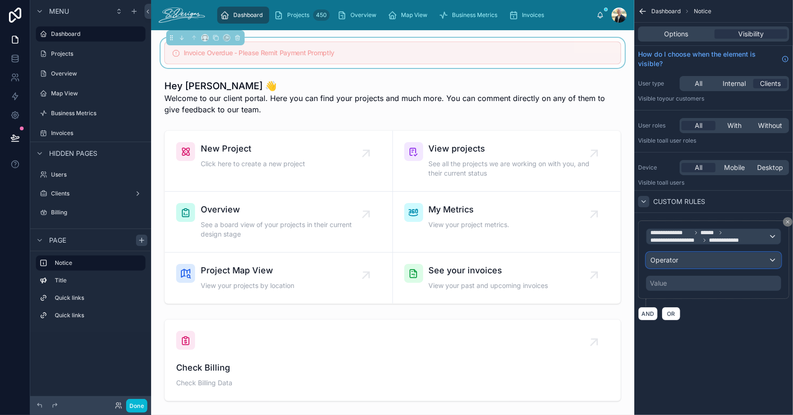
click at [656, 262] on span "Operator" at bounding box center [664, 260] width 28 height 8
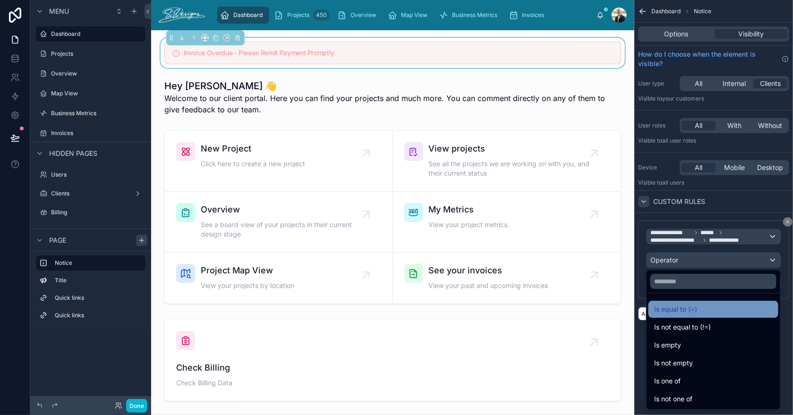
click at [661, 308] on span "Is equal to (=)" at bounding box center [675, 309] width 43 height 11
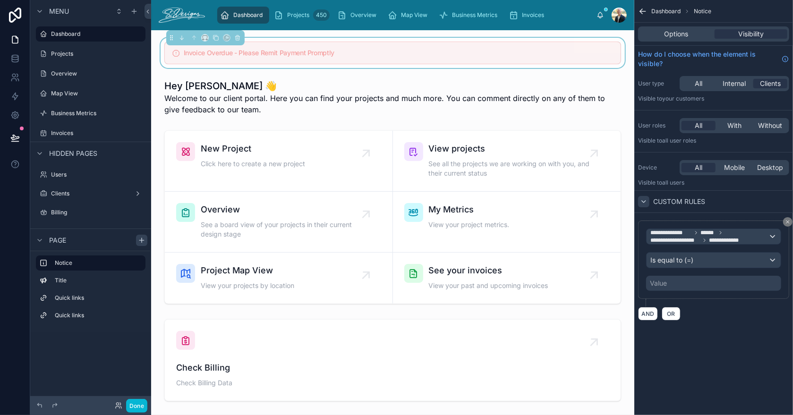
click at [659, 283] on div "Value" at bounding box center [658, 283] width 17 height 9
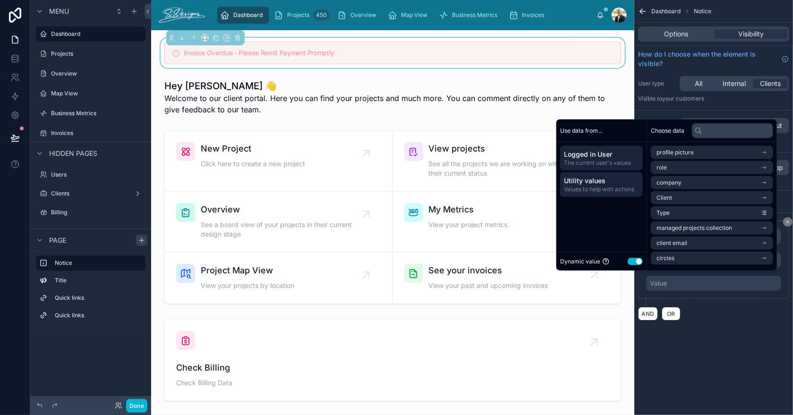
click at [584, 182] on span "Utility values" at bounding box center [601, 180] width 75 height 9
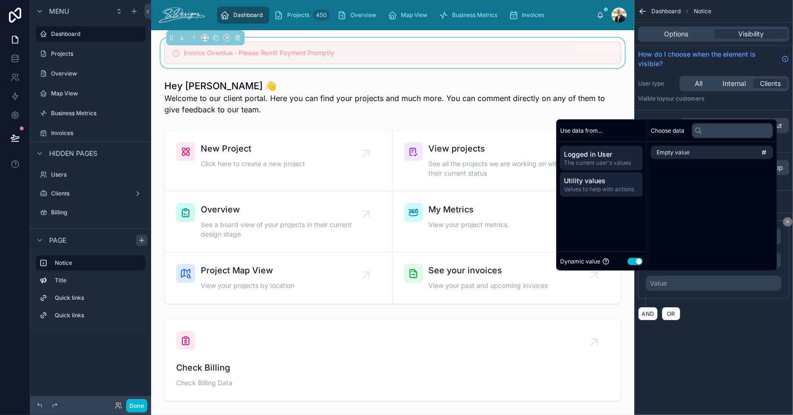
click at [595, 159] on span "The current user's values" at bounding box center [601, 163] width 75 height 8
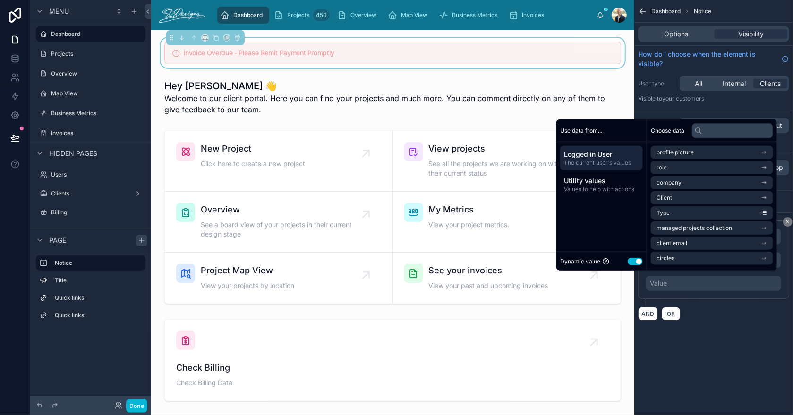
click at [628, 259] on button "Use setting" at bounding box center [635, 261] width 15 height 8
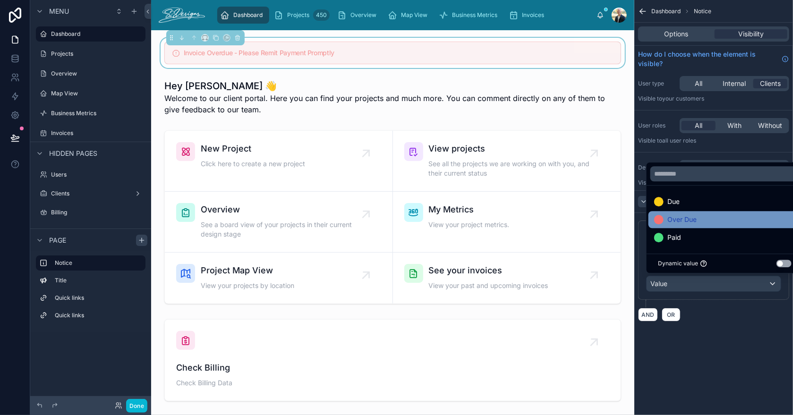
click at [668, 221] on span "Over Due" at bounding box center [681, 219] width 29 height 11
click at [727, 347] on div "**********" at bounding box center [713, 207] width 159 height 415
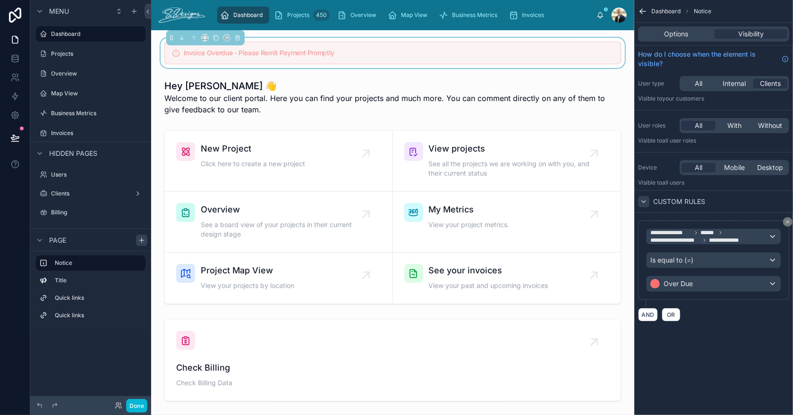
click at [672, 344] on div "**********" at bounding box center [713, 207] width 159 height 415
click at [129, 405] on button "Done" at bounding box center [136, 406] width 21 height 14
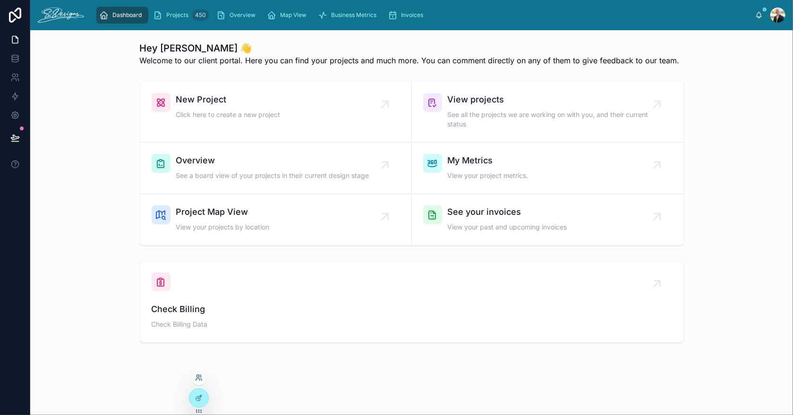
click at [196, 379] on icon at bounding box center [198, 380] width 4 height 2
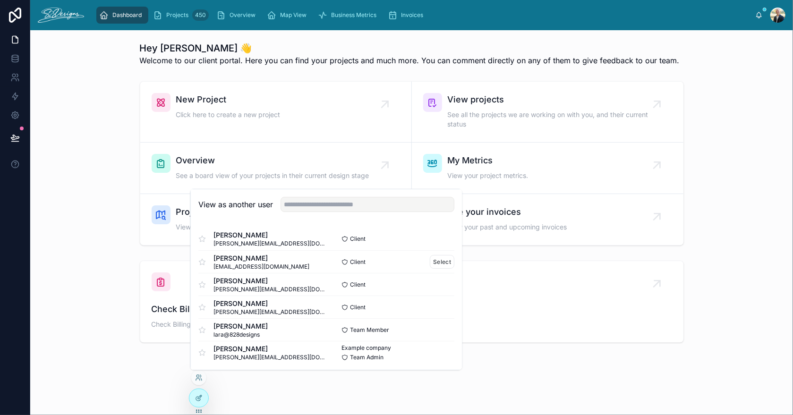
click at [258, 259] on span "Justin Bright" at bounding box center [261, 257] width 96 height 9
click at [434, 262] on button "Select" at bounding box center [442, 262] width 25 height 14
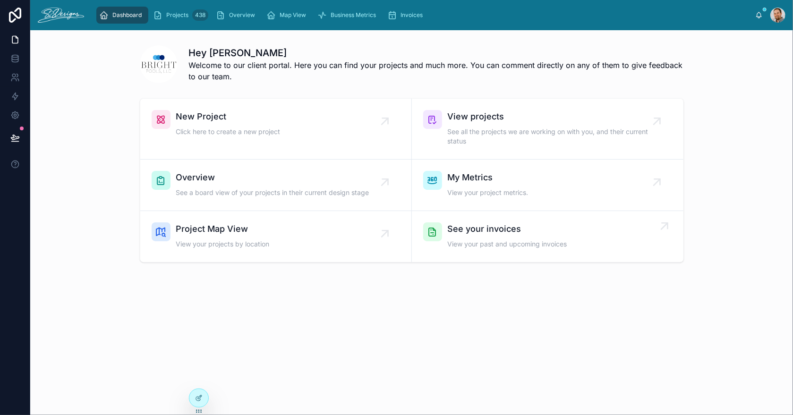
click at [476, 235] on div "See your invoices View your past and upcoming invoices" at bounding box center [508, 236] width 120 height 28
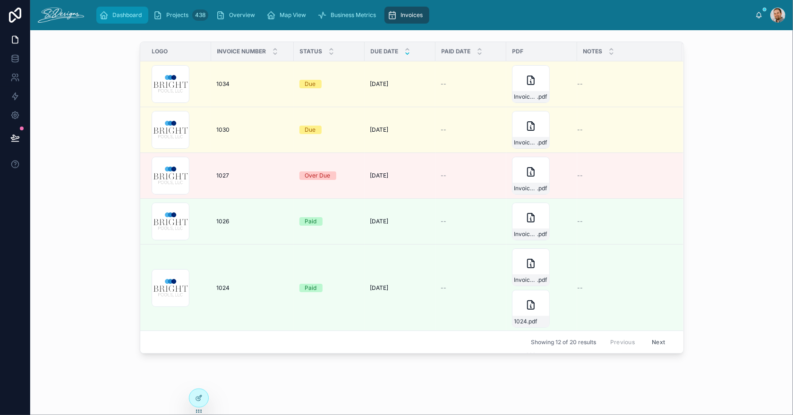
click at [123, 15] on span "Dashboard" at bounding box center [126, 15] width 29 height 8
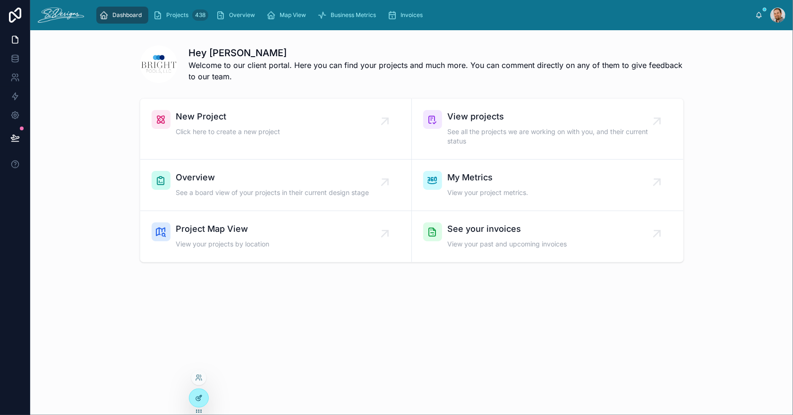
click at [196, 395] on icon at bounding box center [199, 398] width 8 height 8
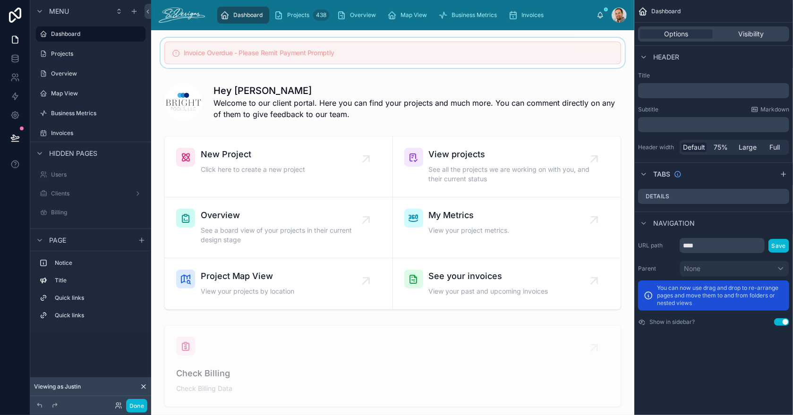
click at [368, 50] on div at bounding box center [393, 53] width 468 height 30
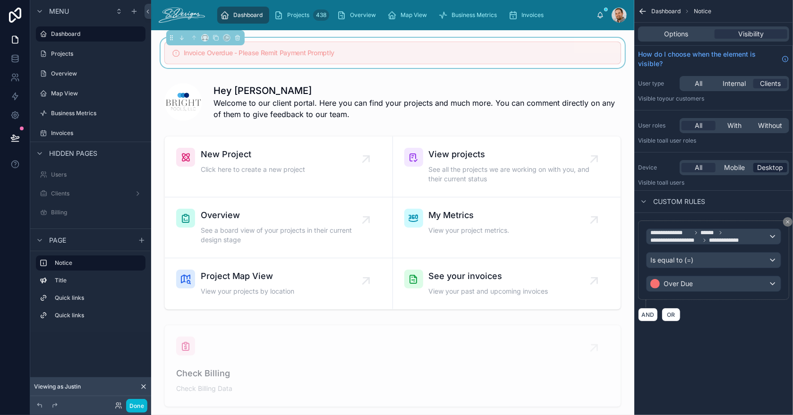
click at [765, 167] on span "Desktop" at bounding box center [771, 167] width 26 height 9
click at [755, 237] on span "**********" at bounding box center [709, 236] width 118 height 15
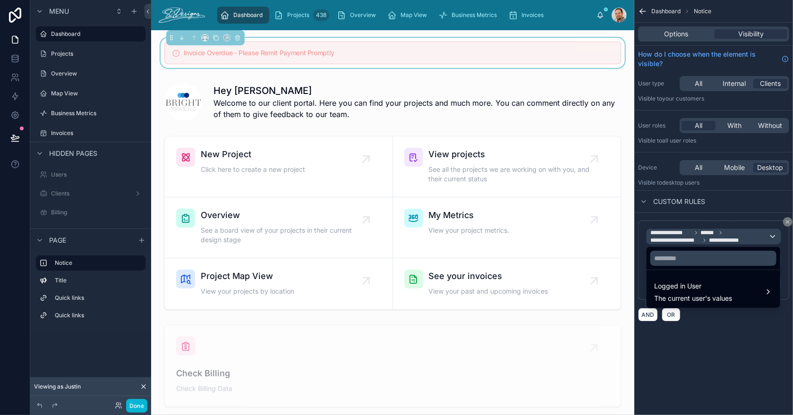
click at [755, 236] on div "scrollable content" at bounding box center [396, 207] width 793 height 415
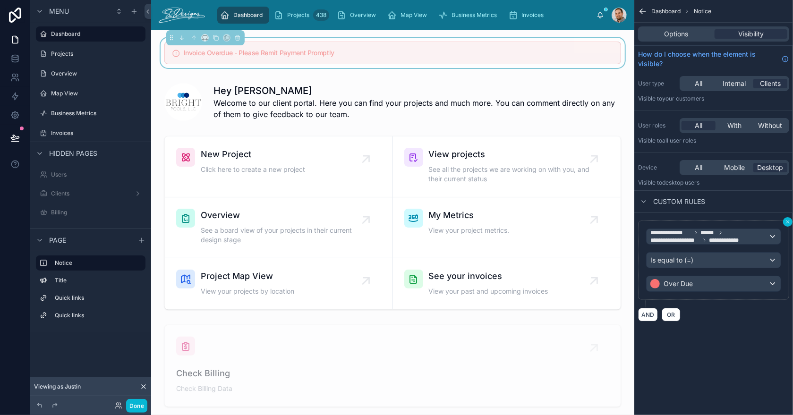
click at [787, 221] on icon "scrollable content" at bounding box center [788, 222] width 6 height 6
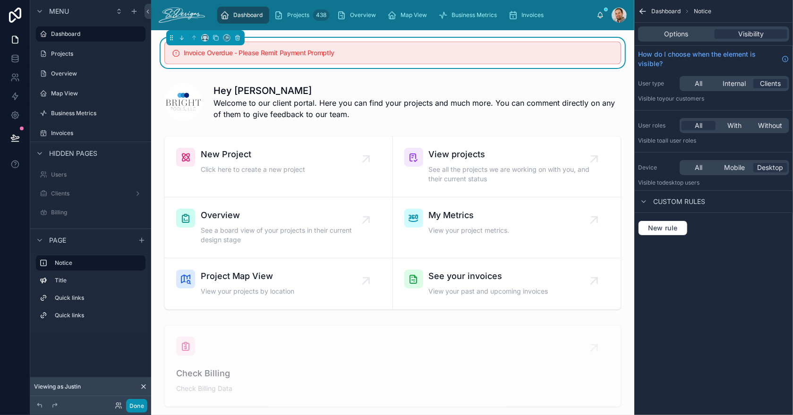
click at [140, 406] on button "Done" at bounding box center [136, 406] width 21 height 14
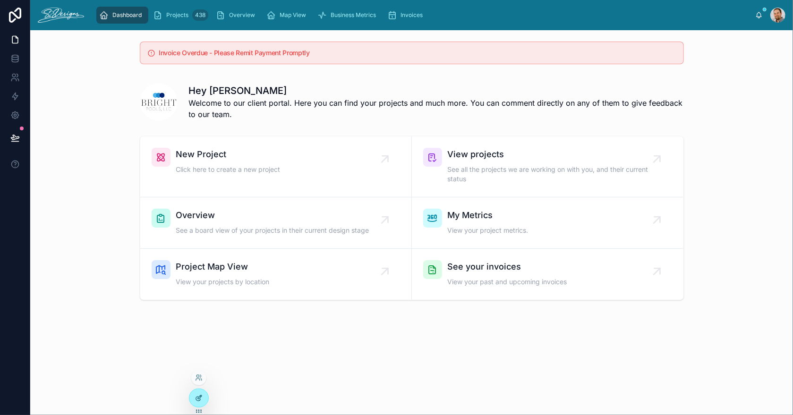
click at [197, 396] on icon at bounding box center [199, 398] width 8 height 8
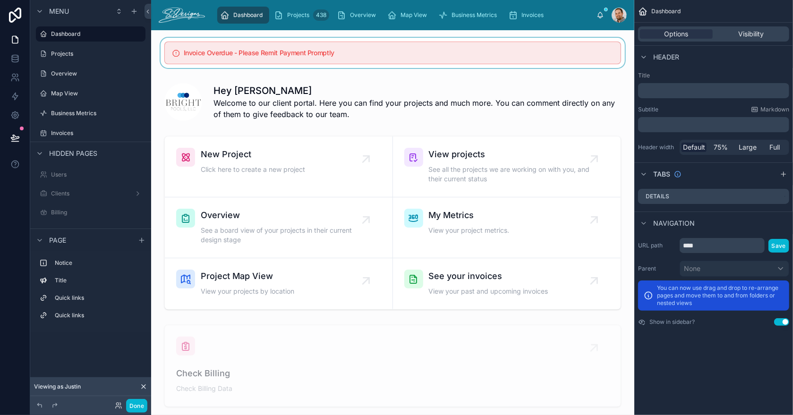
click at [457, 58] on div at bounding box center [393, 53] width 468 height 30
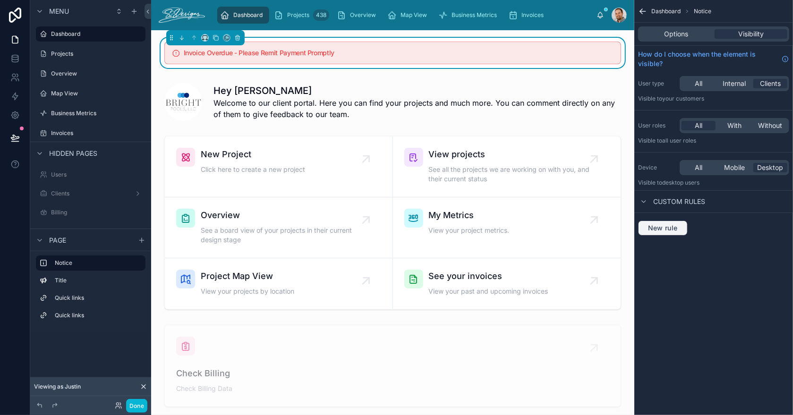
click at [660, 228] on span "New rule" at bounding box center [662, 228] width 37 height 9
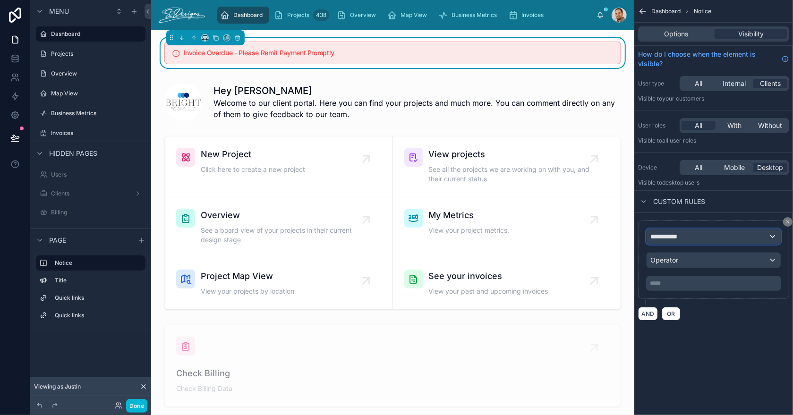
click at [675, 238] on span "**********" at bounding box center [667, 236] width 35 height 9
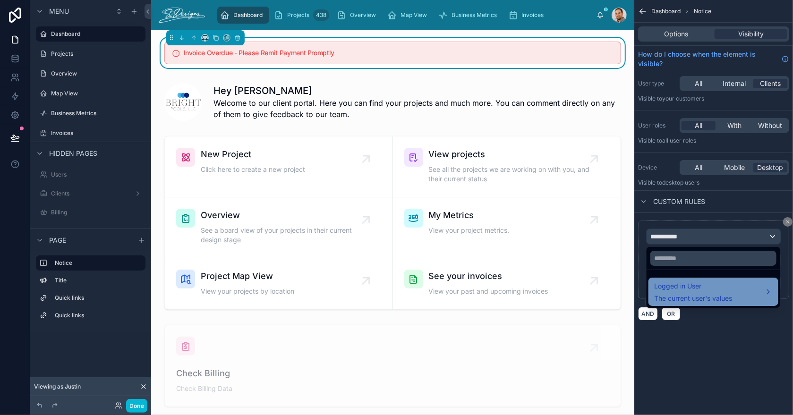
click at [678, 290] on span "Logged in User" at bounding box center [693, 286] width 78 height 11
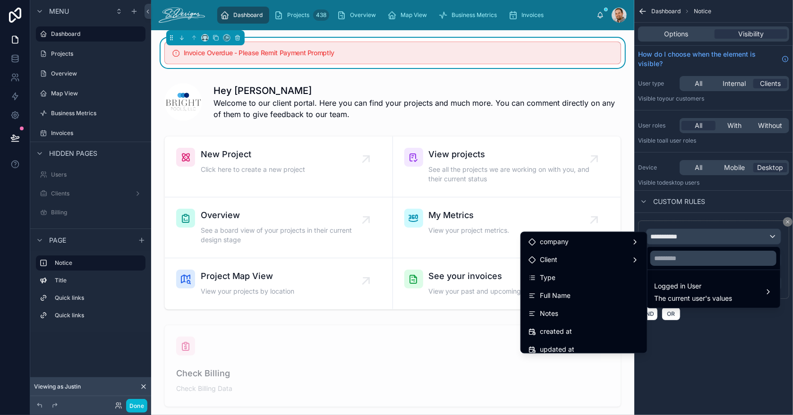
scroll to position [182, 0]
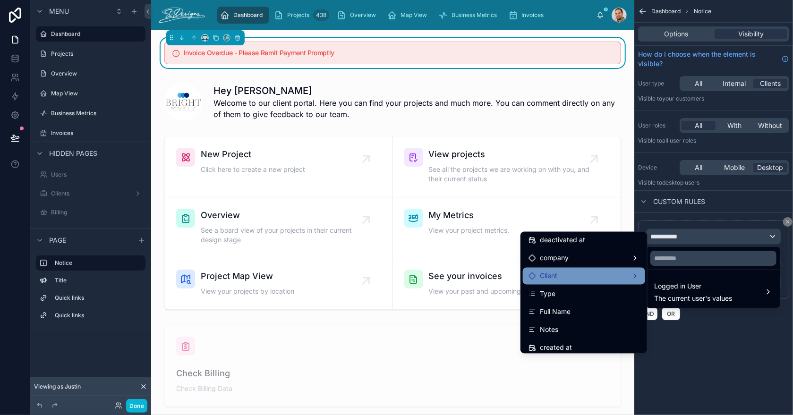
click at [612, 273] on div "Client" at bounding box center [584, 276] width 111 height 11
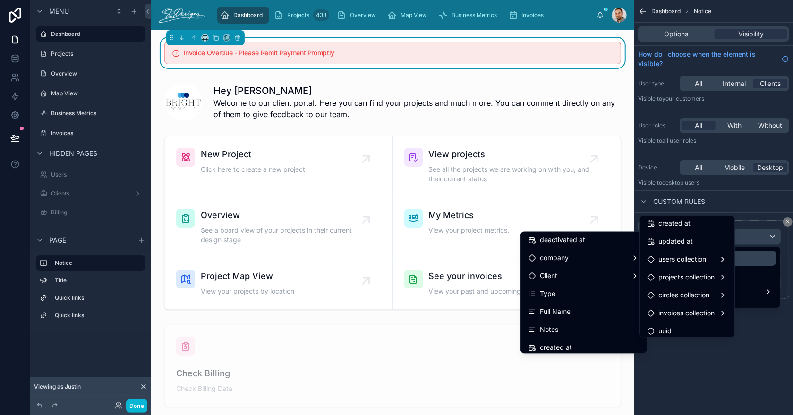
scroll to position [133, 0]
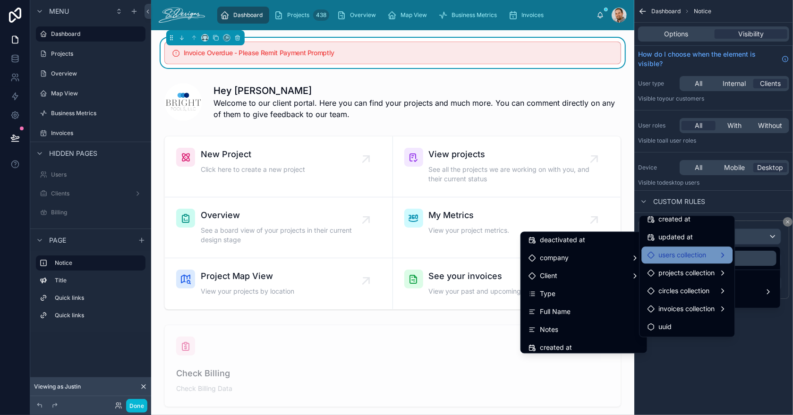
click at [679, 257] on span "users collection" at bounding box center [682, 254] width 48 height 11
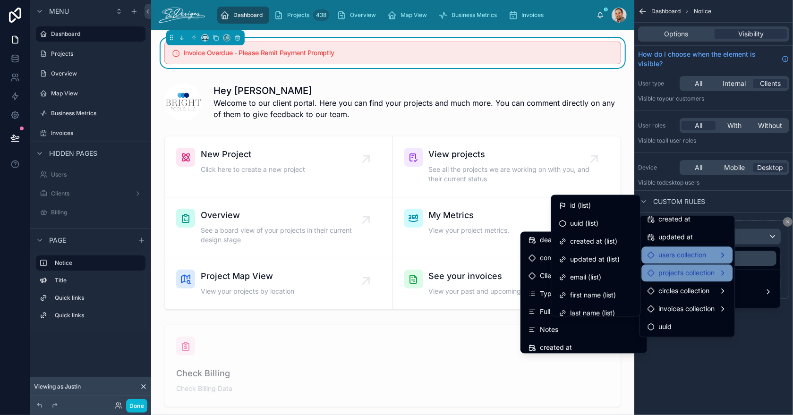
click at [675, 273] on span "projects collection" at bounding box center [686, 272] width 56 height 11
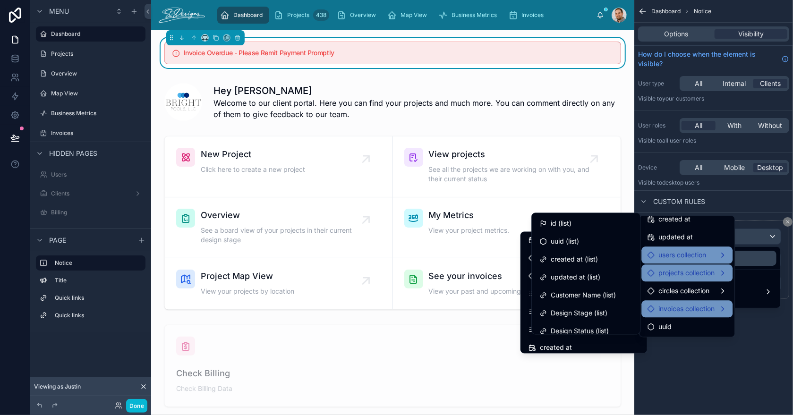
click at [673, 304] on span "invoices collection" at bounding box center [686, 308] width 56 height 11
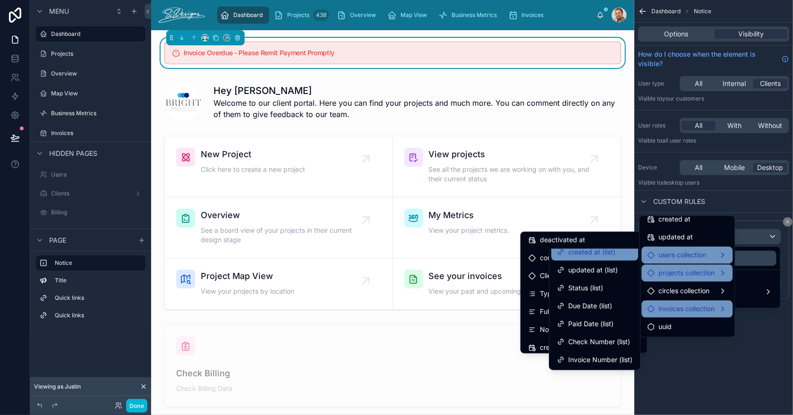
scroll to position [47, 0]
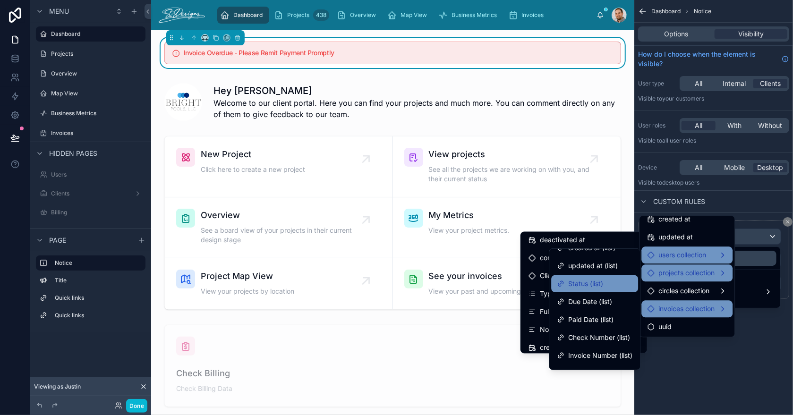
click at [585, 286] on span "Status (list)" at bounding box center [585, 283] width 35 height 11
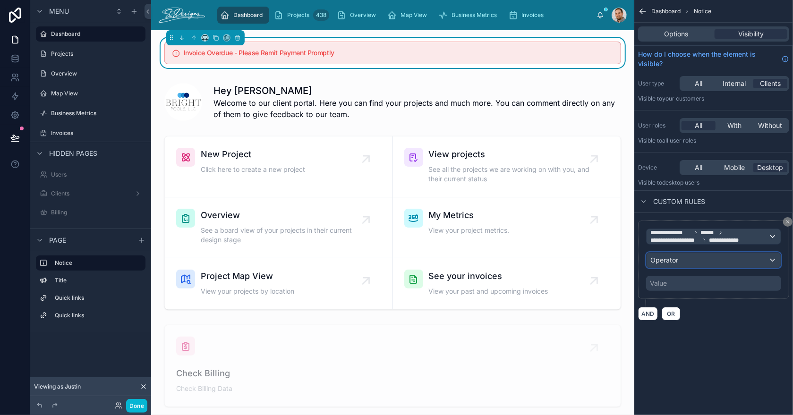
click at [661, 260] on span "Operator" at bounding box center [664, 260] width 28 height 8
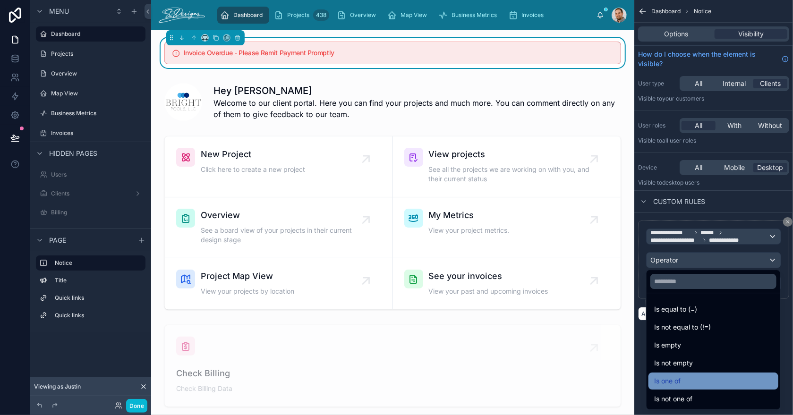
click at [683, 384] on div "Is one of" at bounding box center [713, 381] width 119 height 11
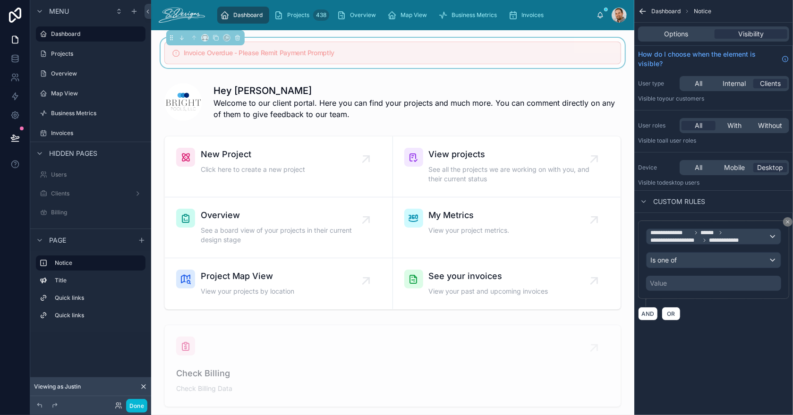
click at [661, 282] on div "Value" at bounding box center [658, 283] width 17 height 9
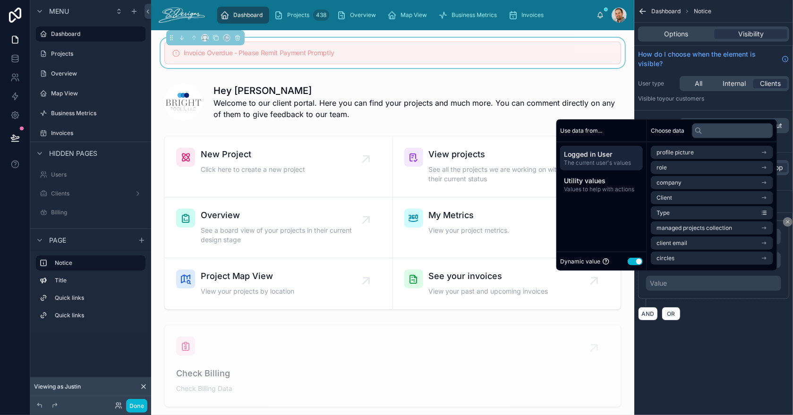
click at [631, 259] on button "Use setting" at bounding box center [635, 261] width 15 height 8
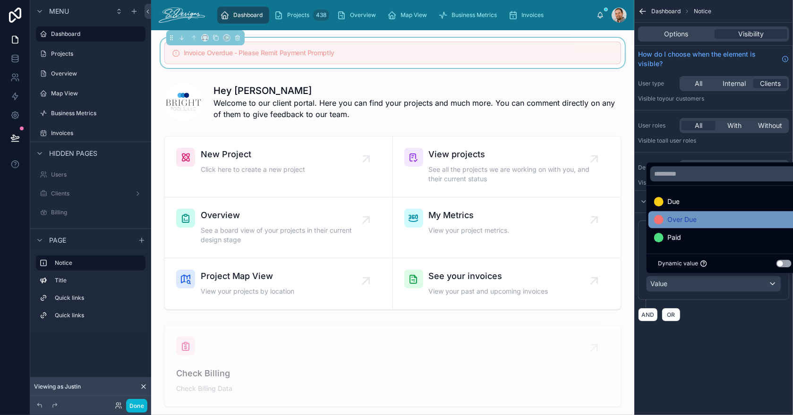
click at [678, 220] on span "Over Due" at bounding box center [681, 219] width 29 height 11
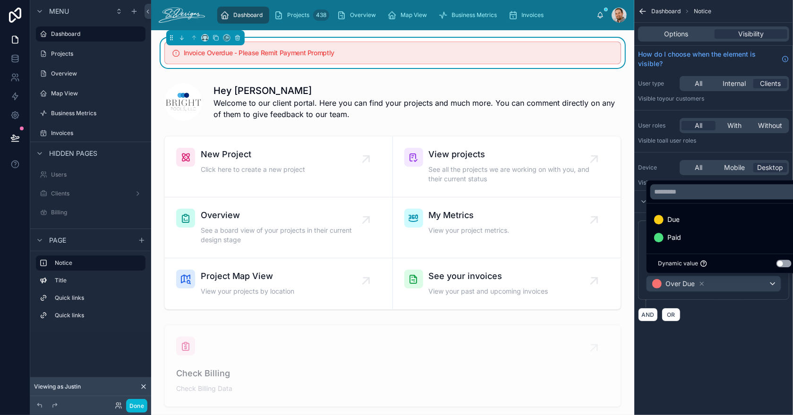
click at [678, 350] on div "**********" at bounding box center [713, 207] width 159 height 415
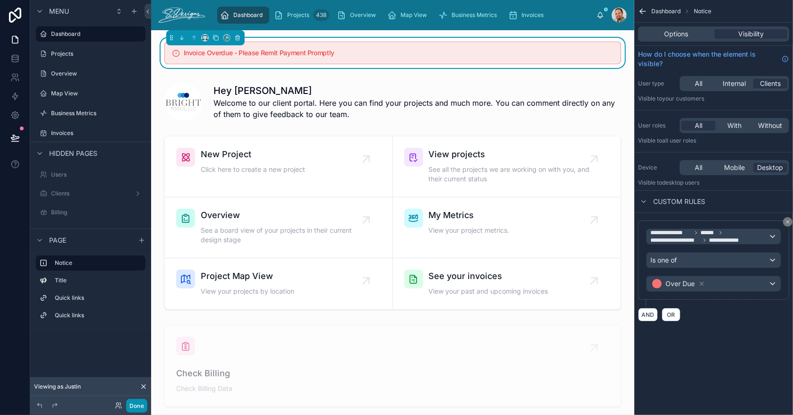
click at [139, 405] on button "Done" at bounding box center [136, 406] width 21 height 14
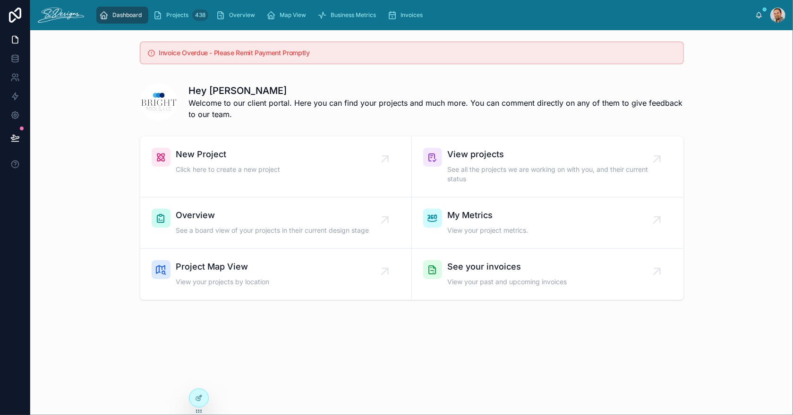
click at [780, 15] on div at bounding box center [777, 15] width 15 height 15
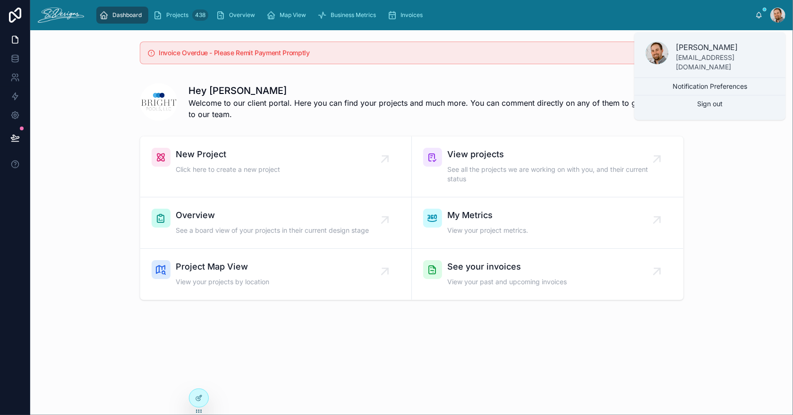
click at [780, 15] on div at bounding box center [777, 15] width 15 height 15
click at [455, 334] on div "Invoice Overdue - Please Remit Payment Promptly Hey Justin 👋 Welcome to our cli…" at bounding box center [411, 197] width 763 height 334
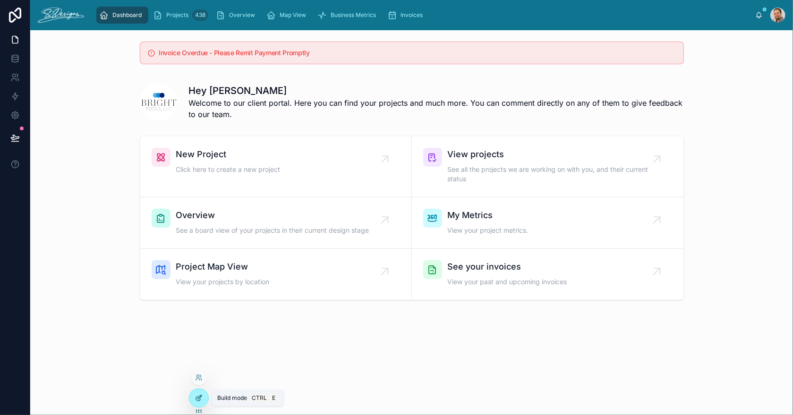
click at [195, 401] on icon at bounding box center [199, 398] width 8 height 8
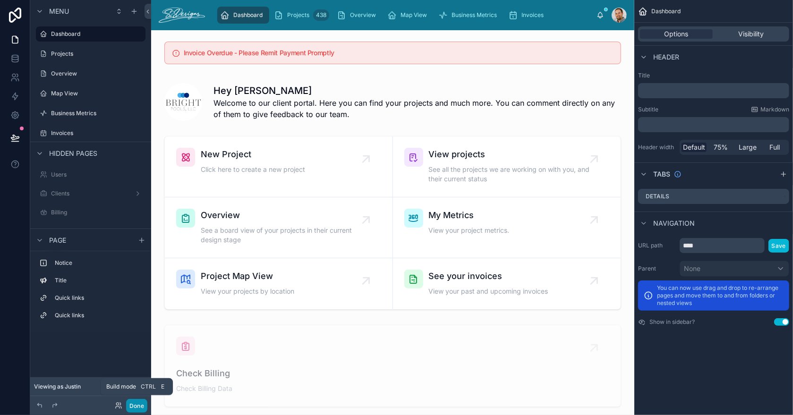
click at [135, 407] on button "Done" at bounding box center [136, 406] width 21 height 14
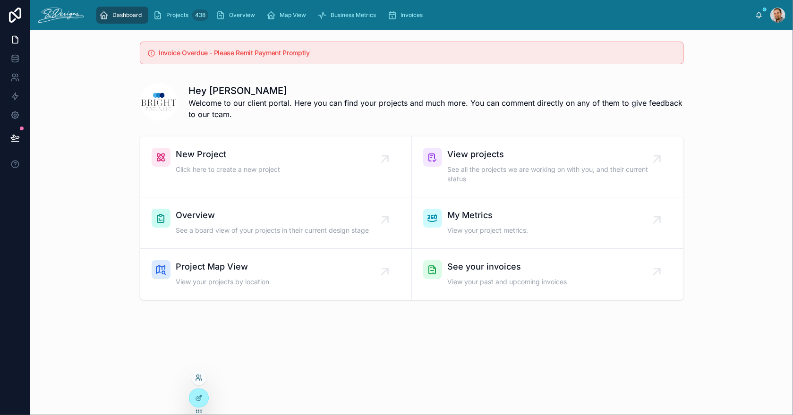
click at [197, 381] on icon at bounding box center [199, 378] width 8 height 8
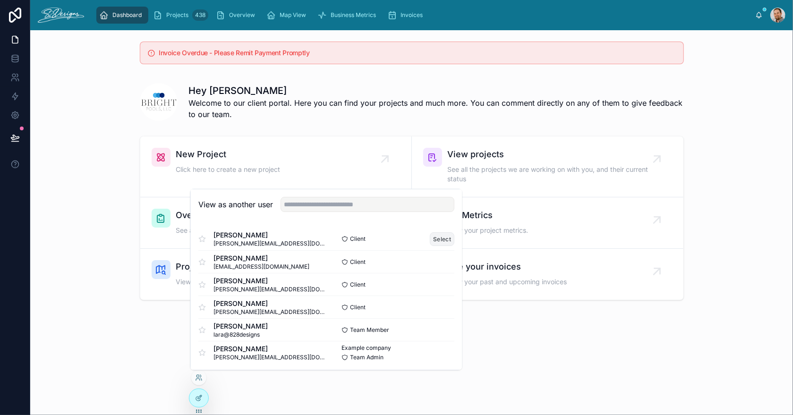
click at [433, 238] on button "Select" at bounding box center [442, 239] width 25 height 14
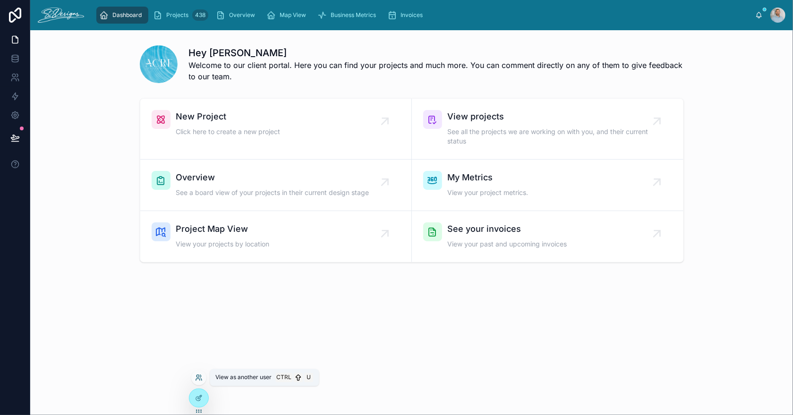
click at [198, 377] on icon at bounding box center [199, 378] width 8 height 8
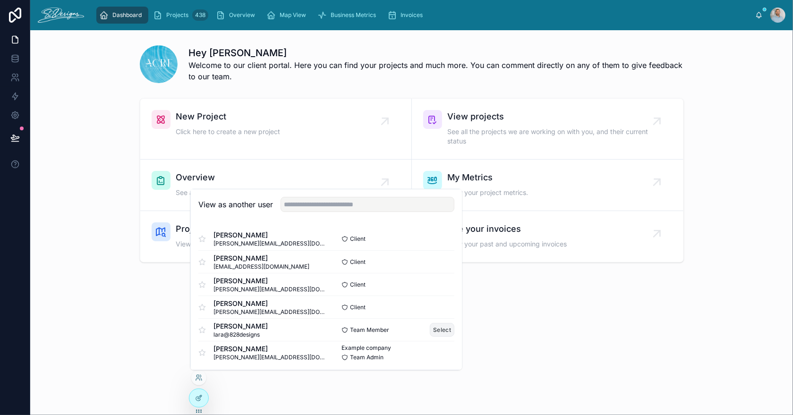
click at [438, 327] on button "Select" at bounding box center [442, 330] width 25 height 14
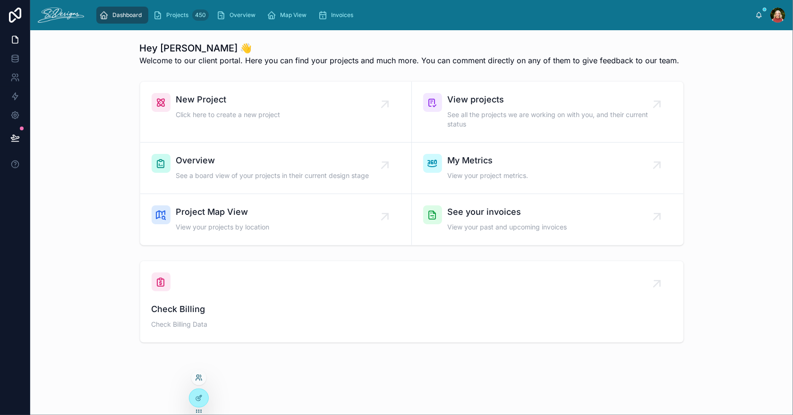
click at [199, 377] on icon at bounding box center [199, 378] width 8 height 8
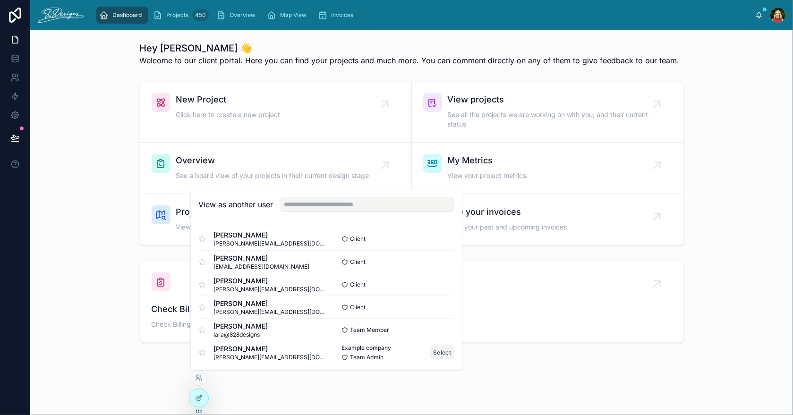
click at [434, 349] on button "Select" at bounding box center [442, 353] width 25 height 14
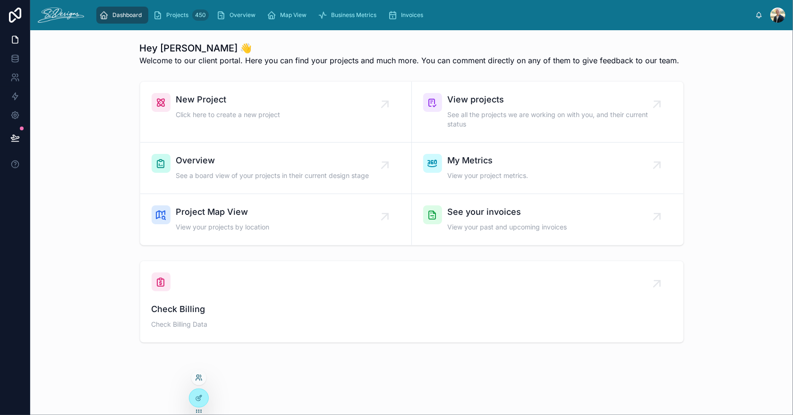
click at [201, 379] on icon at bounding box center [201, 380] width 1 height 2
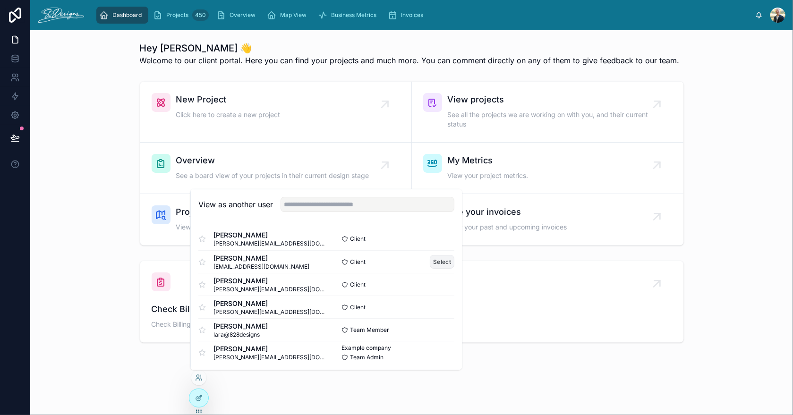
click at [432, 258] on button "Select" at bounding box center [442, 262] width 25 height 14
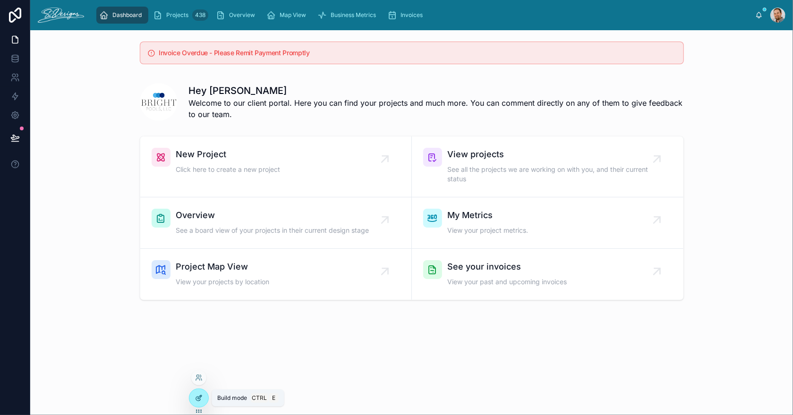
click at [199, 395] on icon at bounding box center [199, 398] width 8 height 8
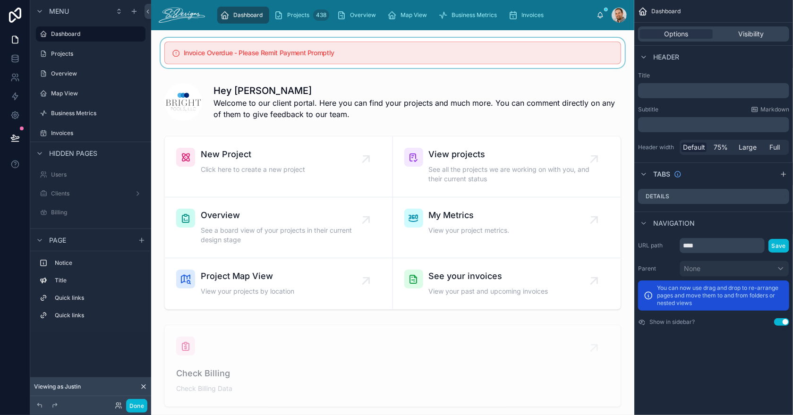
click at [358, 55] on div at bounding box center [393, 53] width 468 height 30
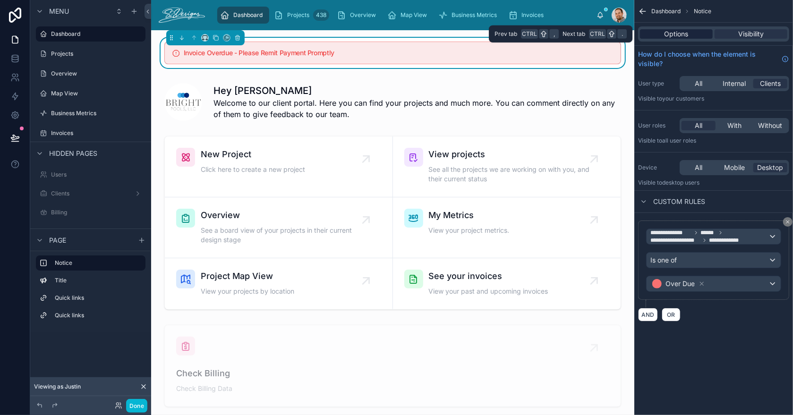
click at [676, 34] on span "Options" at bounding box center [677, 33] width 24 height 9
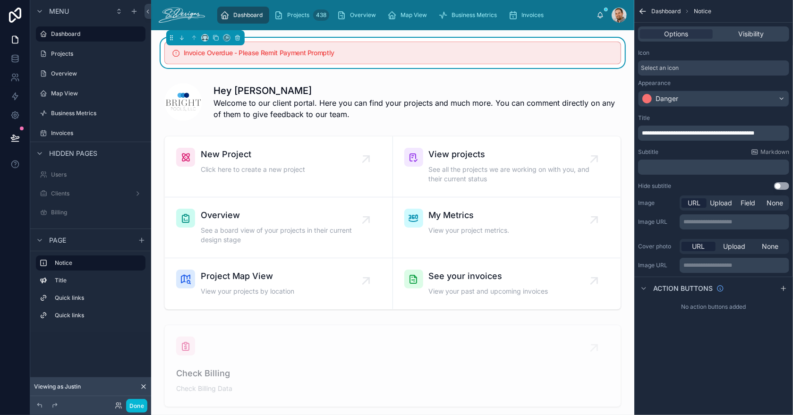
click at [687, 131] on span "**********" at bounding box center [698, 133] width 112 height 6
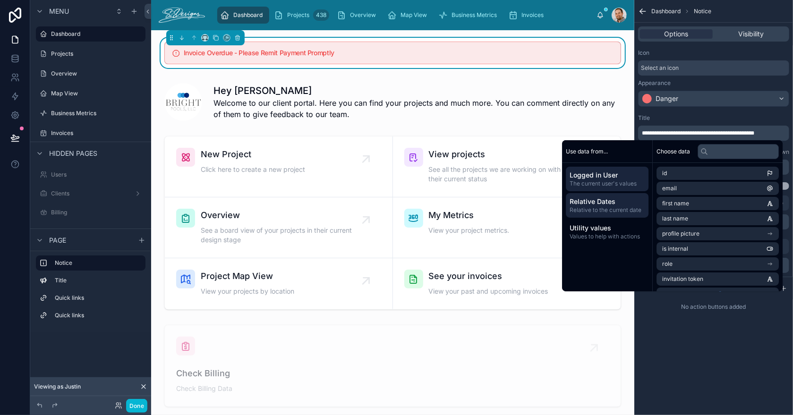
click at [619, 207] on span "Relative to the current date" at bounding box center [607, 210] width 75 height 8
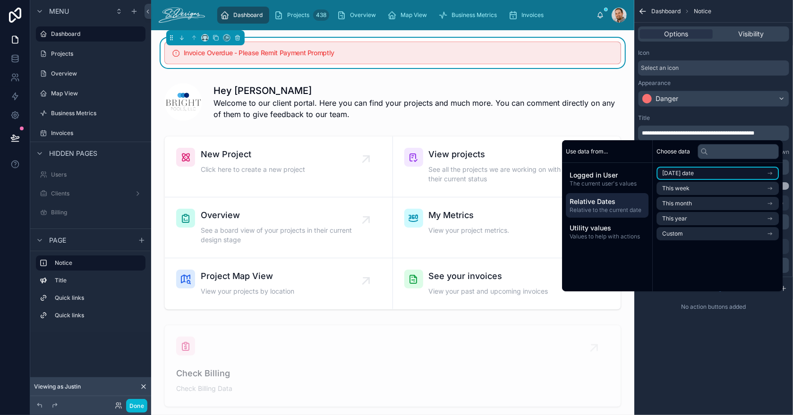
click at [671, 171] on span "Today's date" at bounding box center [678, 174] width 32 height 8
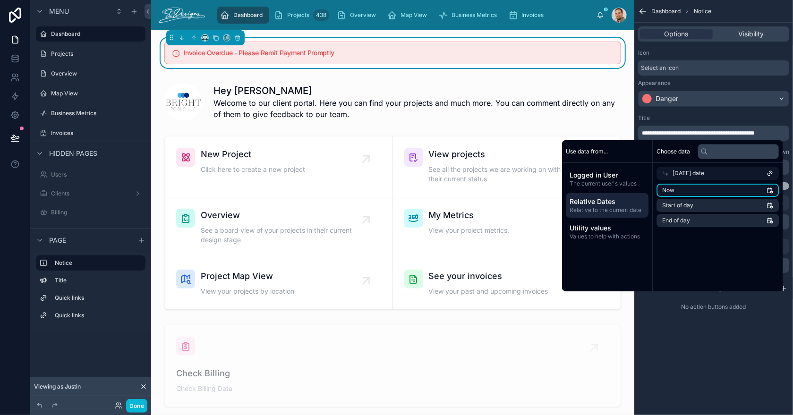
click at [665, 191] on span "Now" at bounding box center [668, 191] width 12 height 8
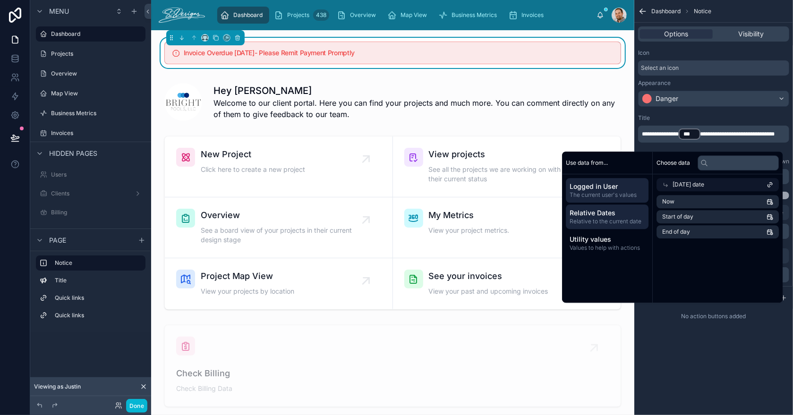
click at [602, 188] on span "Logged in User" at bounding box center [607, 186] width 75 height 9
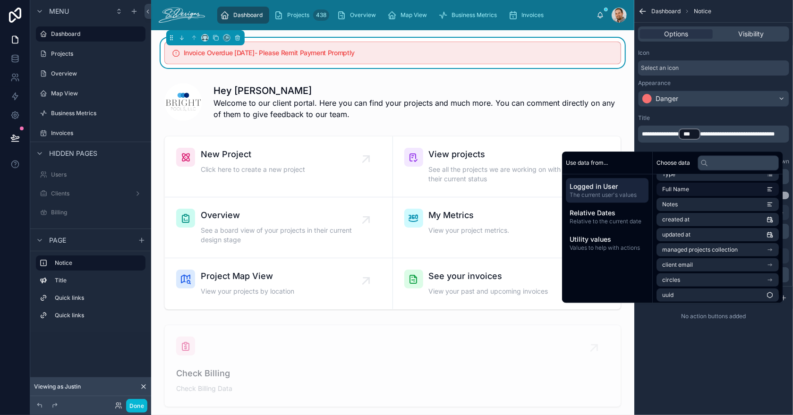
scroll to position [209, 0]
click at [709, 245] on span "managed projects collection" at bounding box center [700, 248] width 76 height 8
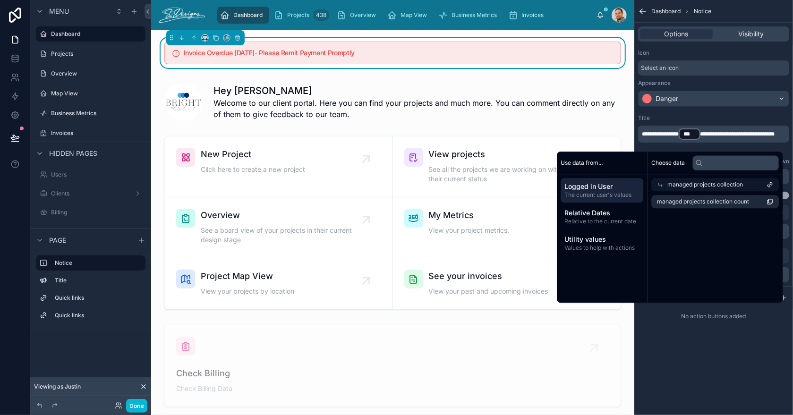
scroll to position [0, 0]
click at [616, 188] on span "Logged in User" at bounding box center [607, 186] width 75 height 9
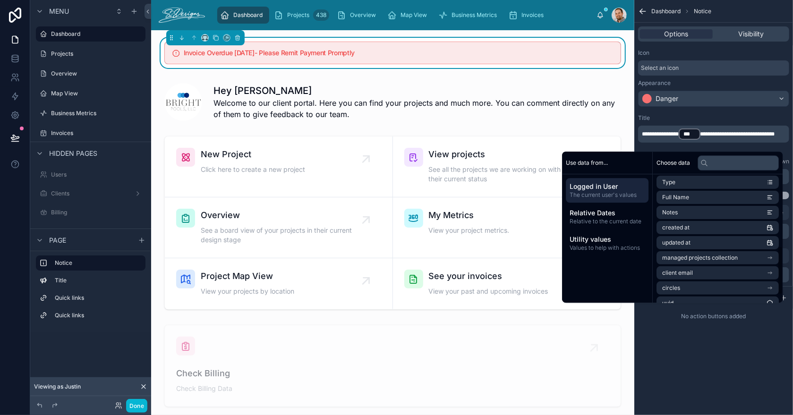
scroll to position [209, 0]
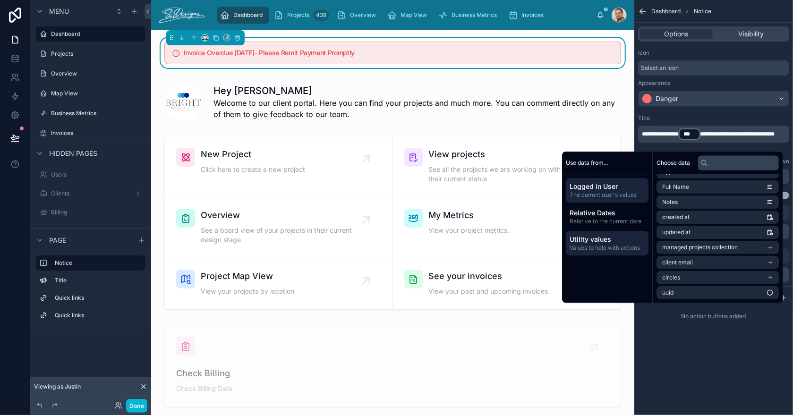
click at [599, 248] on span "Values to help with actions" at bounding box center [607, 248] width 75 height 8
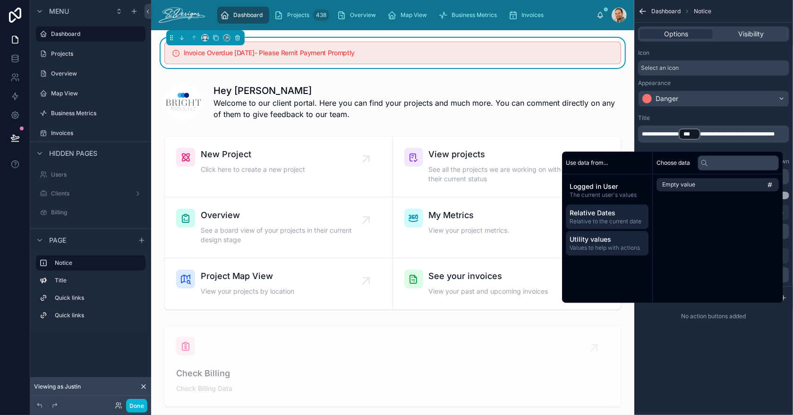
click at [602, 224] on span "Relative to the current date" at bounding box center [607, 222] width 75 height 8
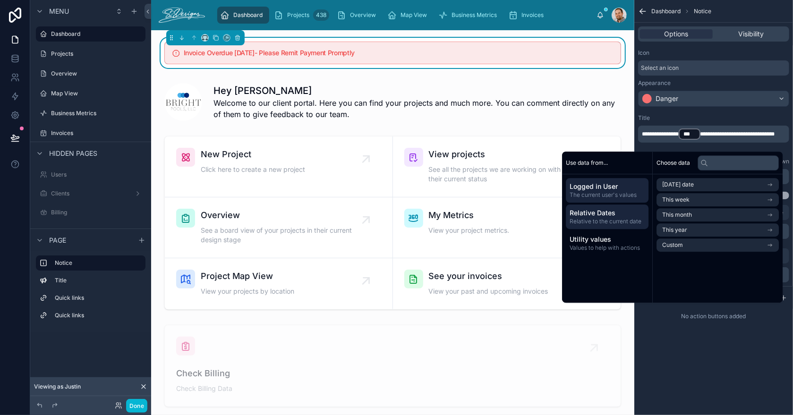
click at [600, 198] on span "The current user's values" at bounding box center [607, 195] width 75 height 8
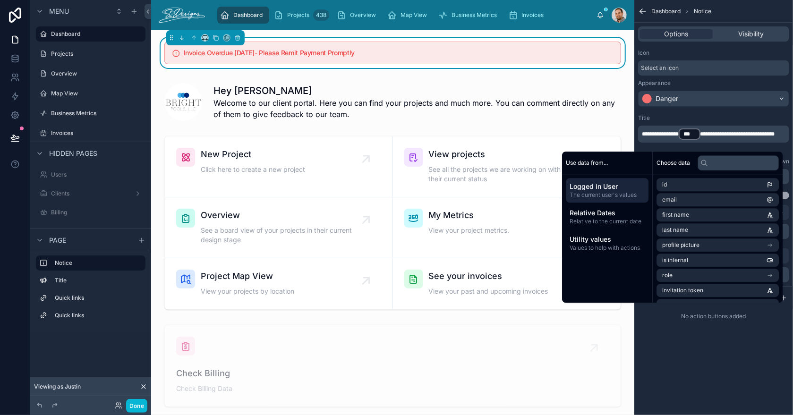
click at [696, 136] on span "***" at bounding box center [689, 134] width 12 height 8
click at [677, 145] on div "**********" at bounding box center [713, 152] width 159 height 83
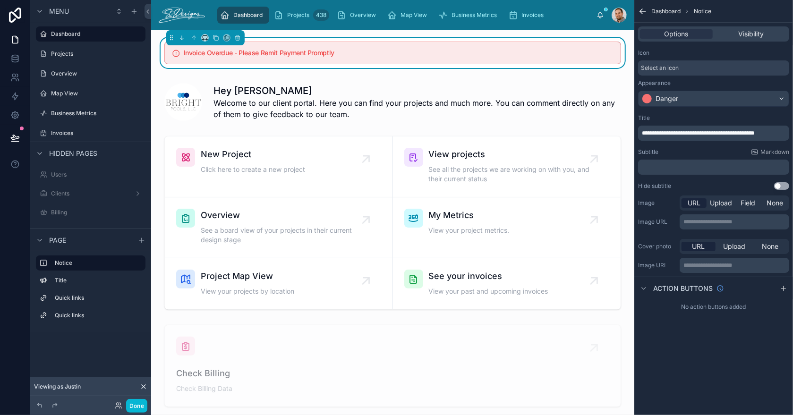
click at [780, 188] on button "Use setting" at bounding box center [781, 186] width 15 height 8
click at [780, 186] on button "Use setting" at bounding box center [781, 186] width 15 height 8
click at [779, 96] on div "Danger" at bounding box center [714, 98] width 150 height 15
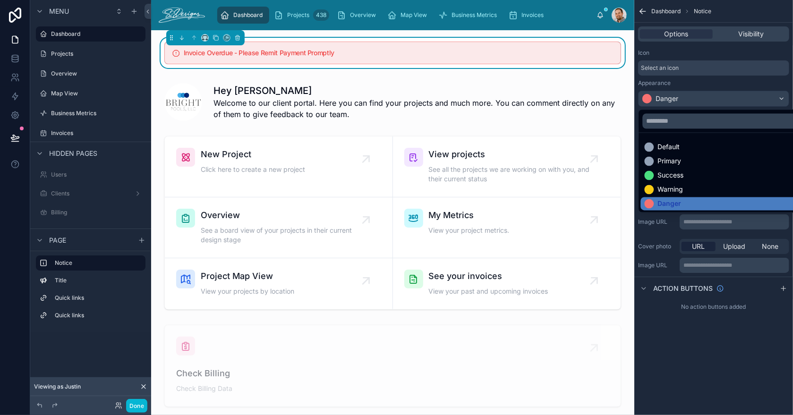
click at [735, 82] on div "scrollable content" at bounding box center [396, 207] width 793 height 415
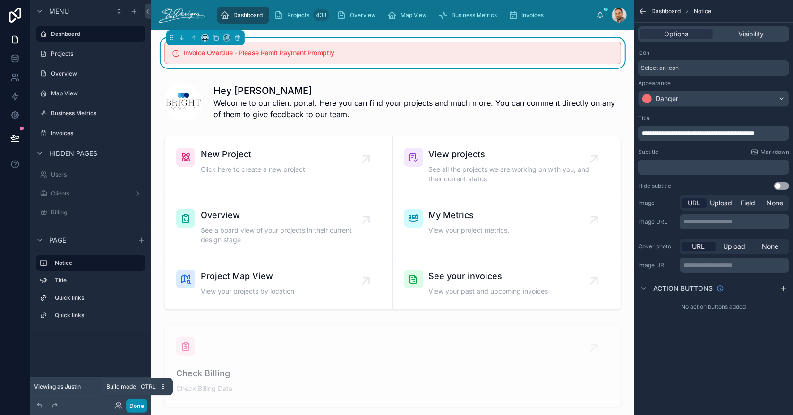
click at [131, 407] on button "Done" at bounding box center [136, 406] width 21 height 14
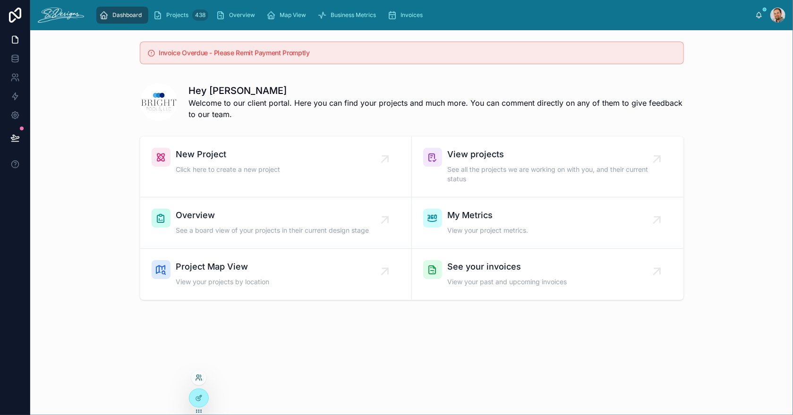
click at [196, 378] on icon at bounding box center [199, 378] width 8 height 8
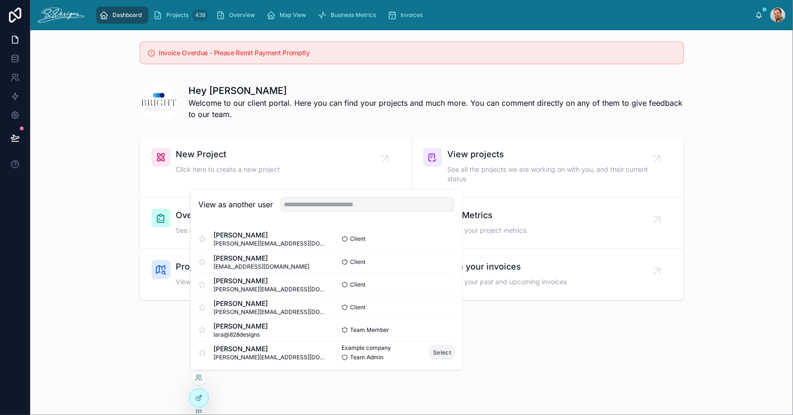
click at [435, 352] on button "Select" at bounding box center [442, 353] width 25 height 14
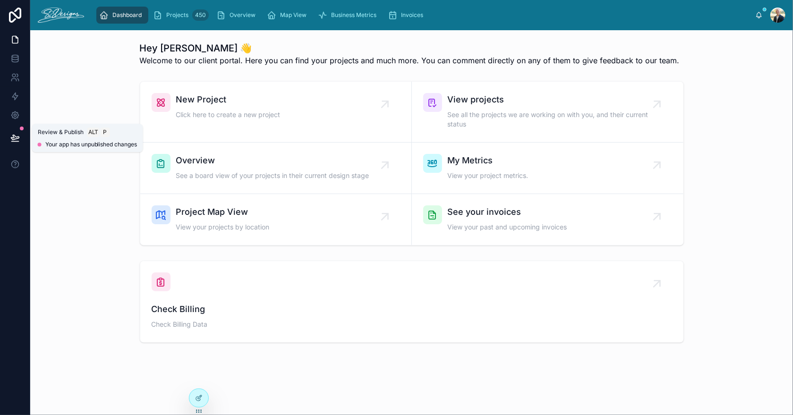
click at [17, 133] on icon at bounding box center [14, 137] width 9 height 9
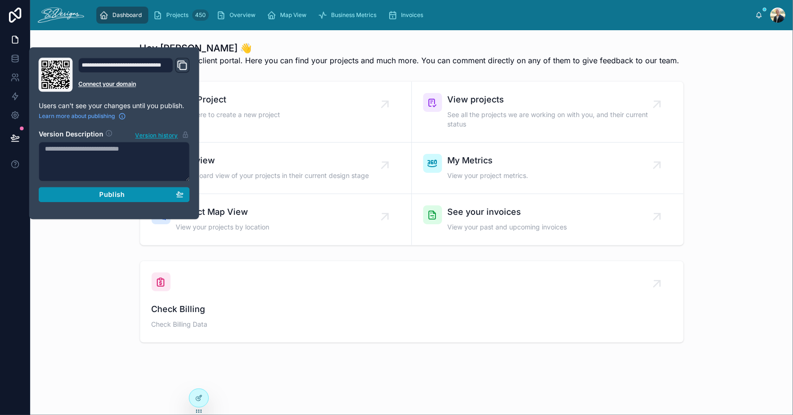
click at [127, 197] on div "Publish" at bounding box center [114, 194] width 139 height 9
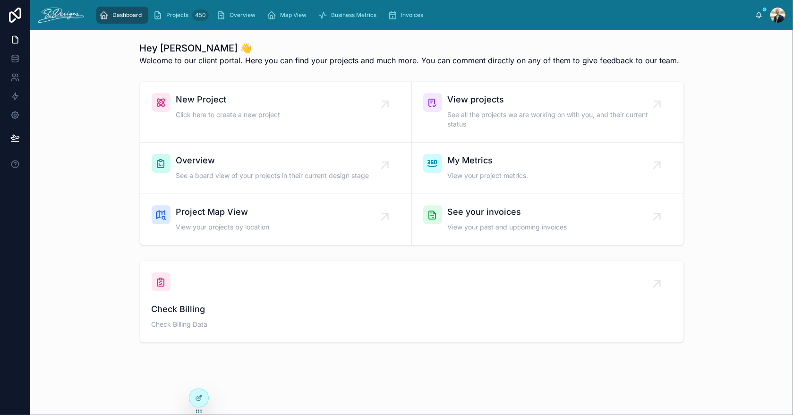
click at [329, 37] on div "Hey [PERSON_NAME] 👋 Welcome to our client portal. Here you can find your projec…" at bounding box center [411, 218] width 763 height 377
click at [198, 379] on icon at bounding box center [199, 378] width 8 height 8
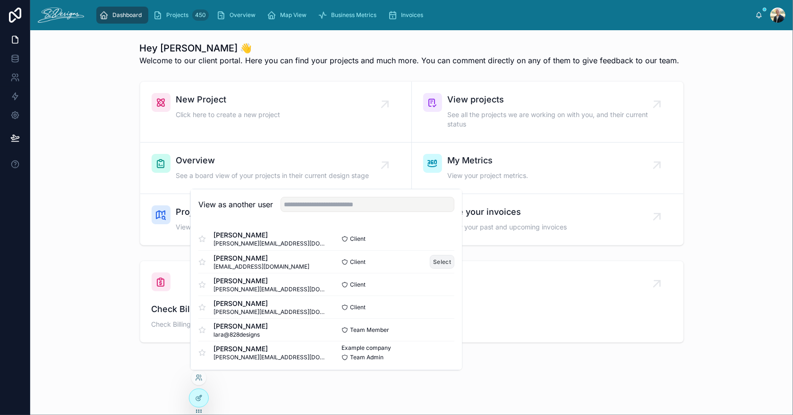
click at [431, 259] on button "Select" at bounding box center [442, 262] width 25 height 14
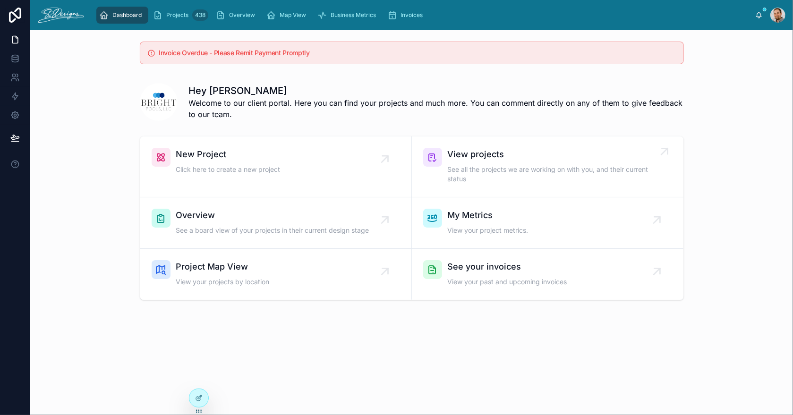
click at [475, 165] on span "See all the projects we are working on with you, and their current status" at bounding box center [552, 174] width 209 height 19
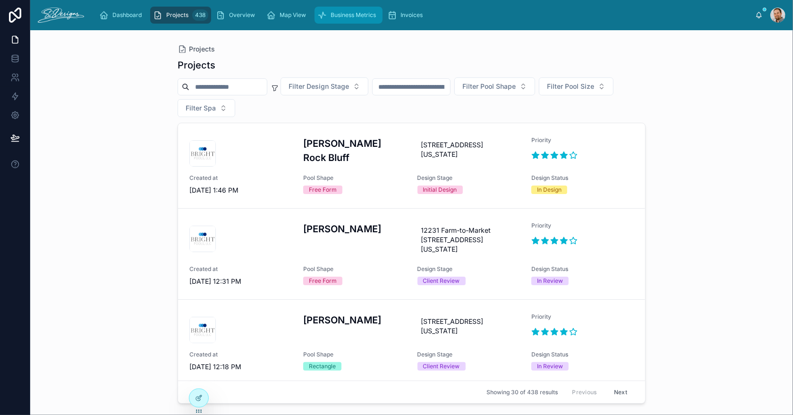
click at [333, 15] on span "Business Metrics" at bounding box center [353, 15] width 45 height 8
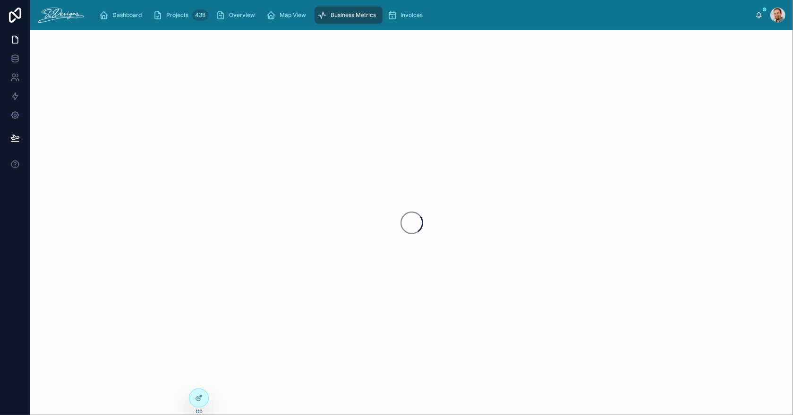
click at [448, 281] on div at bounding box center [411, 222] width 763 height 385
click at [407, 17] on span "Invoices" at bounding box center [412, 15] width 22 height 8
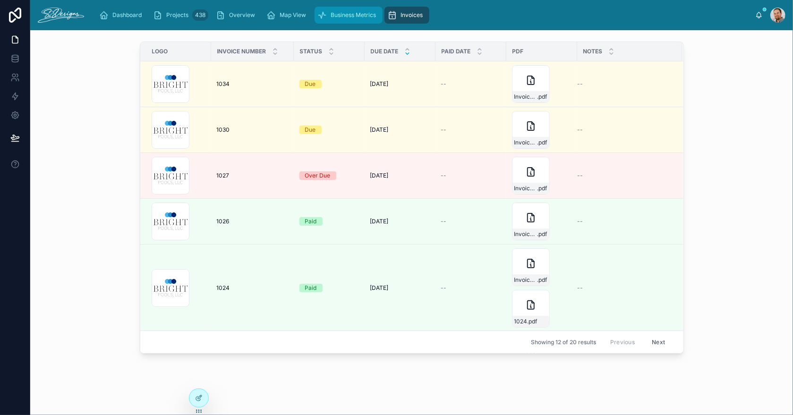
click at [348, 17] on span "Business Metrics" at bounding box center [353, 15] width 45 height 8
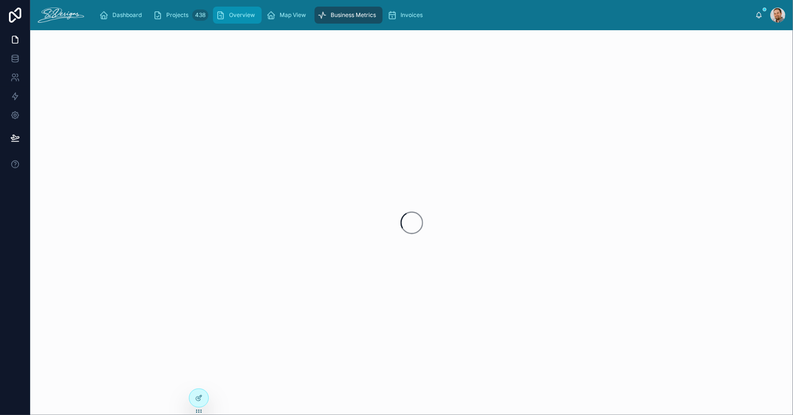
click at [244, 16] on span "Overview" at bounding box center [242, 15] width 26 height 8
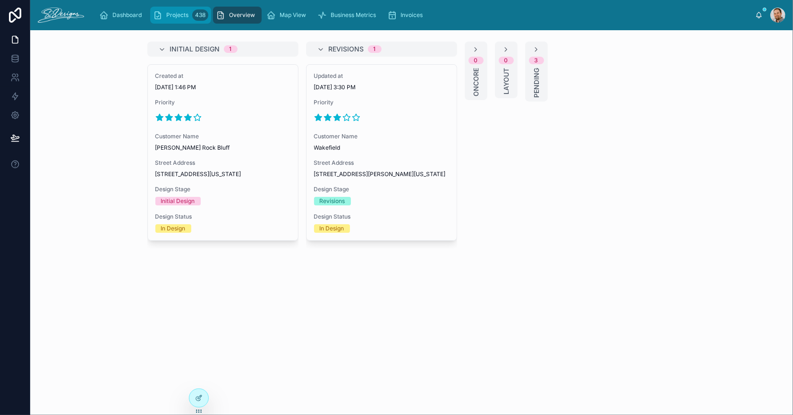
click at [179, 14] on span "Projects" at bounding box center [177, 15] width 22 height 8
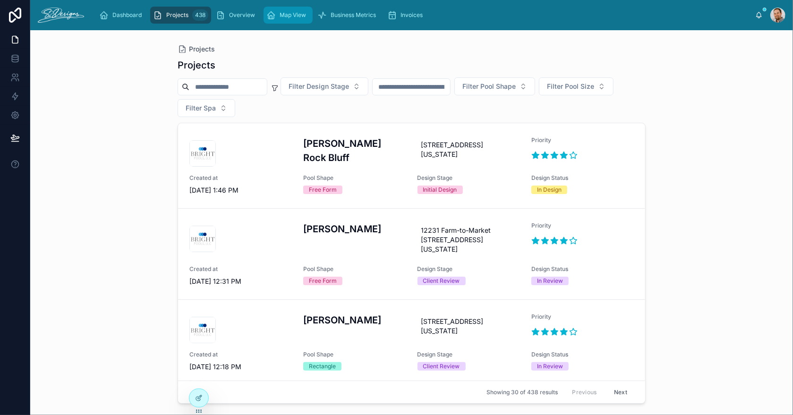
click at [293, 13] on span "Map View" at bounding box center [293, 15] width 26 height 8
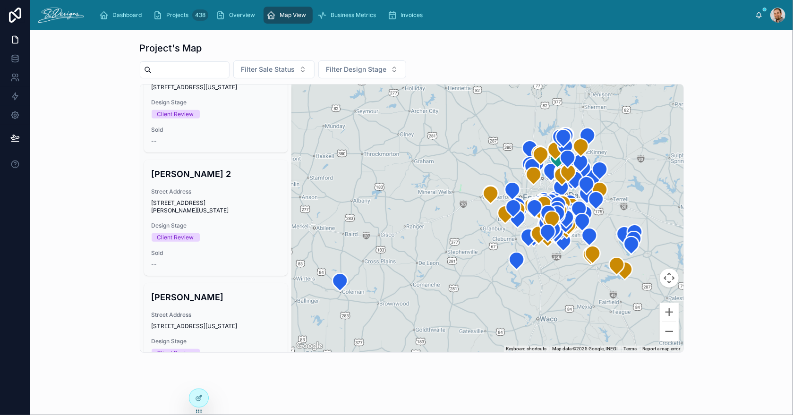
scroll to position [222, 0]
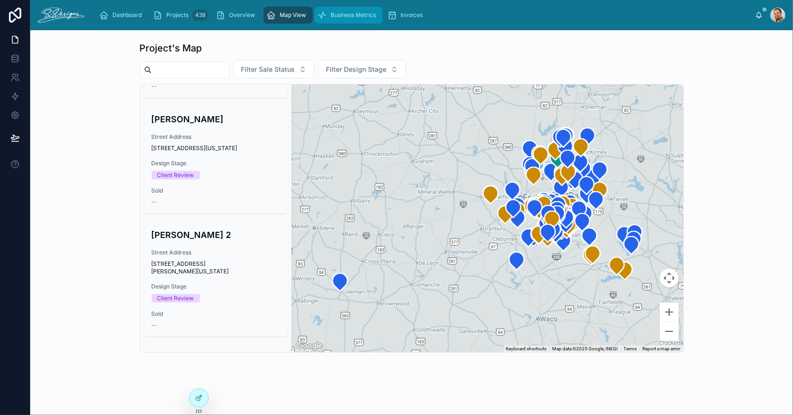
click at [350, 10] on div "Business Metrics" at bounding box center [348, 15] width 62 height 15
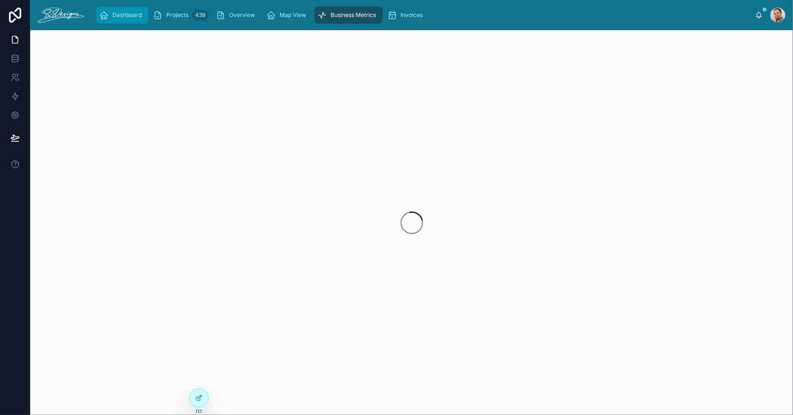
click at [130, 19] on div "Dashboard" at bounding box center [122, 15] width 46 height 15
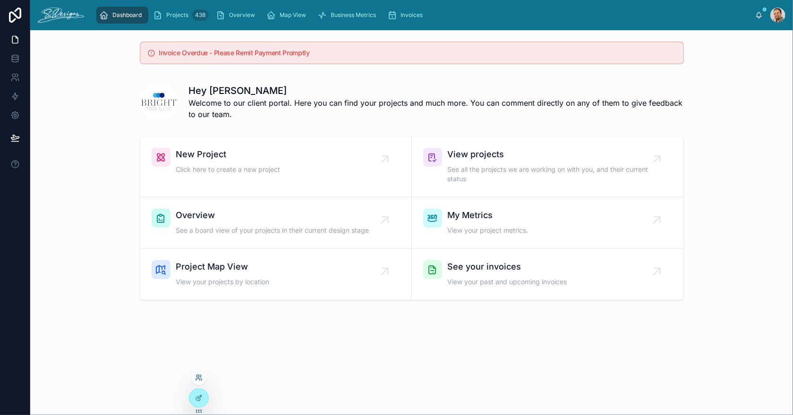
click at [198, 379] on icon at bounding box center [199, 378] width 8 height 8
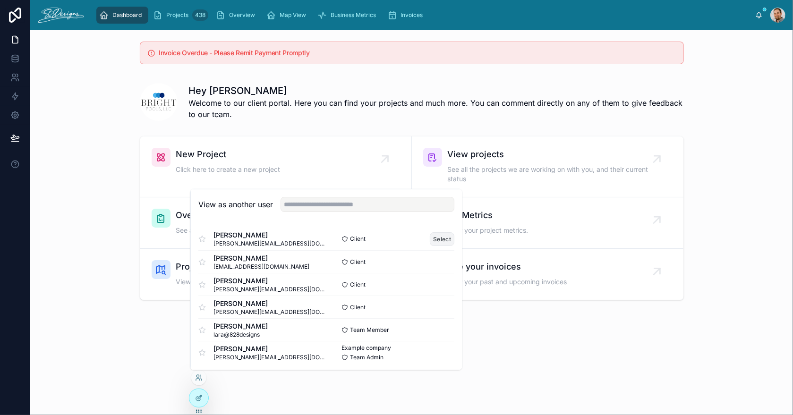
click at [430, 236] on button "Select" at bounding box center [442, 239] width 25 height 14
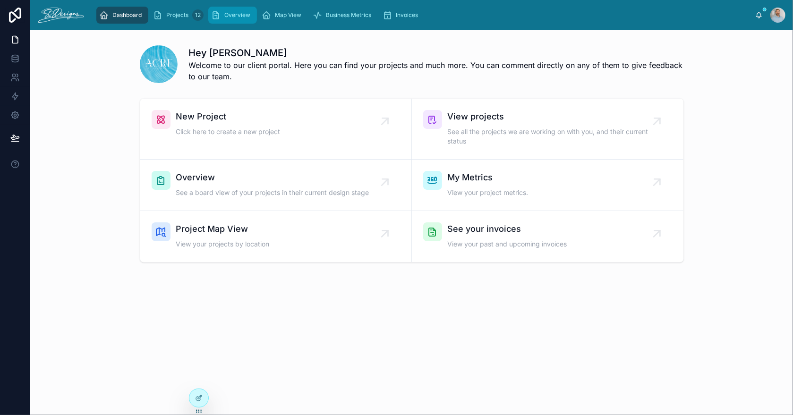
click at [232, 12] on span "Overview" at bounding box center [237, 15] width 26 height 8
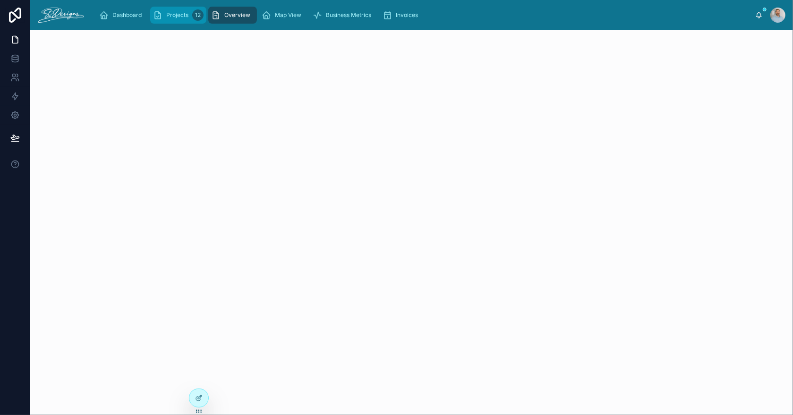
click at [182, 16] on span "Projects" at bounding box center [177, 15] width 22 height 8
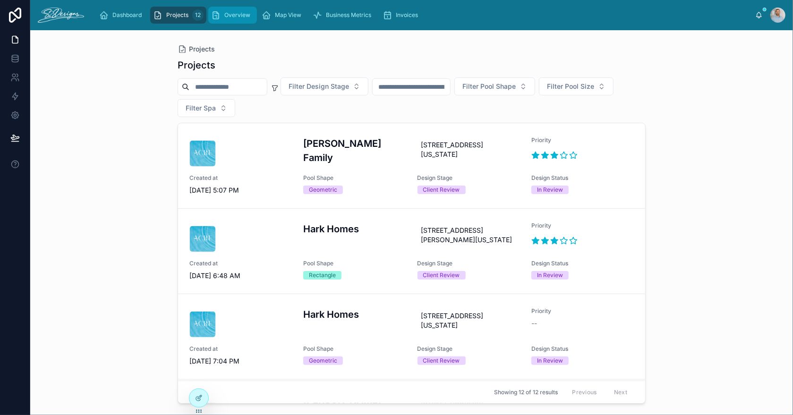
click at [232, 17] on span "Overview" at bounding box center [237, 15] width 26 height 8
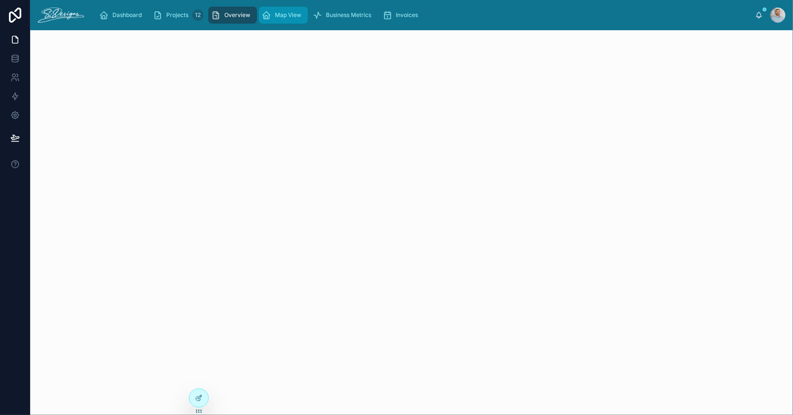
click at [285, 14] on span "Map View" at bounding box center [288, 15] width 26 height 8
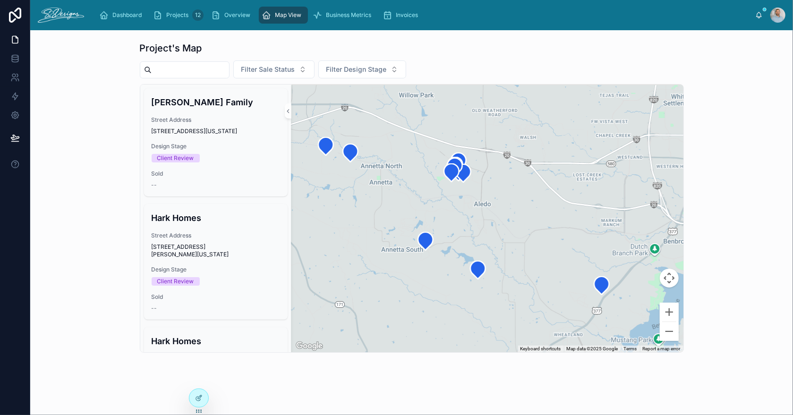
drag, startPoint x: 409, startPoint y: 202, endPoint x: 424, endPoint y: 210, distance: 17.1
click at [422, 211] on div at bounding box center [487, 219] width 392 height 268
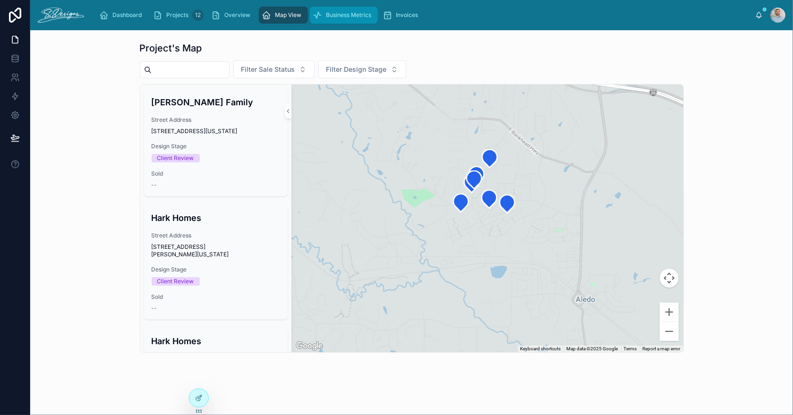
click at [346, 19] on div "Business Metrics" at bounding box center [344, 15] width 62 height 15
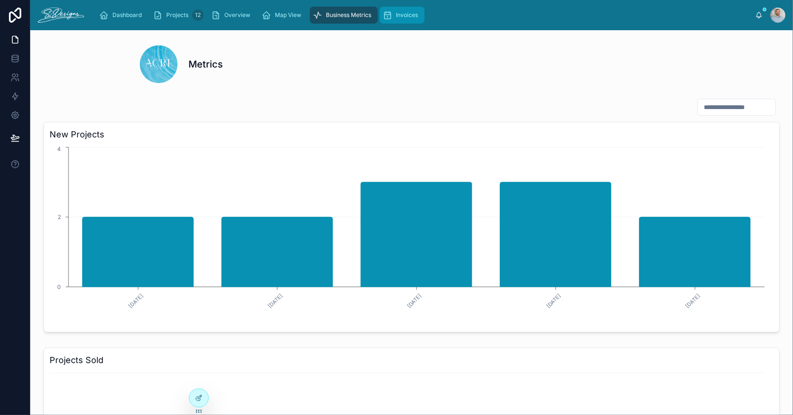
click at [411, 16] on span "Invoices" at bounding box center [407, 15] width 22 height 8
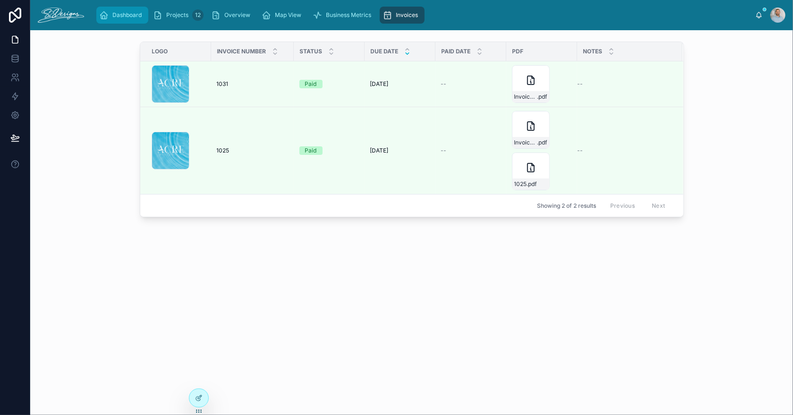
click at [120, 13] on span "Dashboard" at bounding box center [126, 15] width 29 height 8
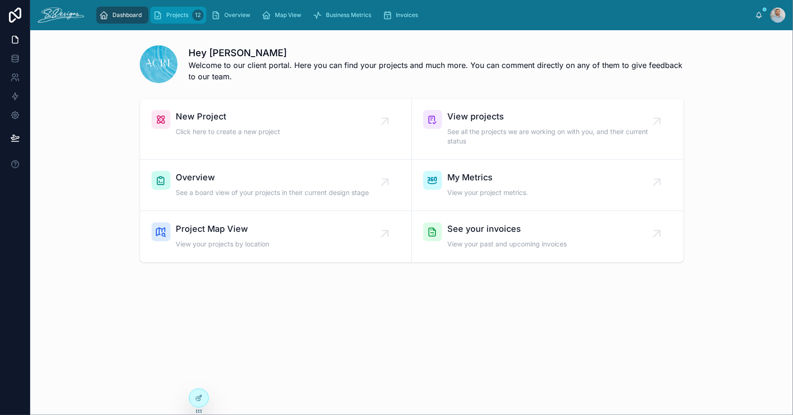
click at [179, 14] on span "Projects" at bounding box center [177, 15] width 22 height 8
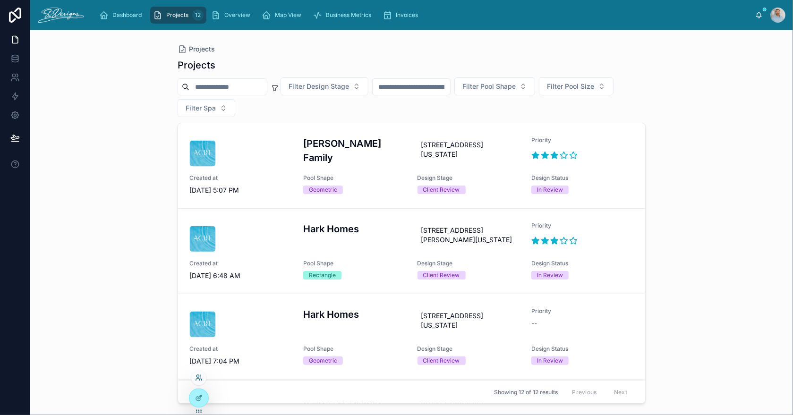
click at [201, 377] on icon at bounding box center [199, 378] width 8 height 8
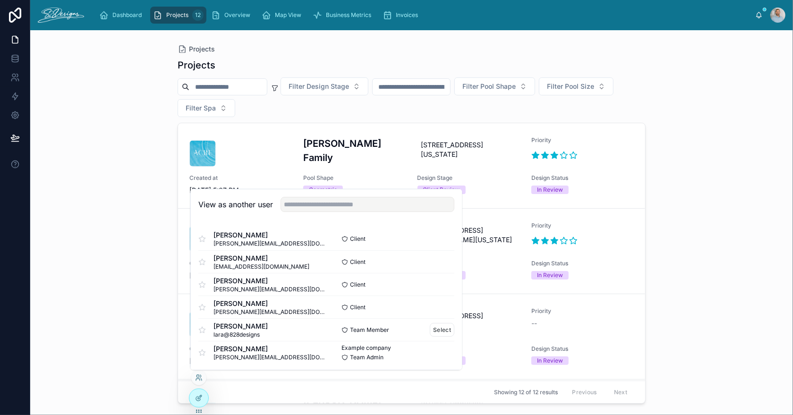
scroll to position [0, 0]
click at [443, 351] on button "Select" at bounding box center [442, 352] width 25 height 14
